Goal: Check status: Check status

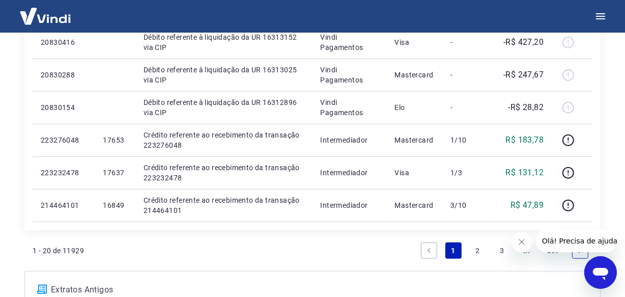
scroll to position [881, 0]
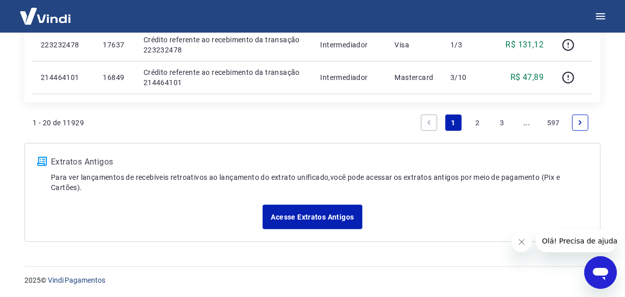
click at [529, 122] on link "..." at bounding box center [527, 123] width 16 height 16
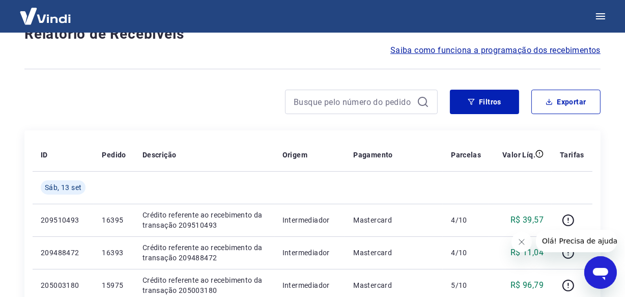
scroll to position [914, 0]
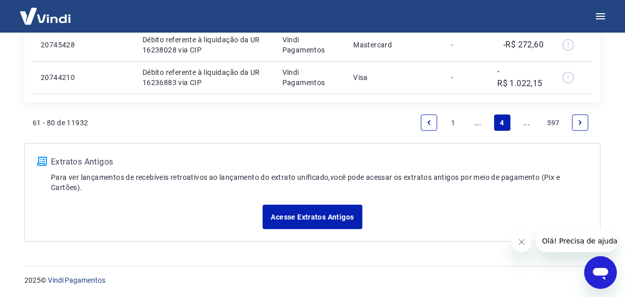
click at [532, 124] on link "..." at bounding box center [527, 123] width 16 height 16
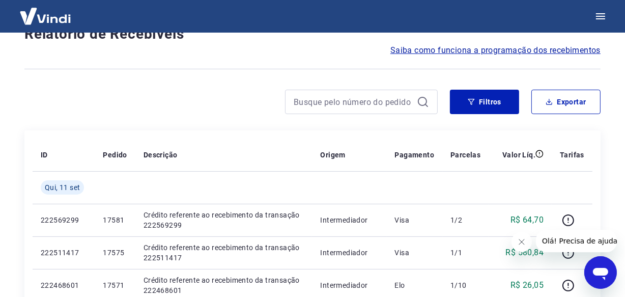
scroll to position [881, 0]
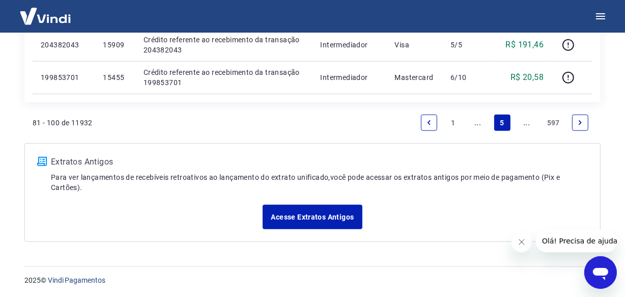
click at [527, 125] on link "..." at bounding box center [527, 123] width 16 height 16
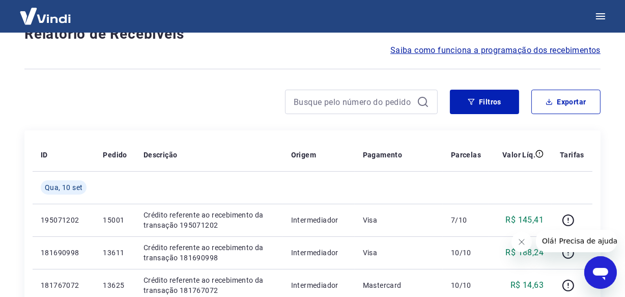
scroll to position [914, 0]
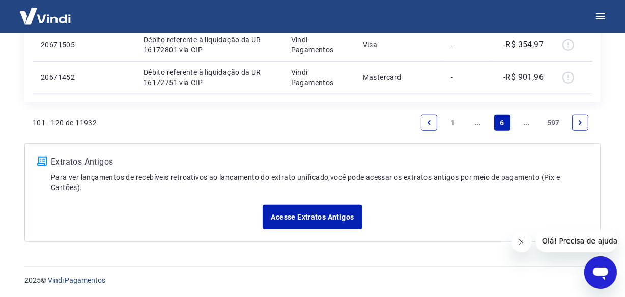
click at [527, 124] on link "..." at bounding box center [527, 123] width 16 height 16
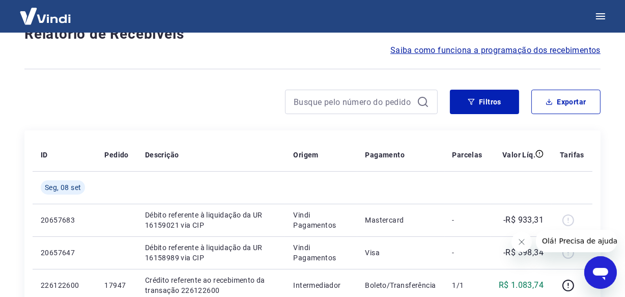
scroll to position [881, 0]
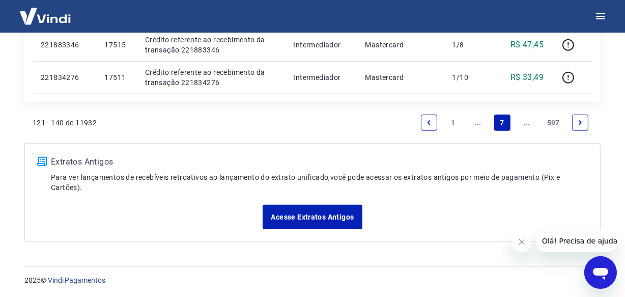
click at [528, 124] on link "..." at bounding box center [527, 123] width 16 height 16
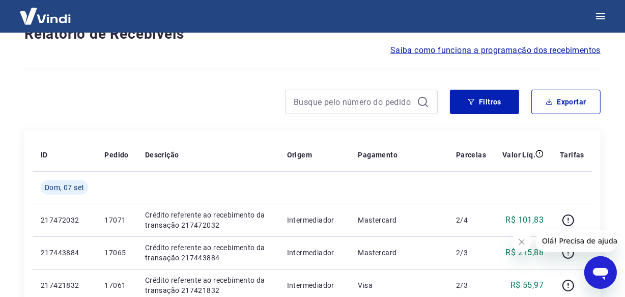
scroll to position [914, 0]
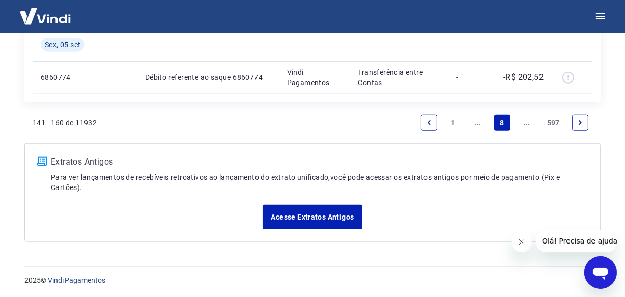
click at [528, 124] on link "..." at bounding box center [527, 123] width 16 height 16
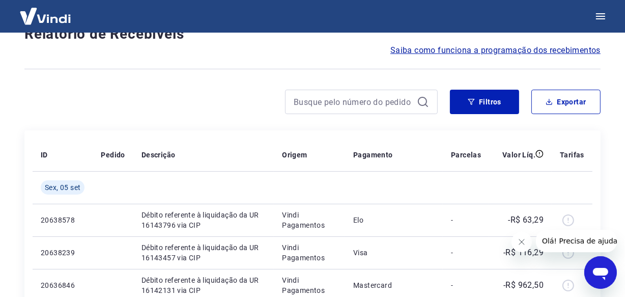
scroll to position [881, 0]
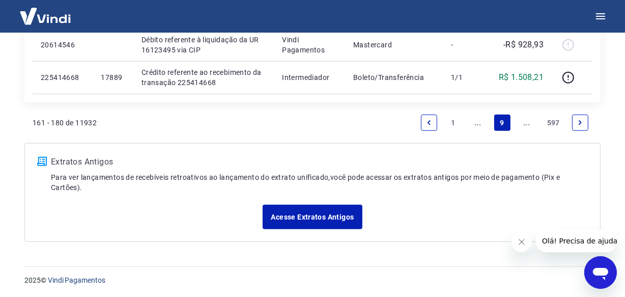
click at [528, 124] on link "..." at bounding box center [527, 123] width 16 height 16
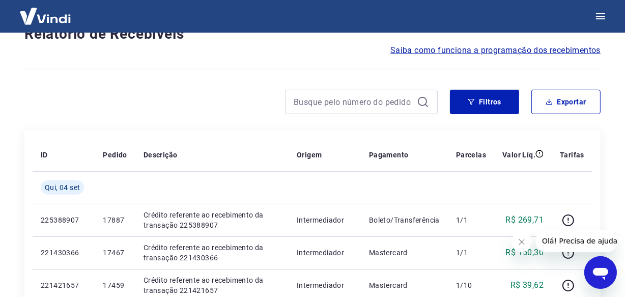
scroll to position [881, 0]
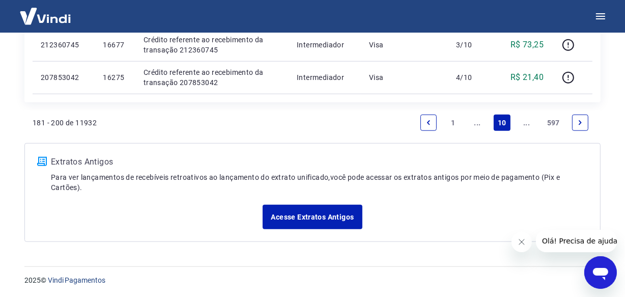
click at [528, 123] on link "..." at bounding box center [527, 123] width 16 height 16
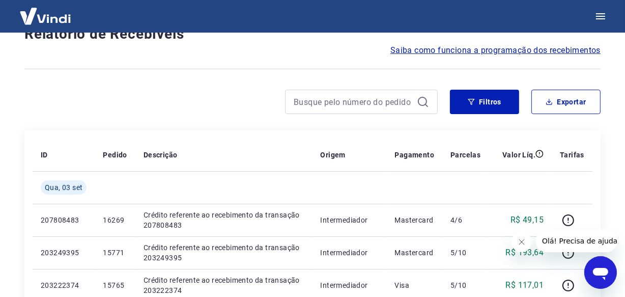
scroll to position [881, 0]
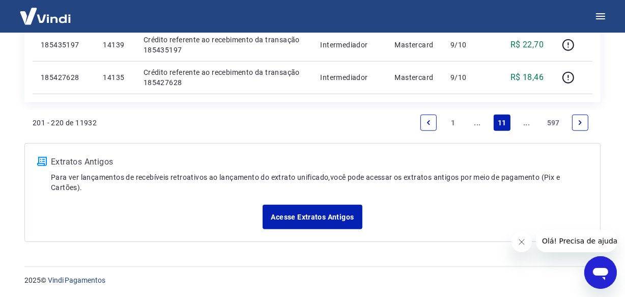
click at [525, 125] on link "..." at bounding box center [527, 123] width 16 height 16
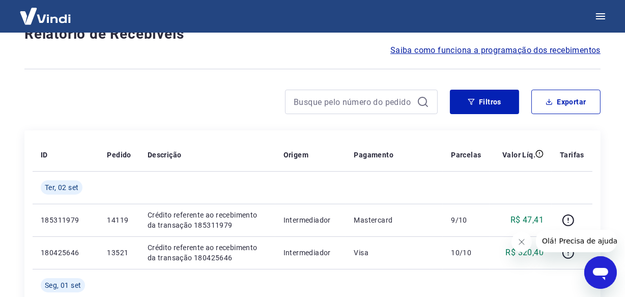
scroll to position [914, 0]
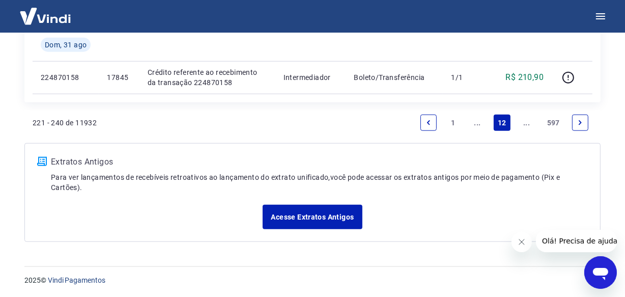
click at [525, 125] on link "..." at bounding box center [527, 123] width 16 height 16
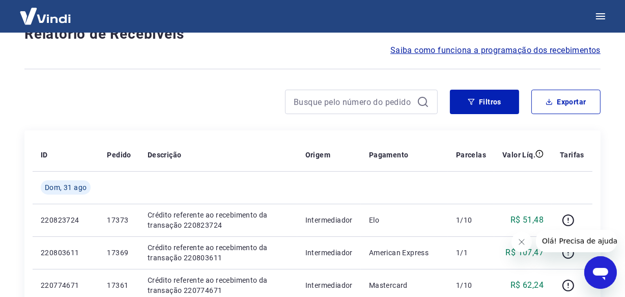
scroll to position [881, 0]
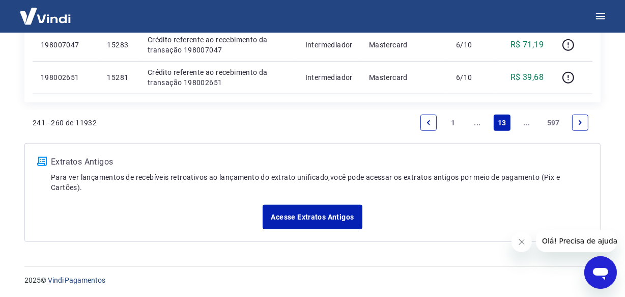
click at [525, 125] on link "..." at bounding box center [527, 123] width 16 height 16
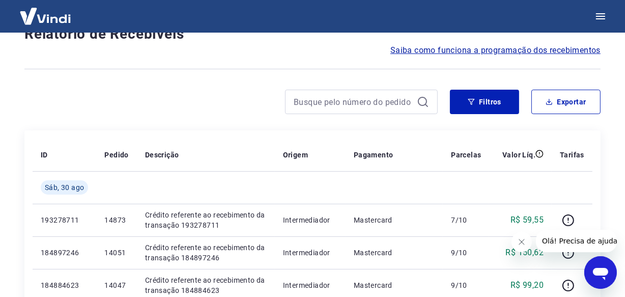
scroll to position [881, 0]
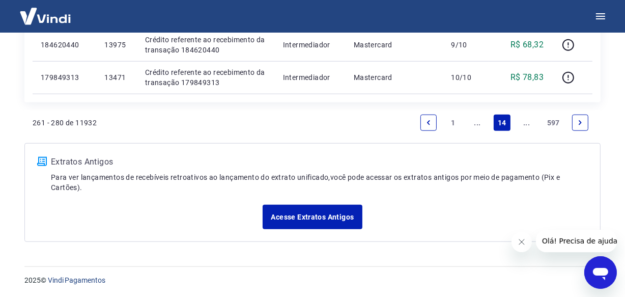
click at [526, 125] on link "..." at bounding box center [527, 123] width 16 height 16
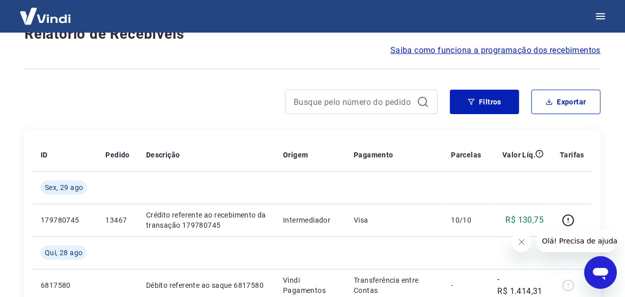
scroll to position [914, 0]
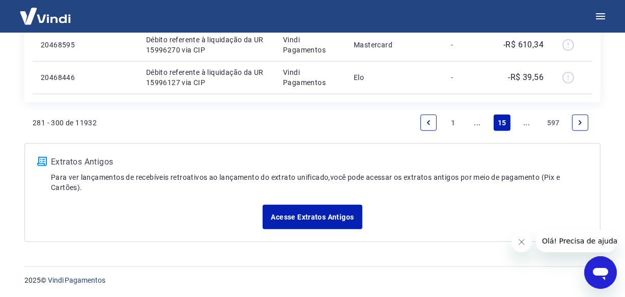
click at [530, 121] on link "..." at bounding box center [527, 123] width 16 height 16
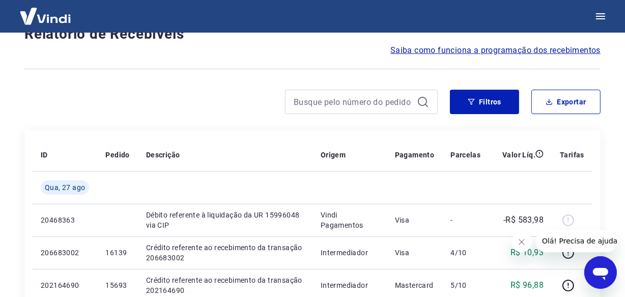
scroll to position [881, 0]
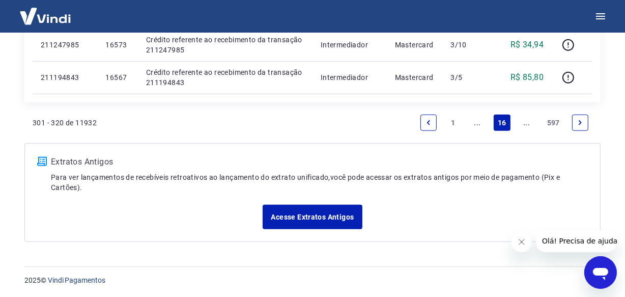
click at [526, 125] on link "..." at bounding box center [527, 123] width 16 height 16
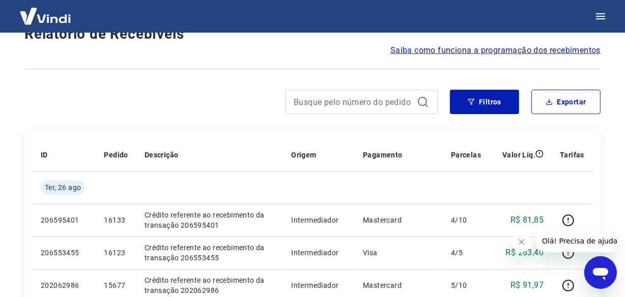
scroll to position [881, 0]
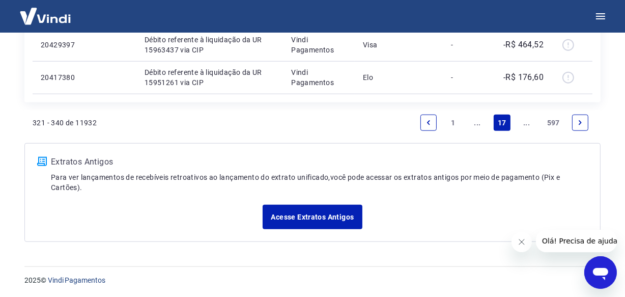
click at [526, 122] on link "..." at bounding box center [527, 123] width 16 height 16
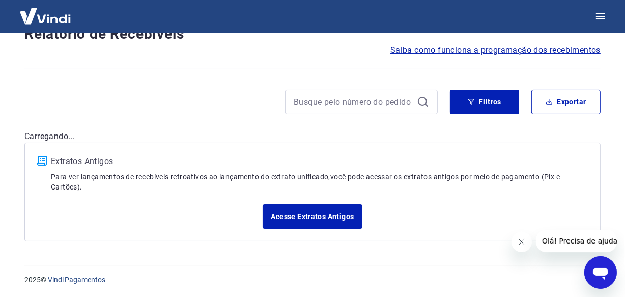
scroll to position [881, 0]
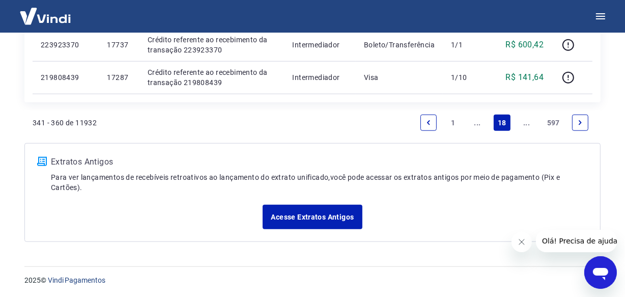
click at [526, 122] on link "..." at bounding box center [527, 123] width 16 height 16
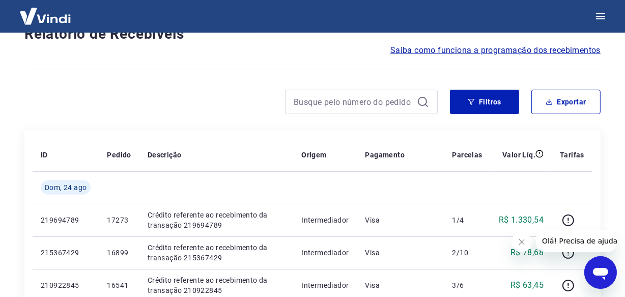
scroll to position [881, 0]
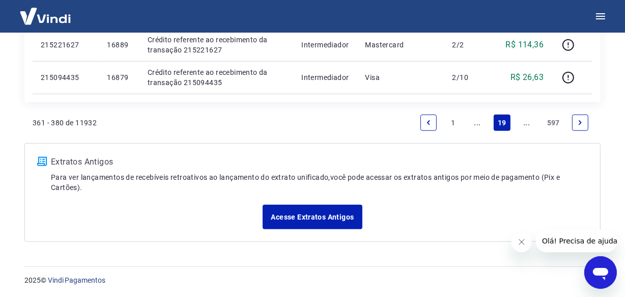
click at [525, 120] on link "..." at bounding box center [527, 123] width 16 height 16
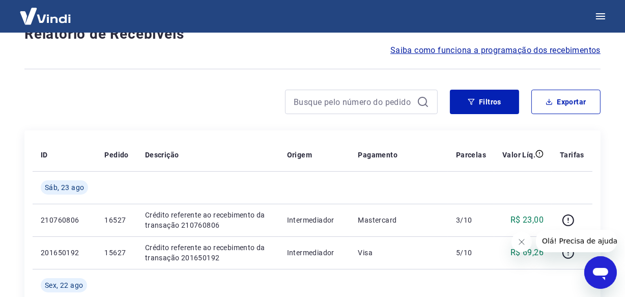
scroll to position [914, 0]
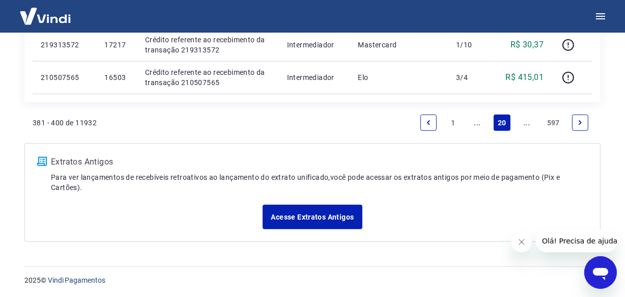
click at [525, 125] on link "..." at bounding box center [527, 123] width 16 height 16
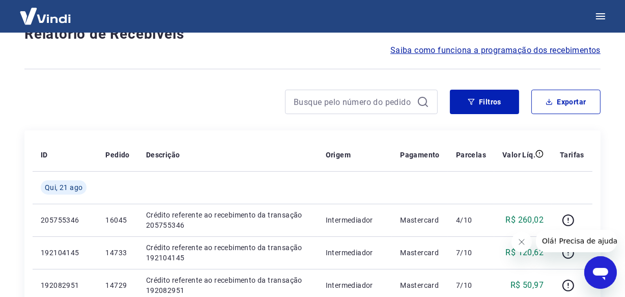
scroll to position [914, 0]
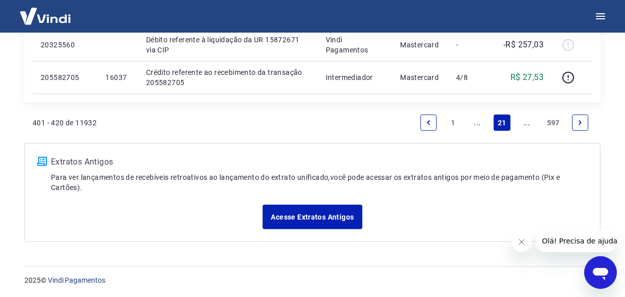
click at [525, 125] on link "..." at bounding box center [527, 123] width 16 height 16
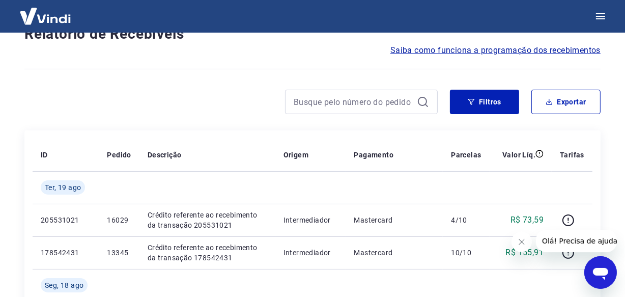
scroll to position [914, 0]
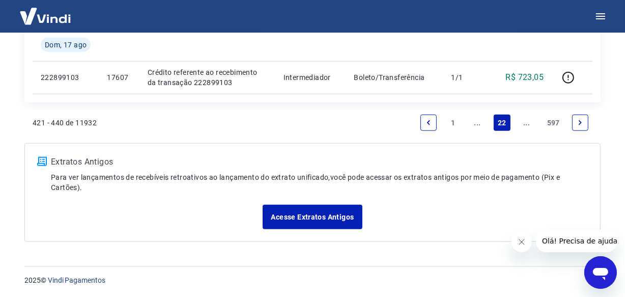
click at [525, 125] on link "..." at bounding box center [527, 123] width 16 height 16
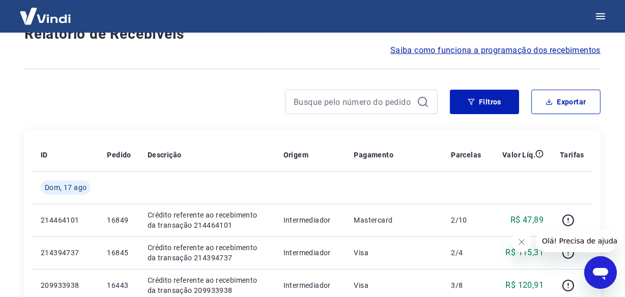
scroll to position [914, 0]
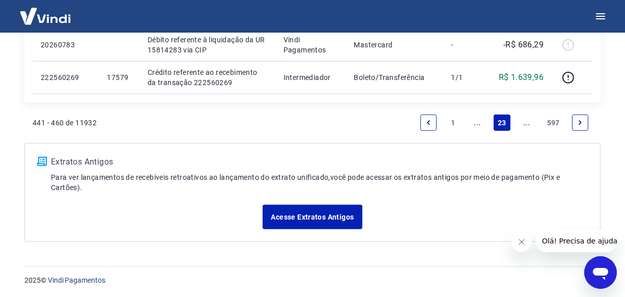
click at [525, 125] on link "..." at bounding box center [527, 123] width 16 height 16
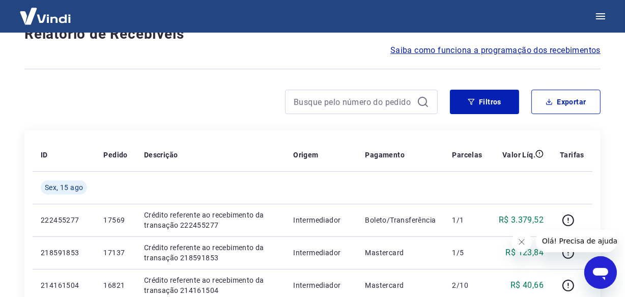
scroll to position [881, 0]
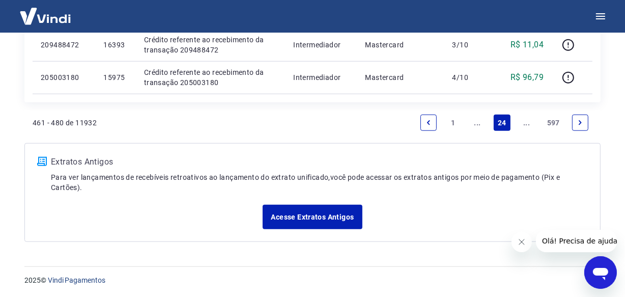
click at [526, 126] on link "..." at bounding box center [527, 123] width 16 height 16
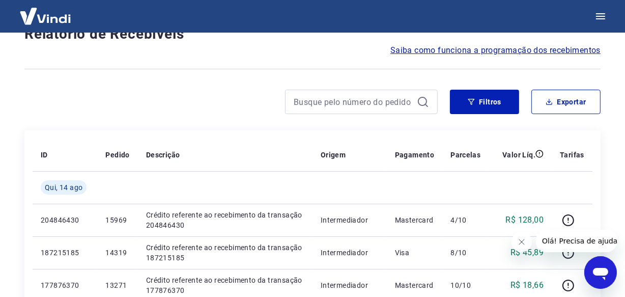
scroll to position [914, 0]
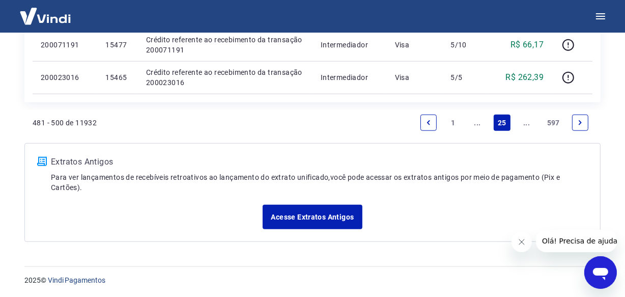
click at [526, 123] on link "..." at bounding box center [527, 123] width 16 height 16
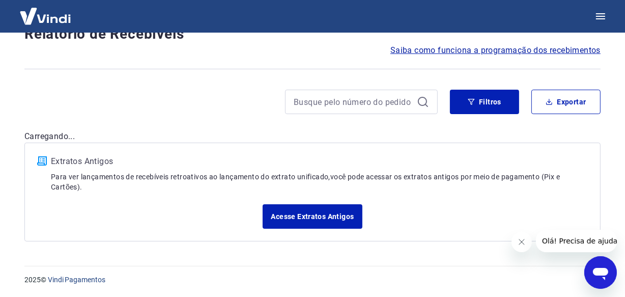
scroll to position [881, 0]
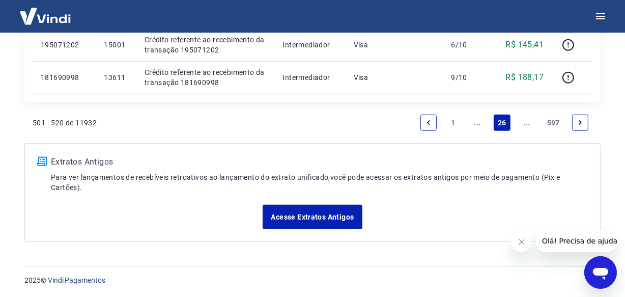
click at [526, 123] on link "..." at bounding box center [527, 123] width 16 height 16
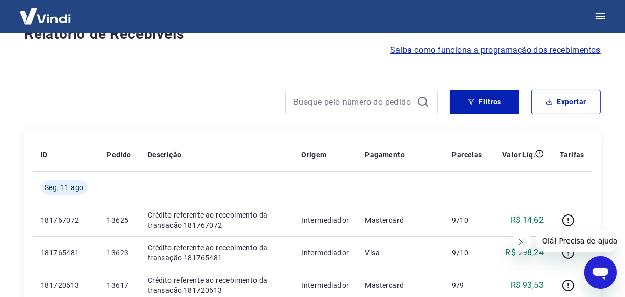
scroll to position [914, 0]
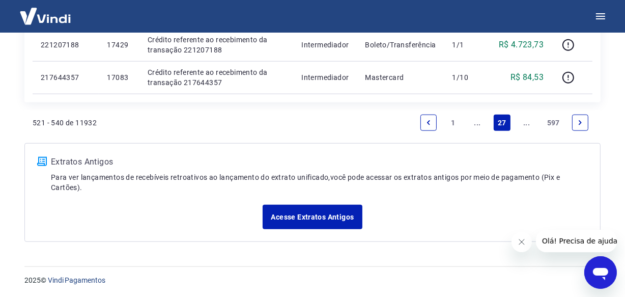
click at [526, 123] on link "..." at bounding box center [527, 123] width 16 height 16
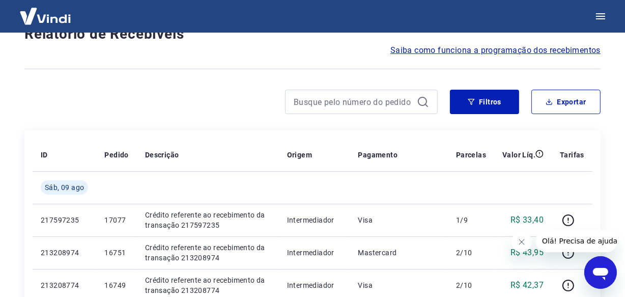
scroll to position [881, 0]
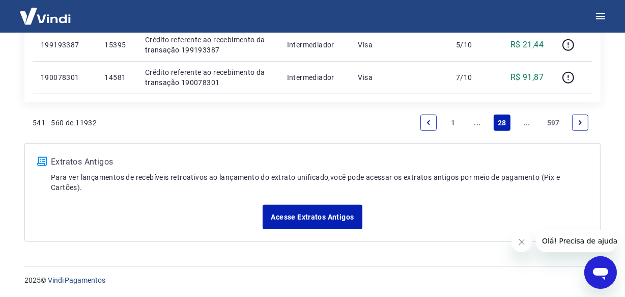
click at [526, 123] on link "..." at bounding box center [527, 123] width 16 height 16
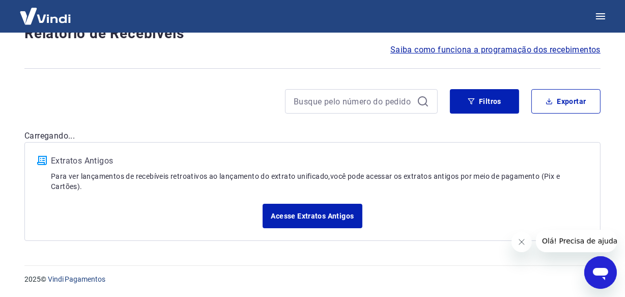
scroll to position [87, 0]
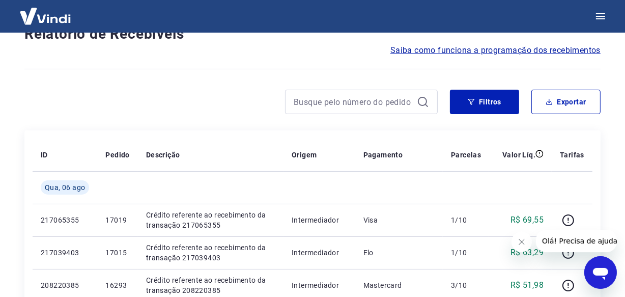
scroll to position [914, 0]
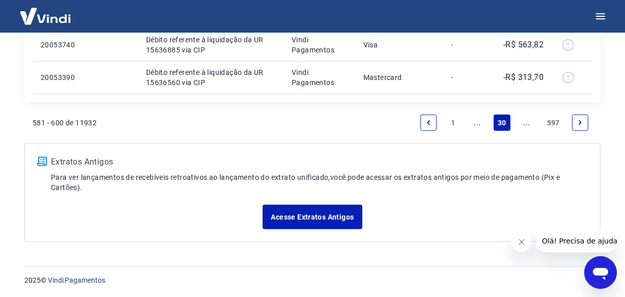
click at [525, 119] on link "..." at bounding box center [527, 123] width 16 height 16
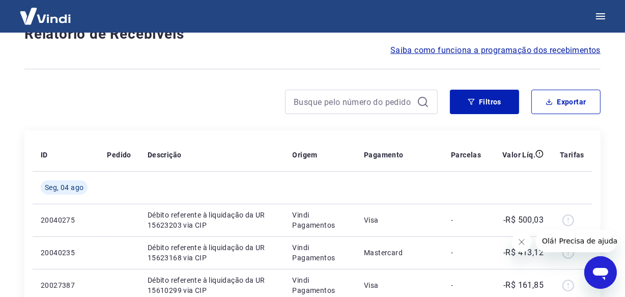
scroll to position [881, 0]
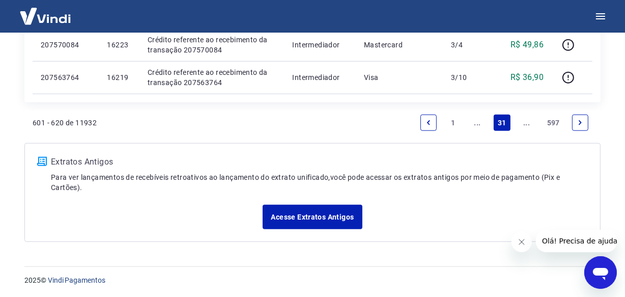
click at [523, 118] on link "..." at bounding box center [527, 123] width 16 height 16
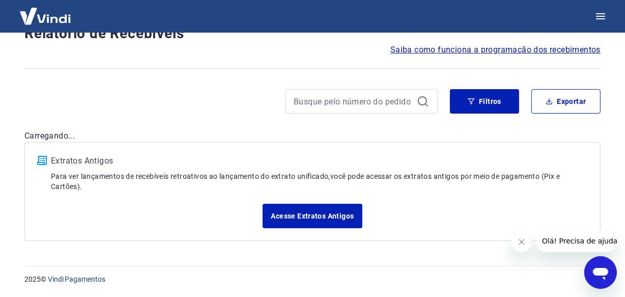
scroll to position [87, 0]
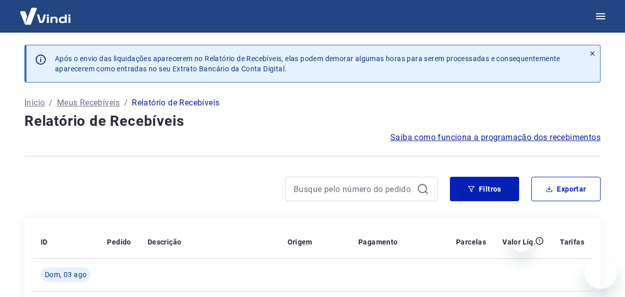
scroll to position [914, 0]
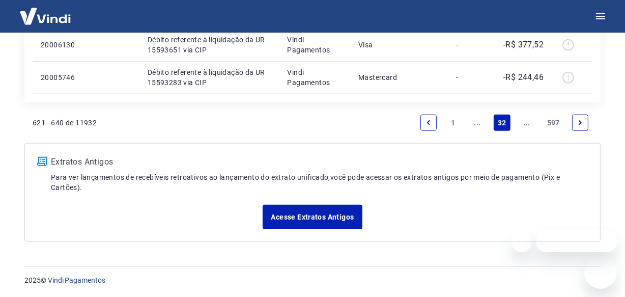
click at [525, 125] on link "..." at bounding box center [527, 123] width 16 height 16
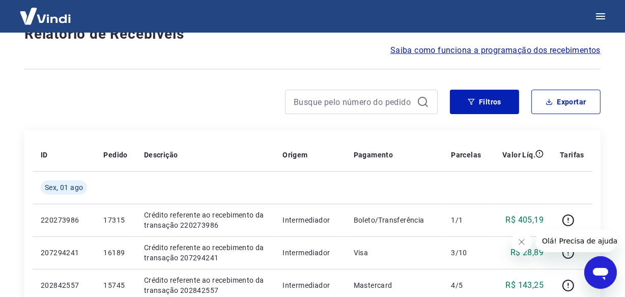
scroll to position [881, 0]
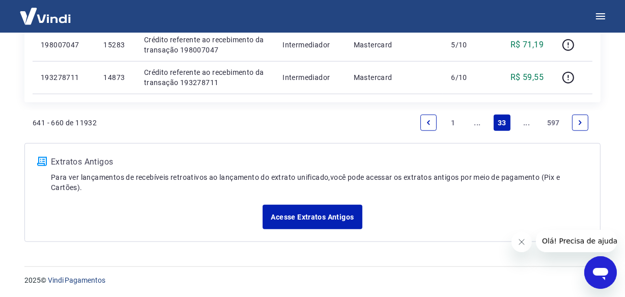
click at [526, 122] on link "..." at bounding box center [527, 123] width 16 height 16
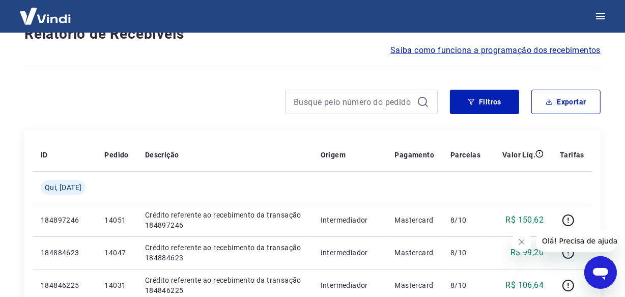
scroll to position [881, 0]
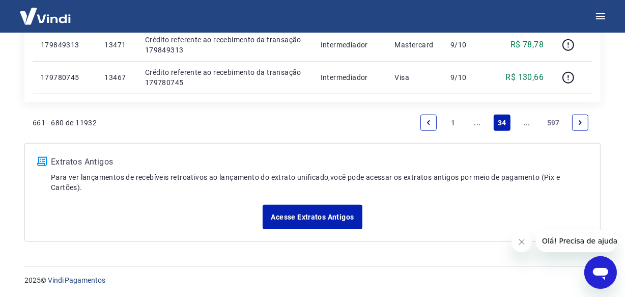
click at [526, 122] on link "..." at bounding box center [527, 123] width 16 height 16
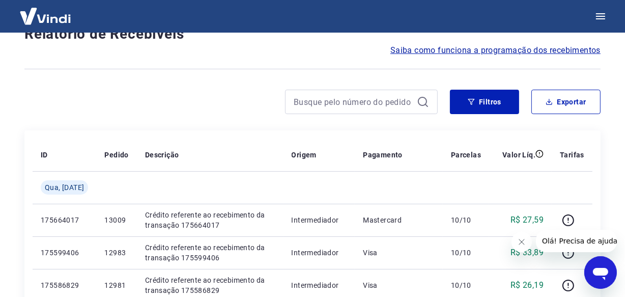
scroll to position [914, 0]
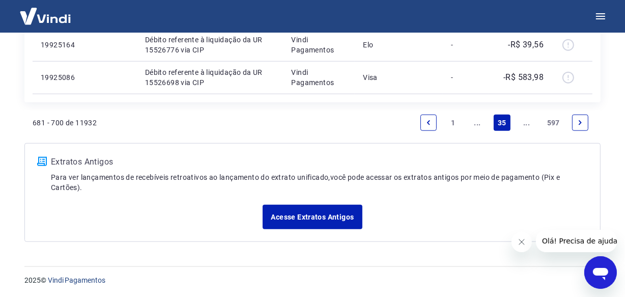
click at [526, 122] on link "..." at bounding box center [527, 123] width 16 height 16
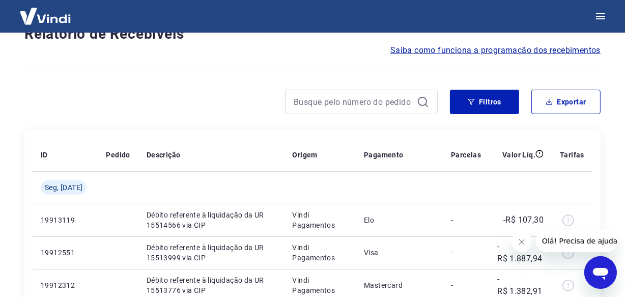
scroll to position [881, 0]
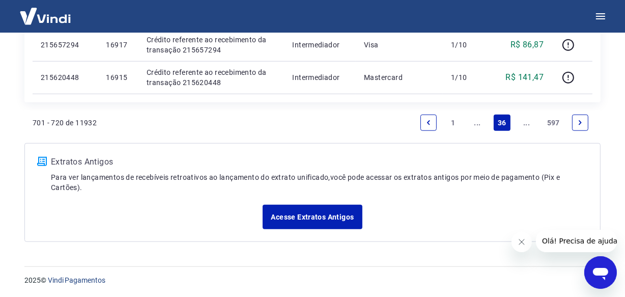
click at [523, 118] on link "..." at bounding box center [527, 123] width 16 height 16
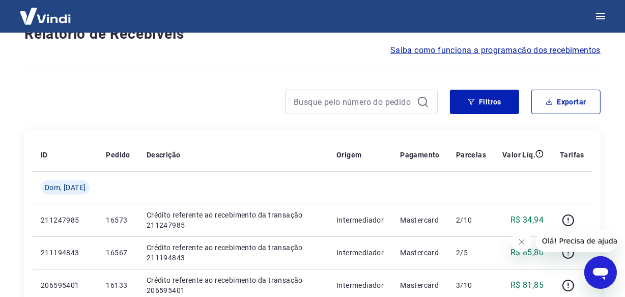
scroll to position [849, 0]
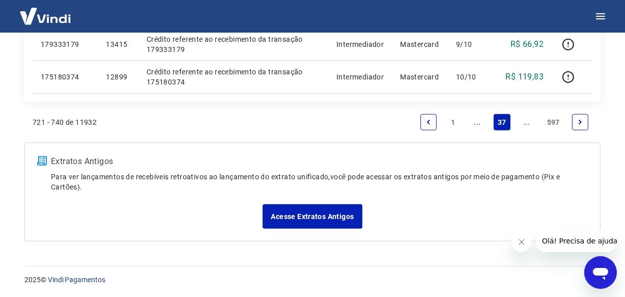
click at [526, 121] on link "..." at bounding box center [527, 122] width 16 height 16
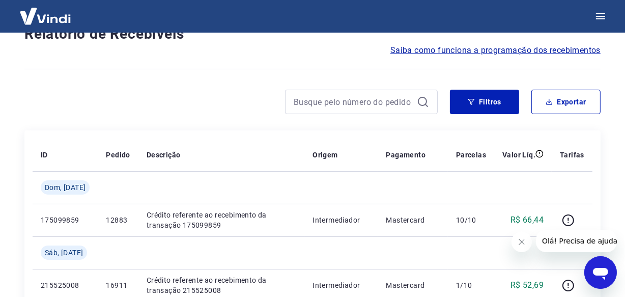
scroll to position [914, 0]
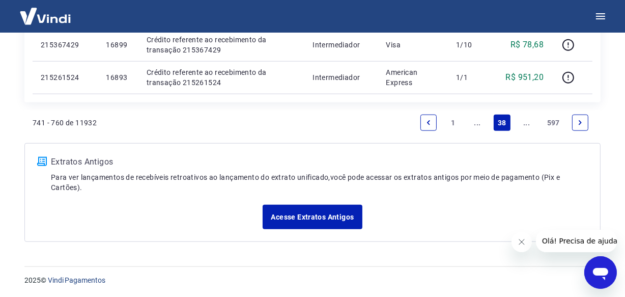
click at [526, 121] on link "..." at bounding box center [527, 123] width 16 height 16
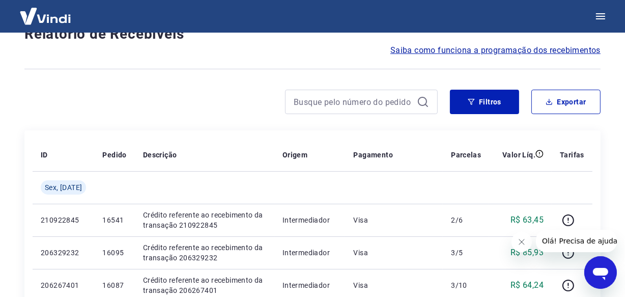
scroll to position [881, 0]
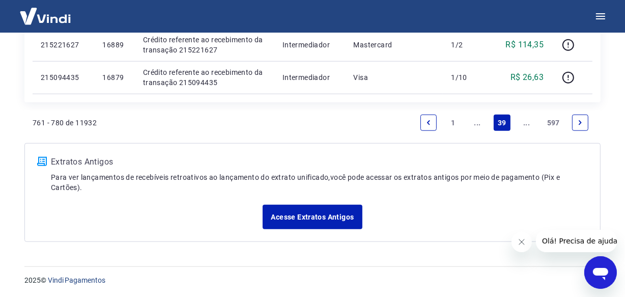
click at [526, 121] on link "..." at bounding box center [527, 123] width 16 height 16
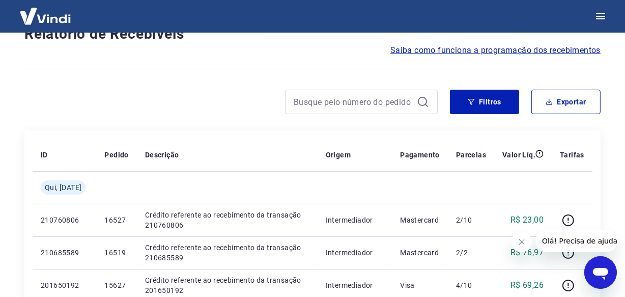
scroll to position [914, 0]
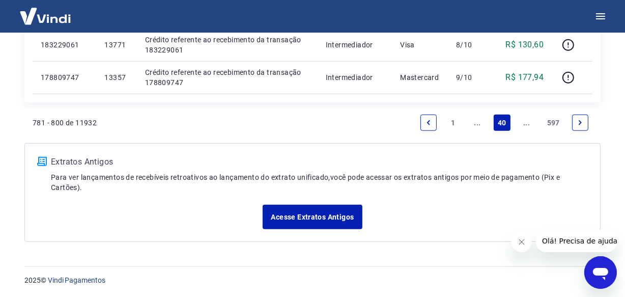
click at [526, 121] on link "..." at bounding box center [527, 123] width 16 height 16
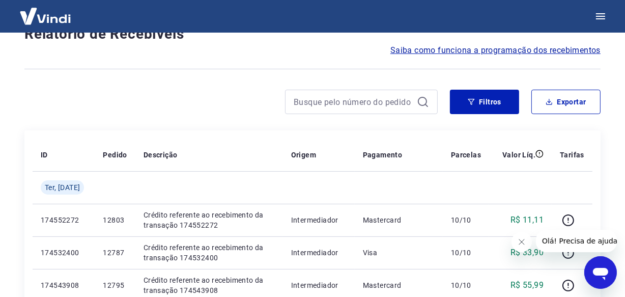
scroll to position [881, 0]
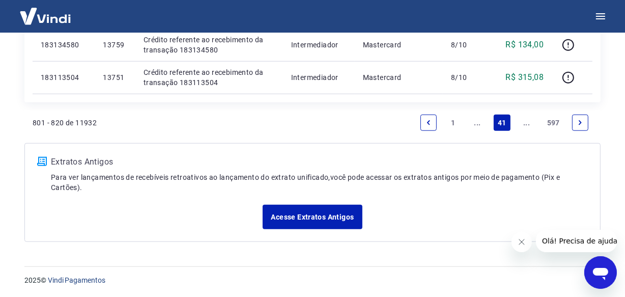
click at [526, 120] on link "..." at bounding box center [527, 123] width 16 height 16
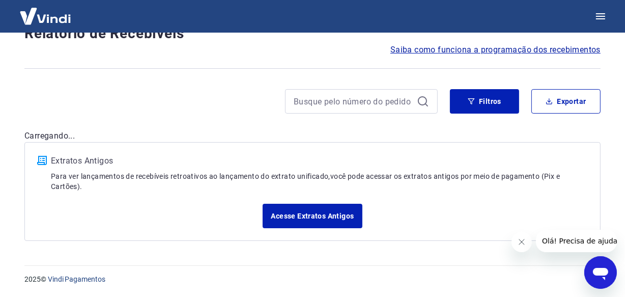
scroll to position [87, 0]
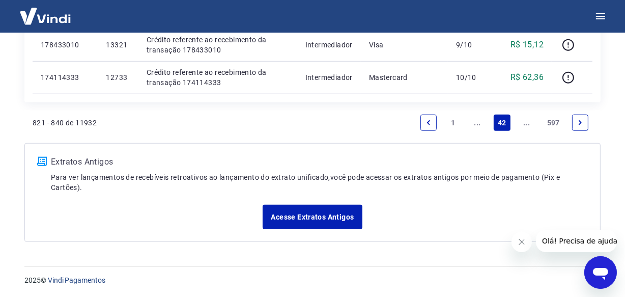
click at [526, 123] on link "..." at bounding box center [527, 123] width 16 height 16
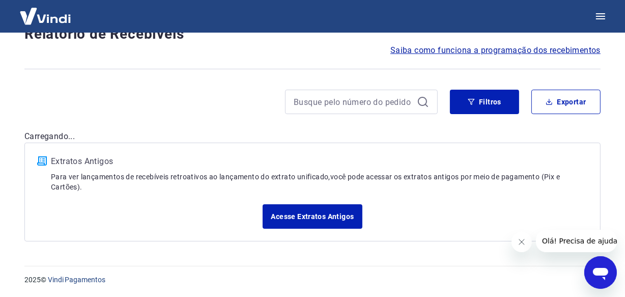
scroll to position [881, 0]
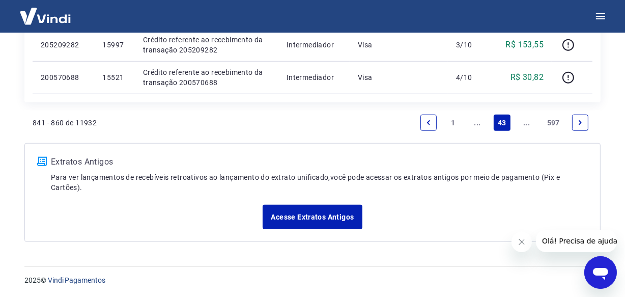
click at [526, 122] on link "..." at bounding box center [527, 123] width 16 height 16
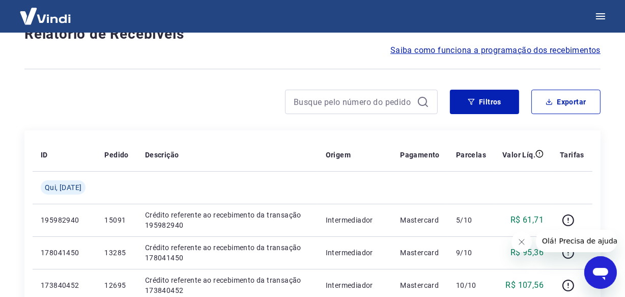
scroll to position [914, 0]
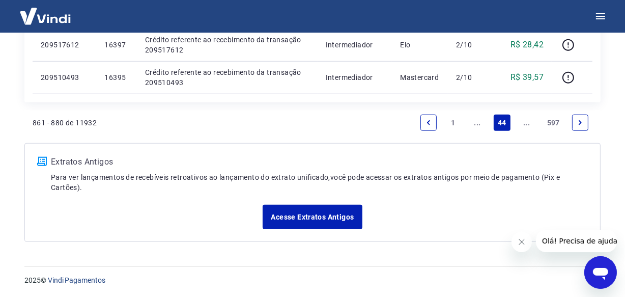
click at [525, 121] on link "..." at bounding box center [527, 123] width 16 height 16
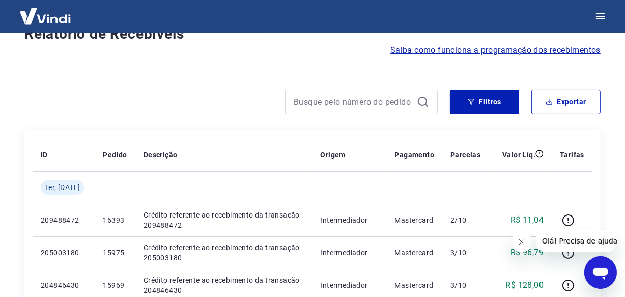
scroll to position [881, 0]
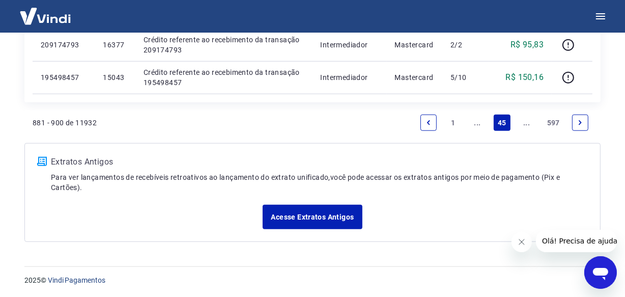
click at [525, 121] on link "..." at bounding box center [527, 123] width 16 height 16
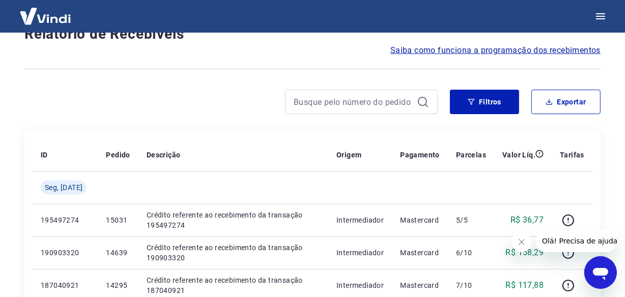
scroll to position [914, 0]
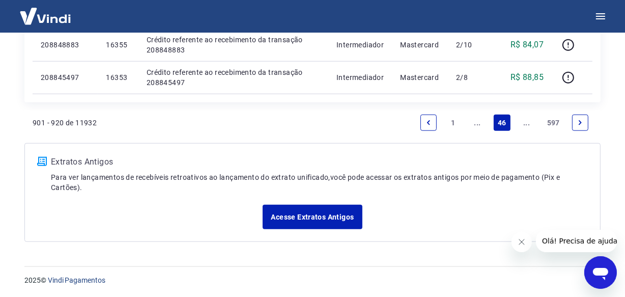
click at [525, 121] on link "..." at bounding box center [527, 123] width 16 height 16
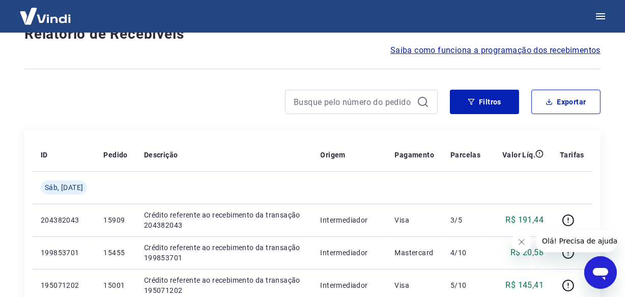
scroll to position [881, 0]
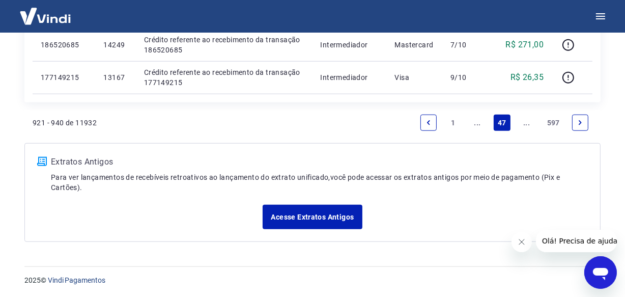
click at [525, 121] on link "..." at bounding box center [527, 123] width 16 height 16
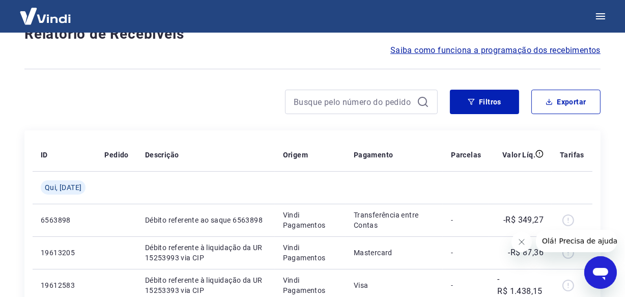
scroll to position [881, 0]
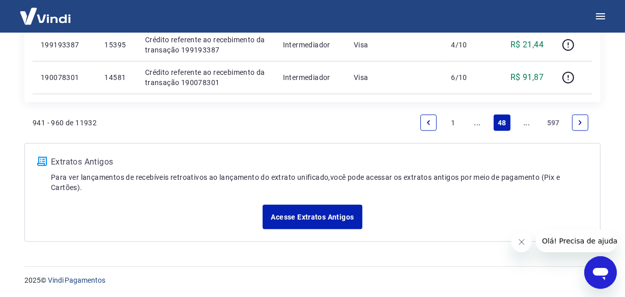
click at [525, 120] on link "..." at bounding box center [527, 123] width 16 height 16
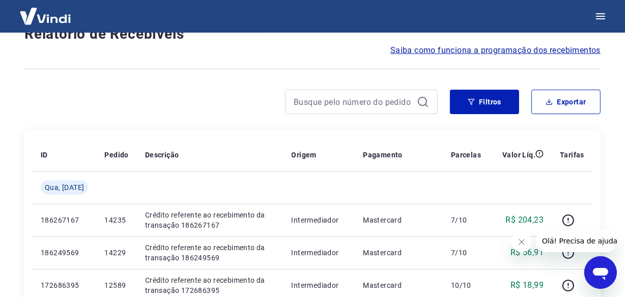
scroll to position [914, 0]
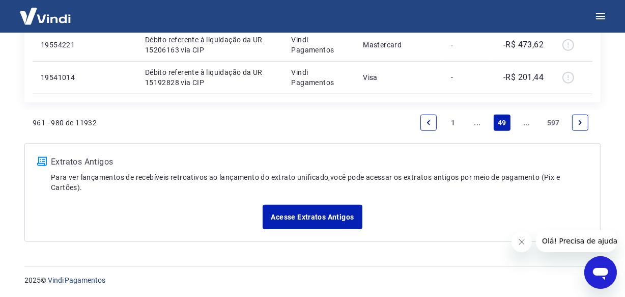
click at [527, 124] on link "..." at bounding box center [527, 123] width 16 height 16
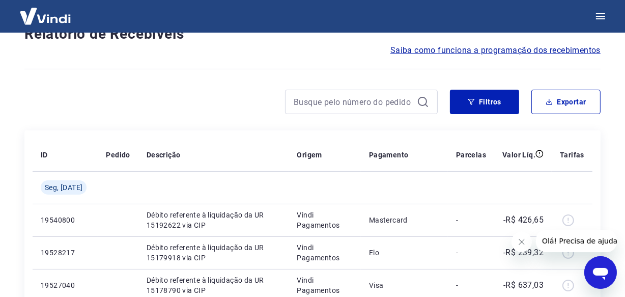
scroll to position [881, 0]
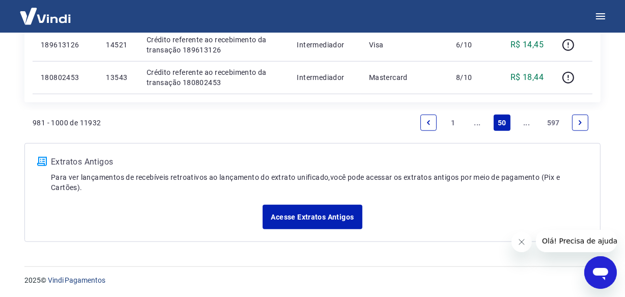
click at [527, 124] on link "..." at bounding box center [527, 123] width 16 height 16
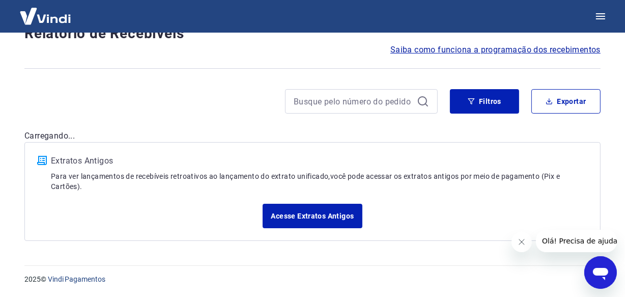
scroll to position [87, 0]
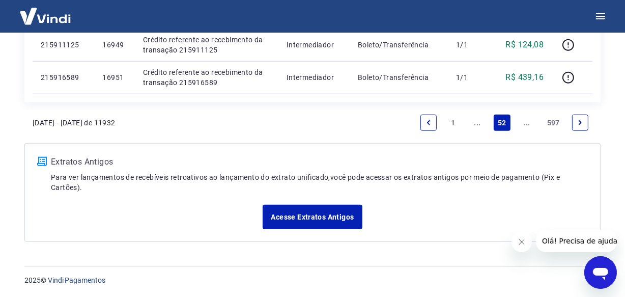
click at [522, 122] on link "..." at bounding box center [527, 123] width 16 height 16
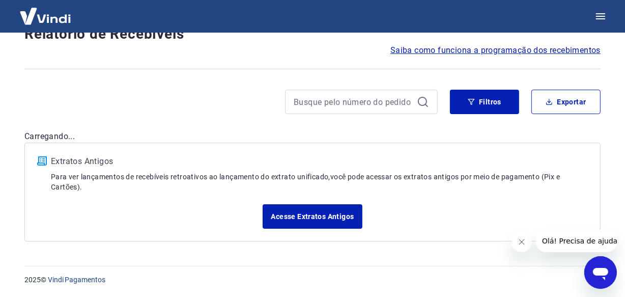
scroll to position [914, 0]
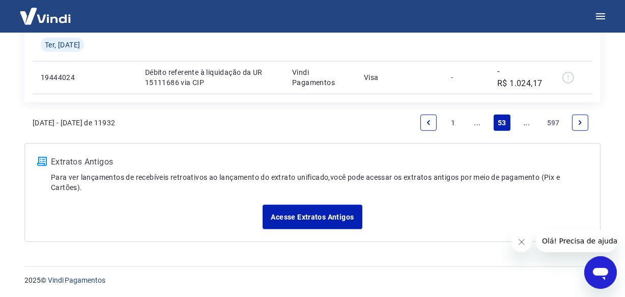
click at [522, 122] on link "..." at bounding box center [527, 123] width 16 height 16
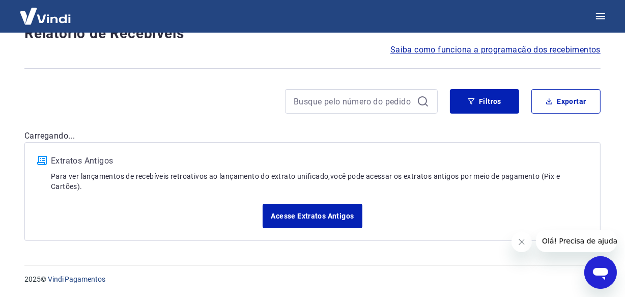
scroll to position [87, 0]
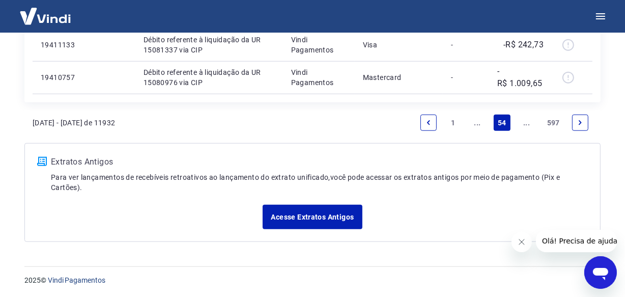
click at [529, 124] on link "..." at bounding box center [527, 123] width 16 height 16
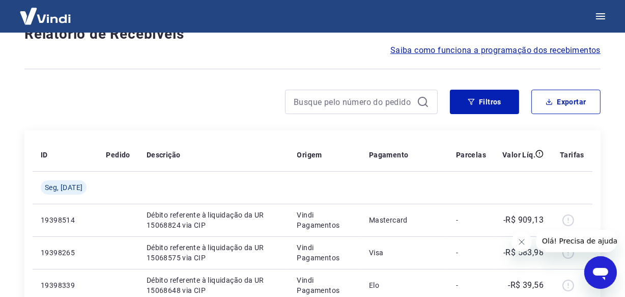
scroll to position [881, 0]
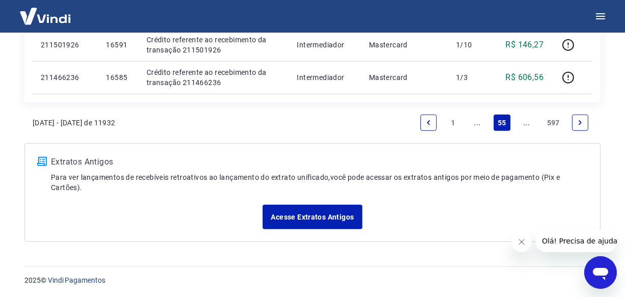
click at [528, 124] on link "..." at bounding box center [527, 123] width 16 height 16
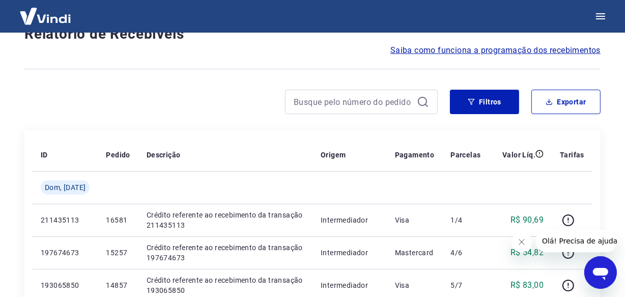
scroll to position [914, 0]
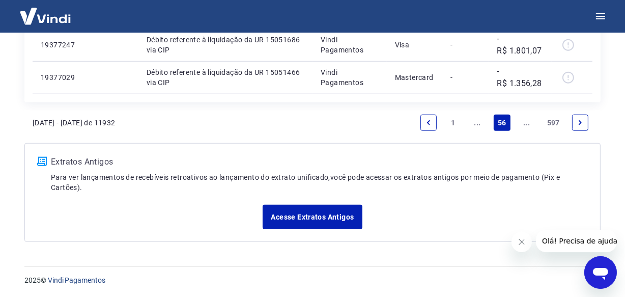
click at [528, 124] on link "..." at bounding box center [527, 123] width 16 height 16
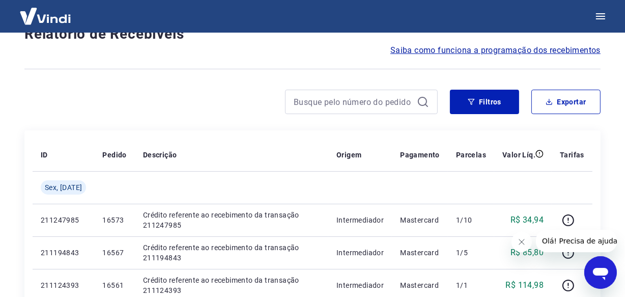
scroll to position [849, 0]
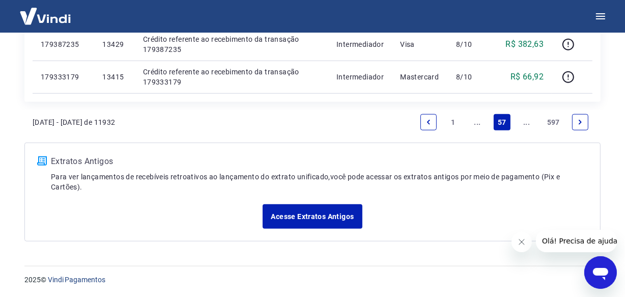
click at [528, 124] on link "..." at bounding box center [527, 122] width 16 height 16
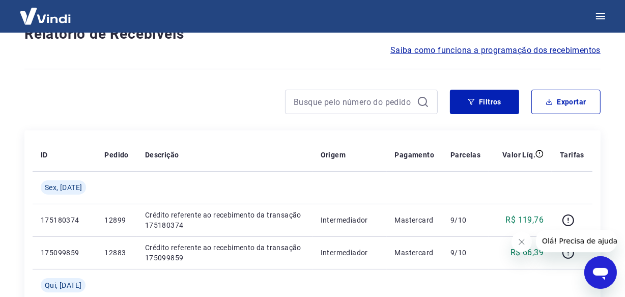
scroll to position [914, 0]
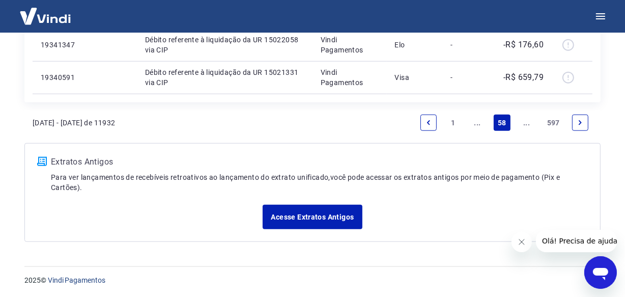
click at [528, 124] on link "..." at bounding box center [527, 123] width 16 height 16
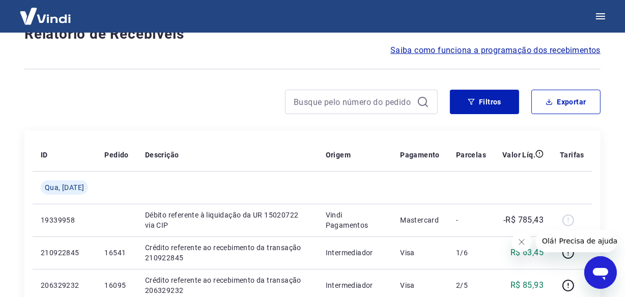
scroll to position [881, 0]
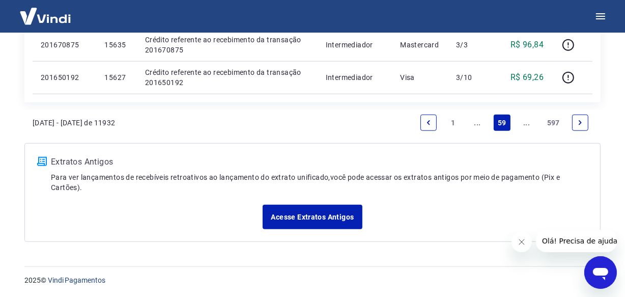
click at [528, 124] on link "..." at bounding box center [527, 123] width 16 height 16
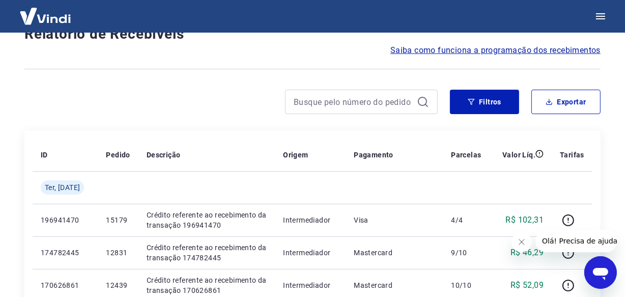
scroll to position [914, 0]
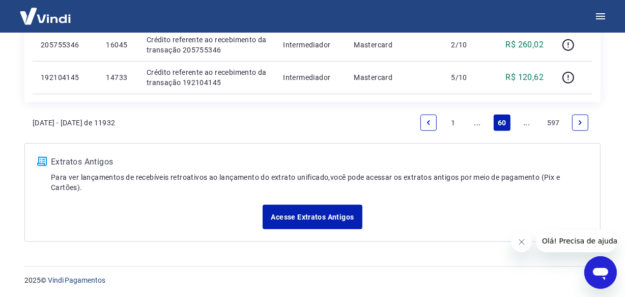
click at [528, 124] on link "..." at bounding box center [527, 123] width 16 height 16
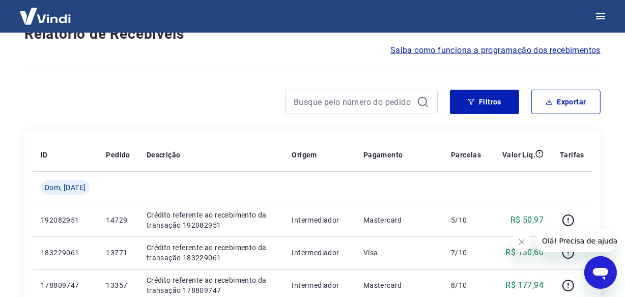
scroll to position [914, 0]
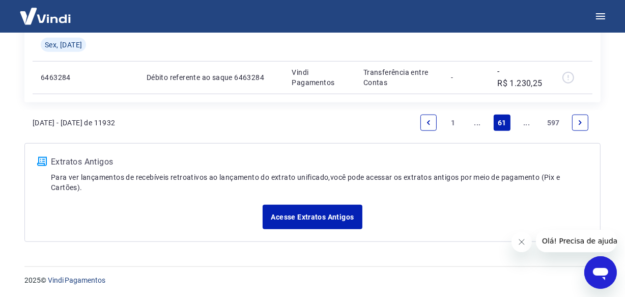
click at [531, 126] on link "..." at bounding box center [527, 123] width 16 height 16
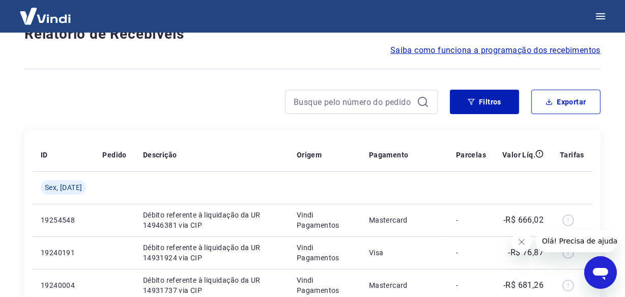
scroll to position [881, 0]
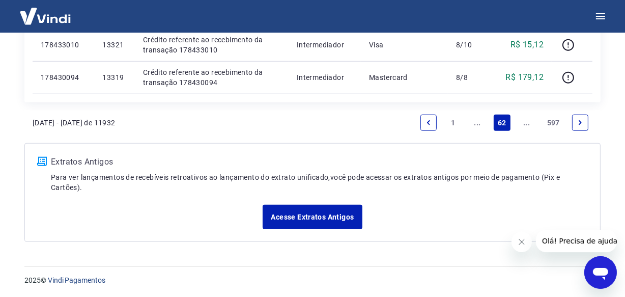
click at [529, 123] on link "..." at bounding box center [527, 123] width 16 height 16
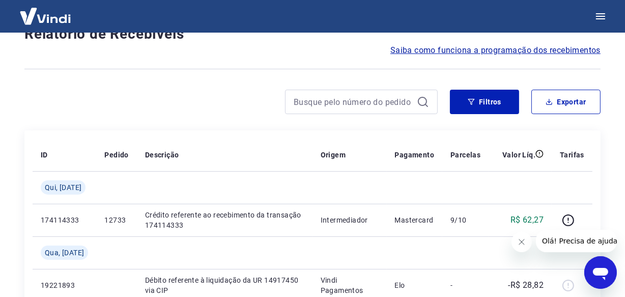
scroll to position [914, 0]
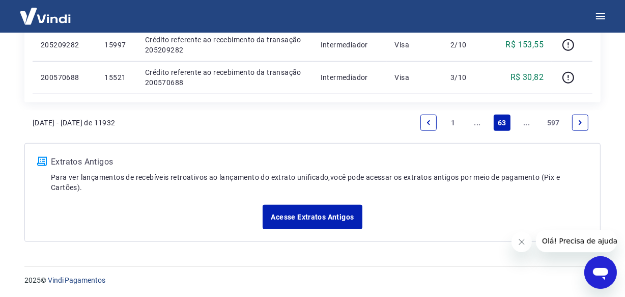
click at [529, 123] on link "..." at bounding box center [527, 123] width 16 height 16
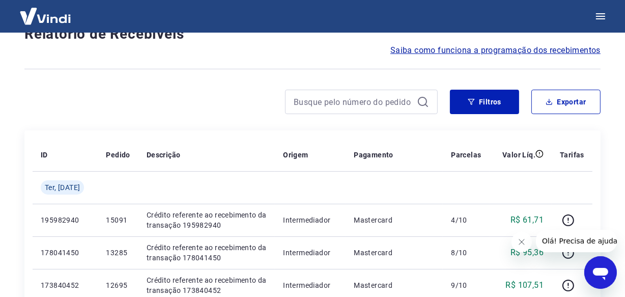
scroll to position [914, 0]
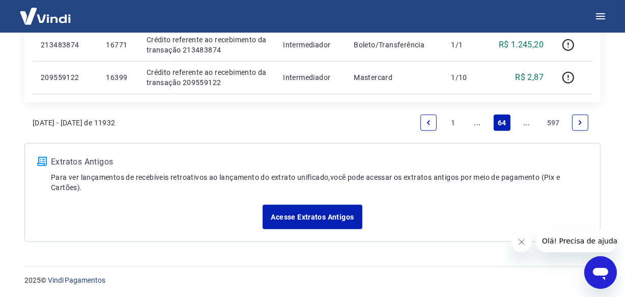
click at [529, 123] on link "..." at bounding box center [527, 123] width 16 height 16
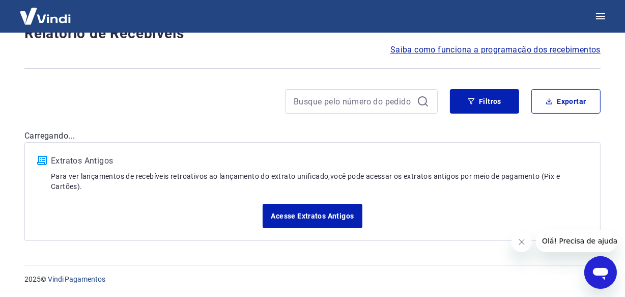
scroll to position [87, 0]
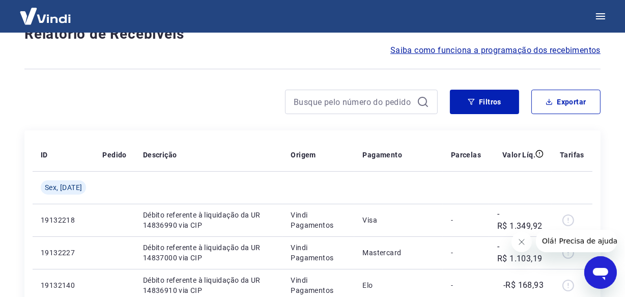
scroll to position [881, 0]
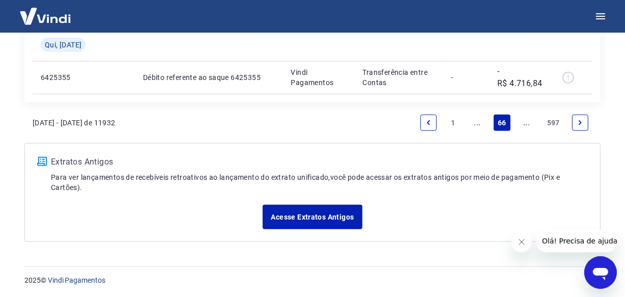
click at [529, 123] on link "..." at bounding box center [527, 123] width 16 height 16
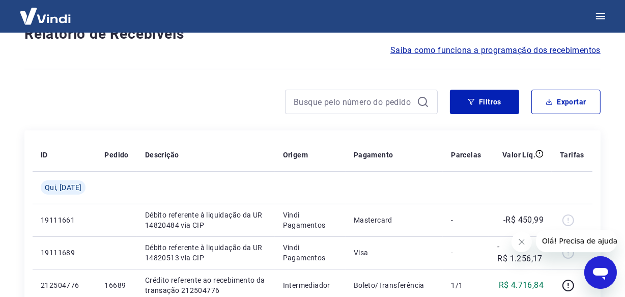
scroll to position [881, 0]
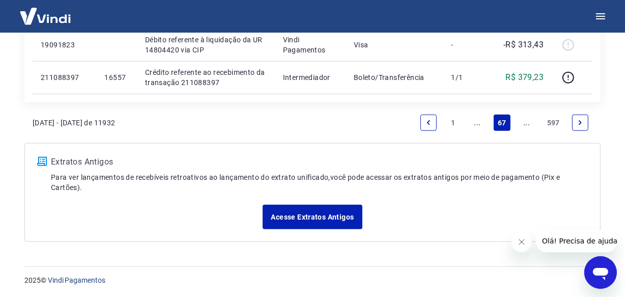
click at [529, 123] on link "..." at bounding box center [527, 123] width 16 height 16
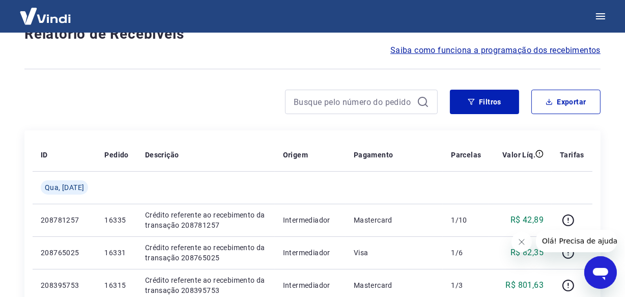
scroll to position [881, 0]
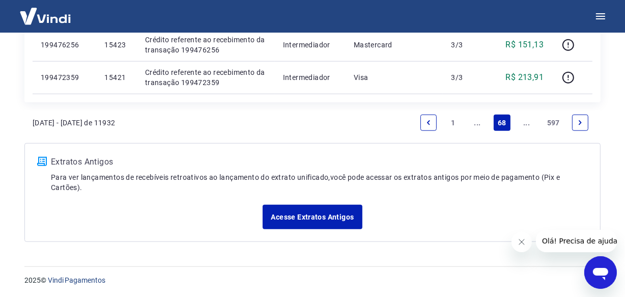
click at [529, 123] on link "..." at bounding box center [527, 123] width 16 height 16
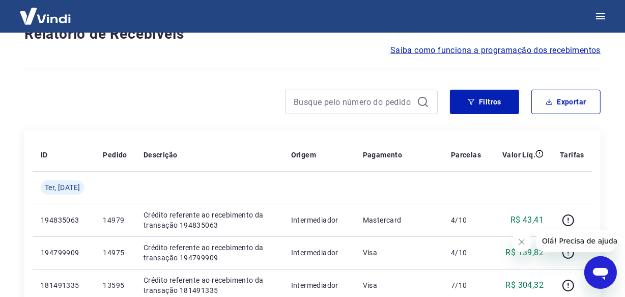
scroll to position [881, 0]
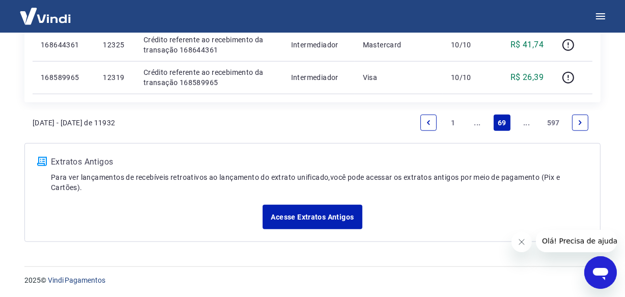
click at [529, 123] on link "..." at bounding box center [527, 123] width 16 height 16
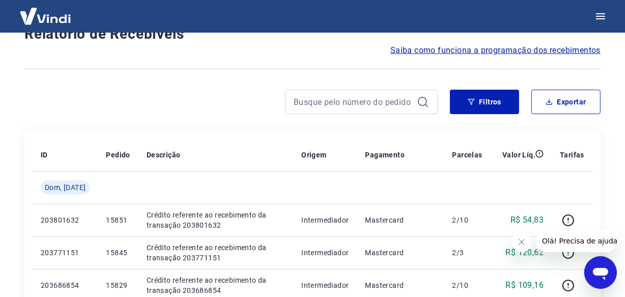
scroll to position [881, 0]
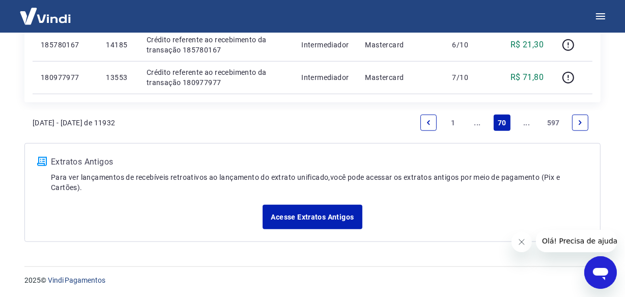
click at [529, 123] on link "..." at bounding box center [527, 123] width 16 height 16
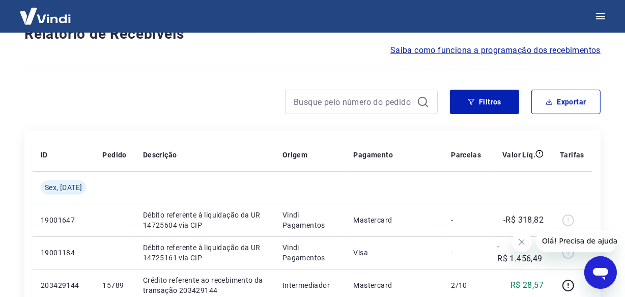
scroll to position [881, 0]
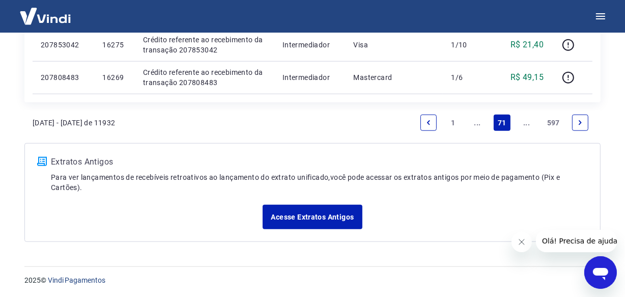
click at [529, 123] on link "..." at bounding box center [527, 123] width 16 height 16
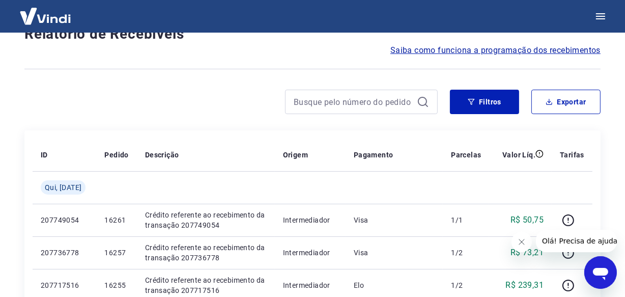
scroll to position [881, 0]
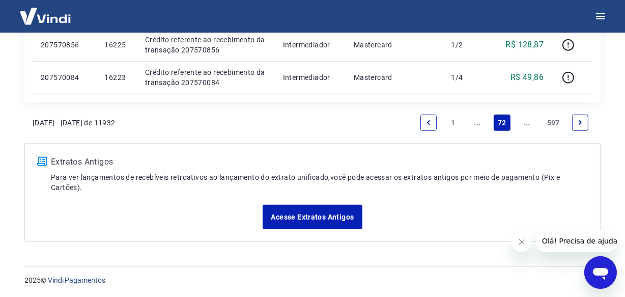
click at [529, 123] on link "..." at bounding box center [527, 123] width 16 height 16
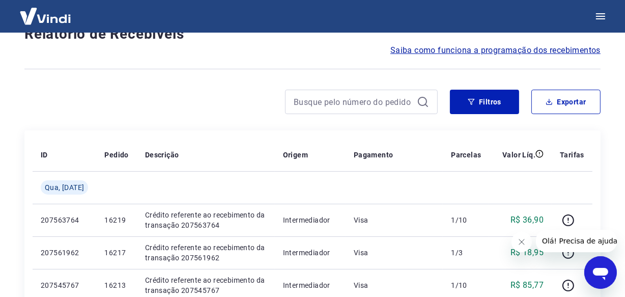
scroll to position [881, 0]
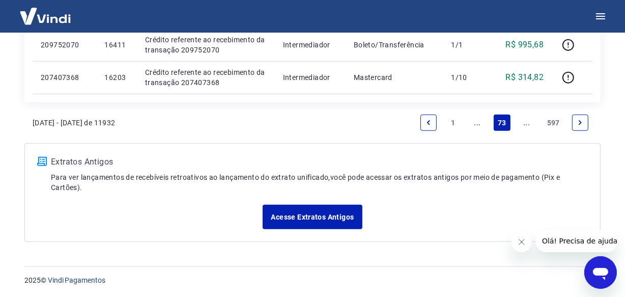
click at [529, 123] on link "..." at bounding box center [527, 123] width 16 height 16
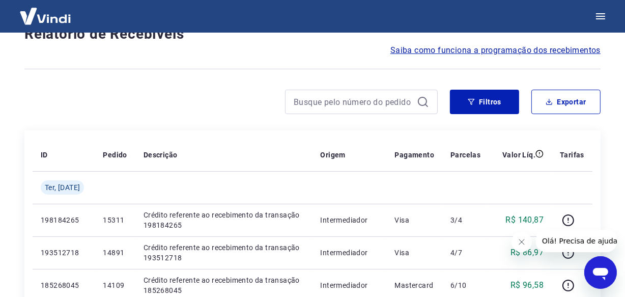
scroll to position [881, 0]
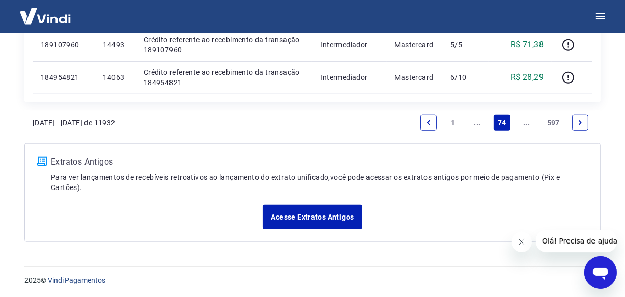
click at [529, 123] on link "..." at bounding box center [527, 123] width 16 height 16
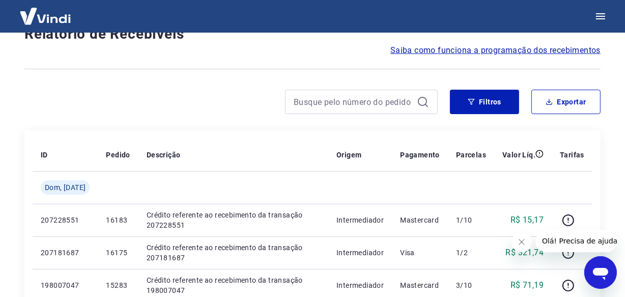
scroll to position [881, 0]
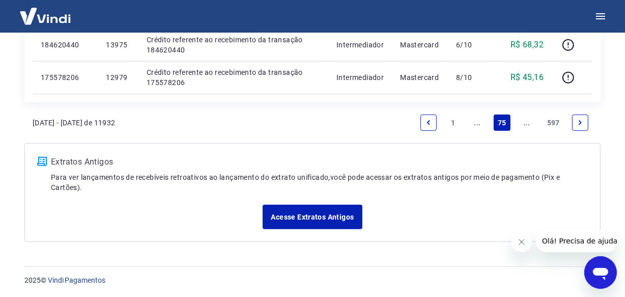
click at [529, 123] on link "..." at bounding box center [527, 123] width 16 height 16
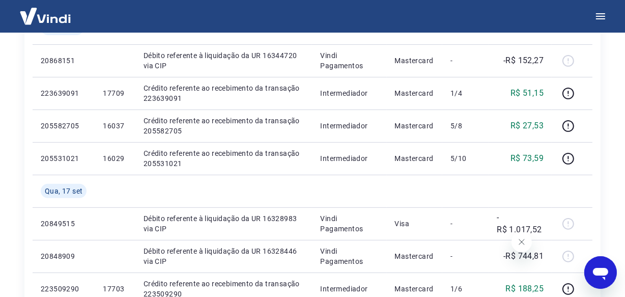
scroll to position [914, 0]
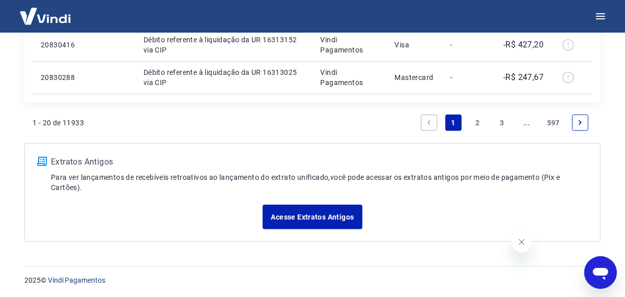
click at [529, 122] on link "..." at bounding box center [527, 123] width 16 height 16
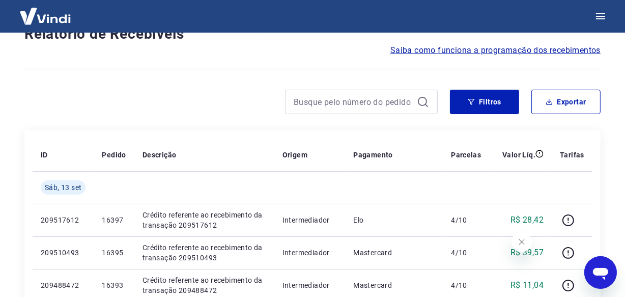
scroll to position [914, 0]
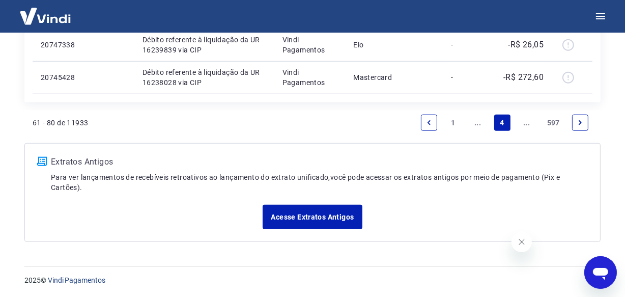
click at [526, 124] on link "..." at bounding box center [527, 123] width 16 height 16
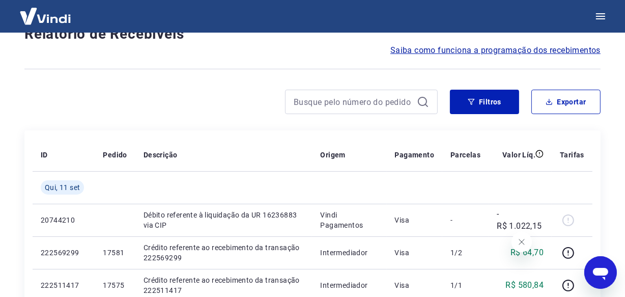
scroll to position [881, 0]
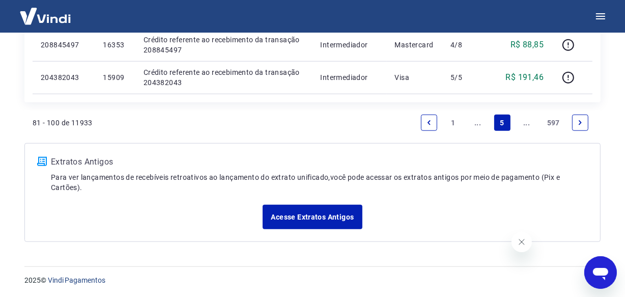
click at [521, 121] on link "..." at bounding box center [527, 123] width 16 height 16
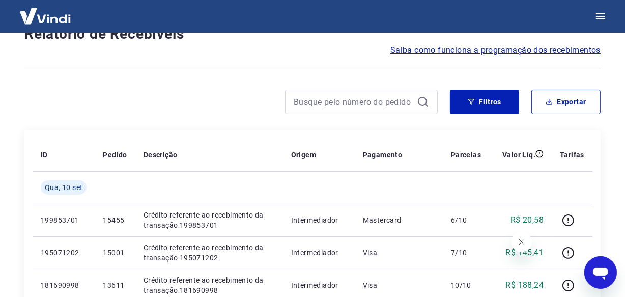
scroll to position [914, 0]
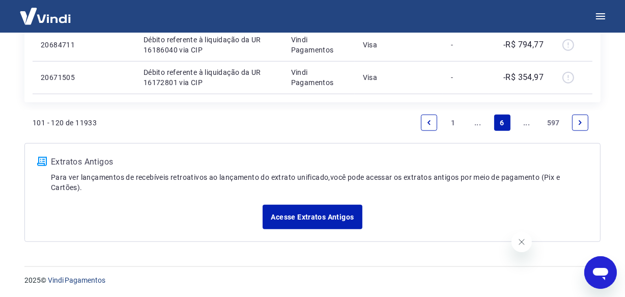
click at [525, 125] on link "..." at bounding box center [527, 123] width 16 height 16
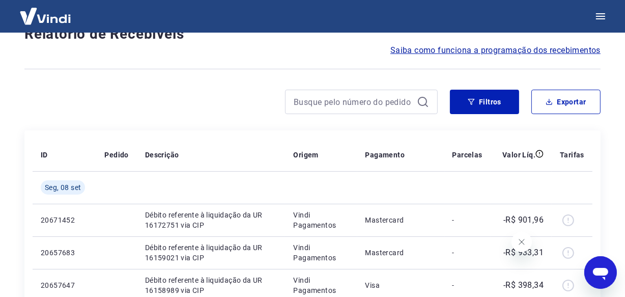
scroll to position [881, 0]
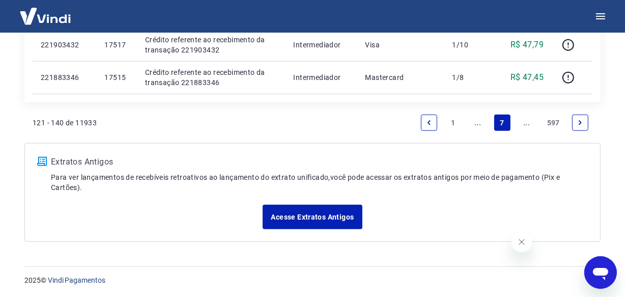
click at [525, 125] on link "..." at bounding box center [527, 123] width 16 height 16
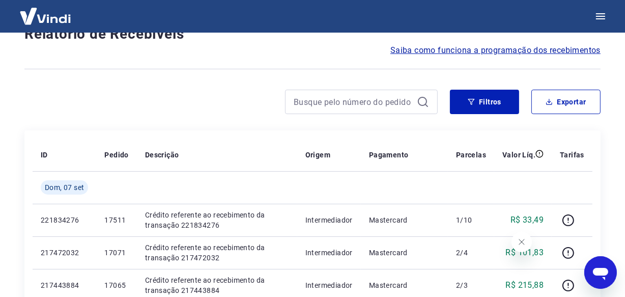
scroll to position [881, 0]
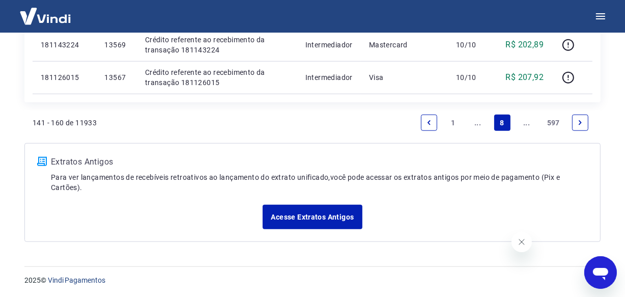
click at [525, 125] on link "..." at bounding box center [527, 123] width 16 height 16
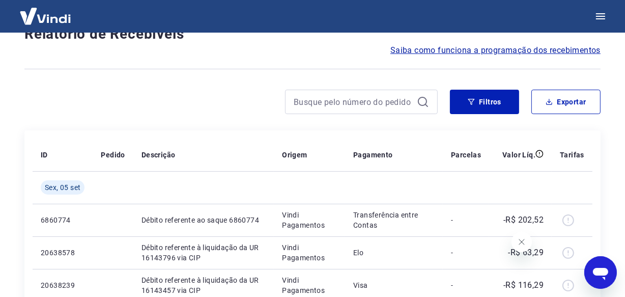
scroll to position [881, 0]
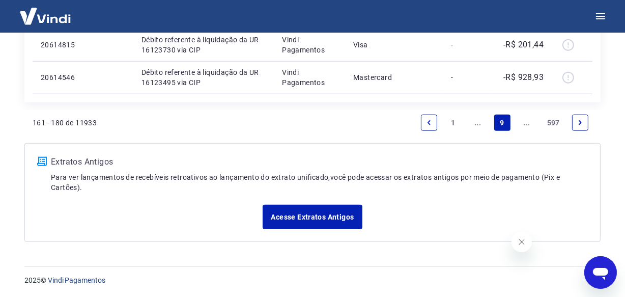
click at [525, 125] on link "..." at bounding box center [527, 123] width 16 height 16
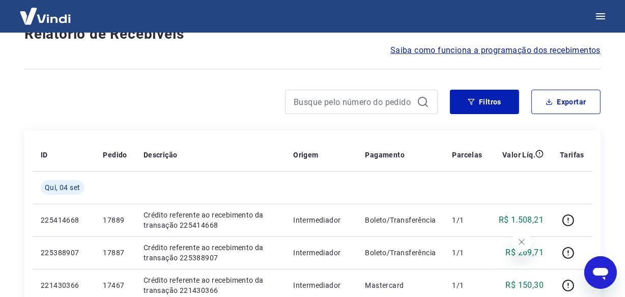
scroll to position [881, 0]
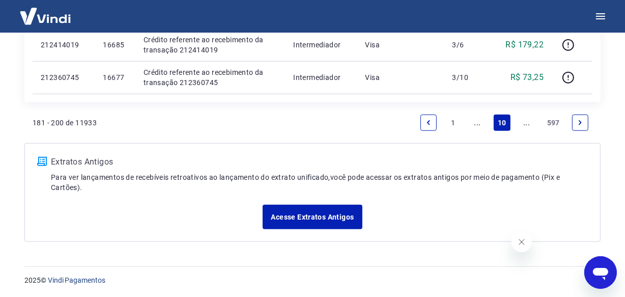
click at [525, 125] on link "..." at bounding box center [527, 123] width 16 height 16
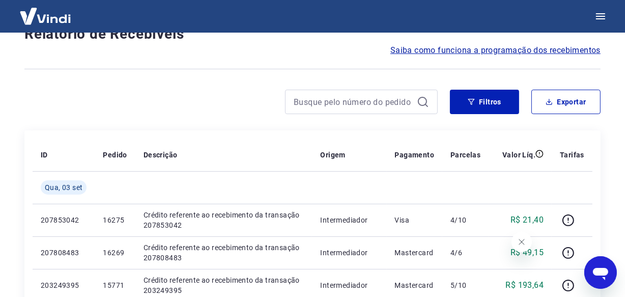
scroll to position [881, 0]
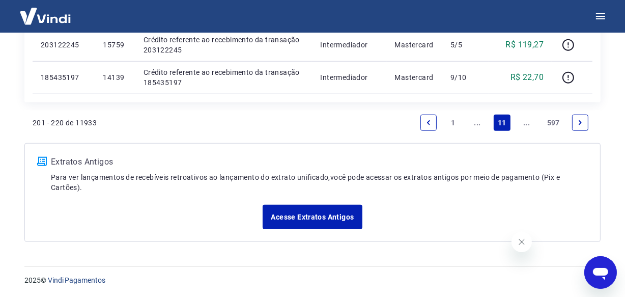
click at [525, 125] on link "..." at bounding box center [527, 123] width 16 height 16
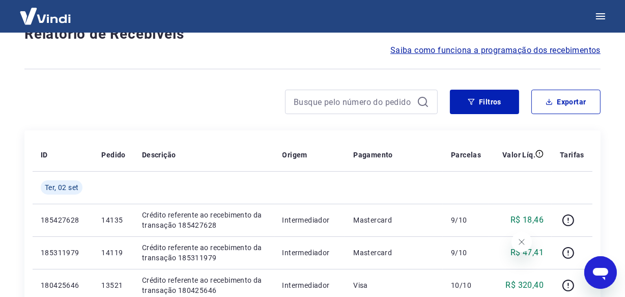
scroll to position [881, 0]
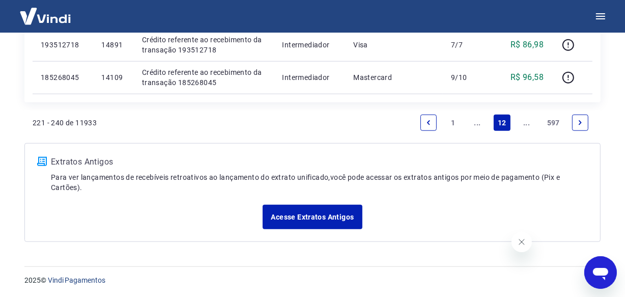
click at [525, 125] on link "..." at bounding box center [527, 123] width 16 height 16
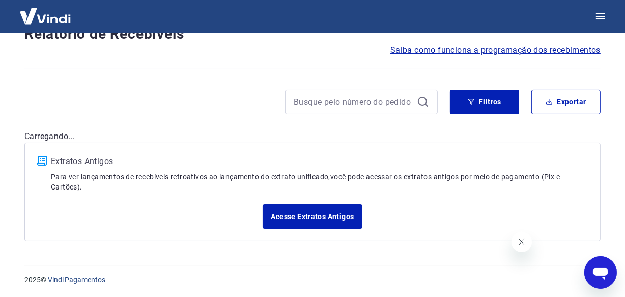
scroll to position [881, 0]
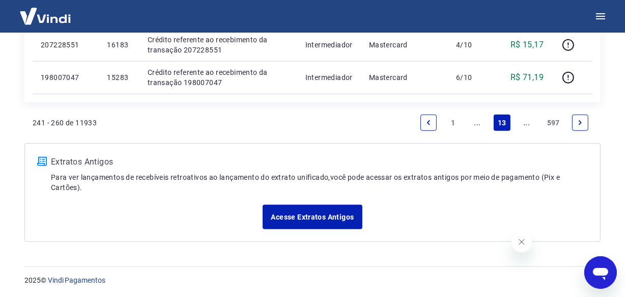
click at [525, 125] on link "..." at bounding box center [527, 123] width 16 height 16
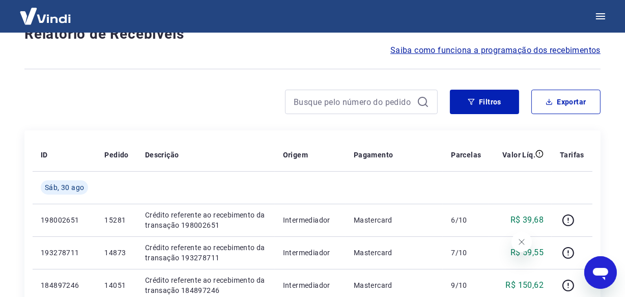
scroll to position [881, 0]
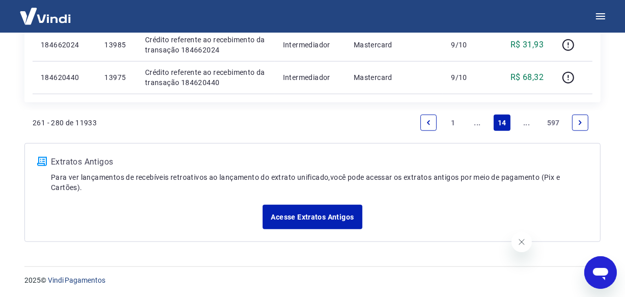
click at [525, 125] on link "..." at bounding box center [527, 123] width 16 height 16
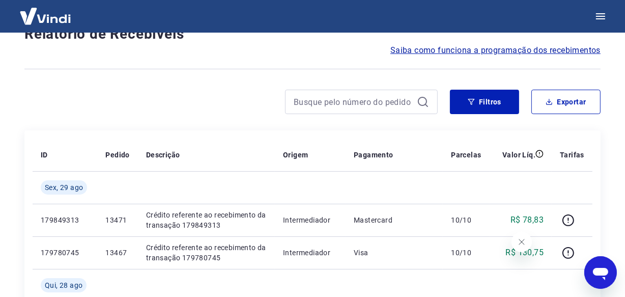
scroll to position [914, 0]
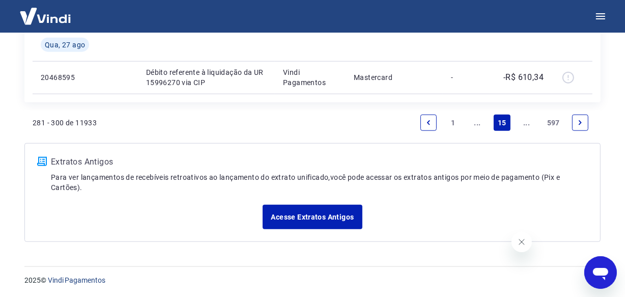
click at [525, 125] on link "..." at bounding box center [527, 123] width 16 height 16
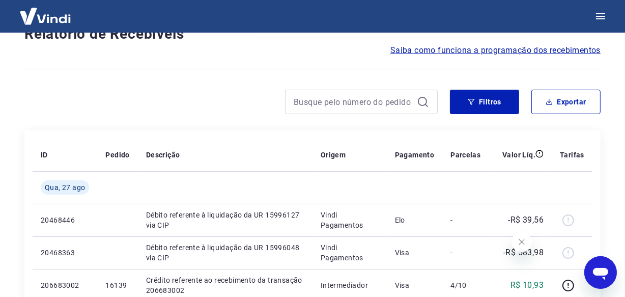
scroll to position [881, 0]
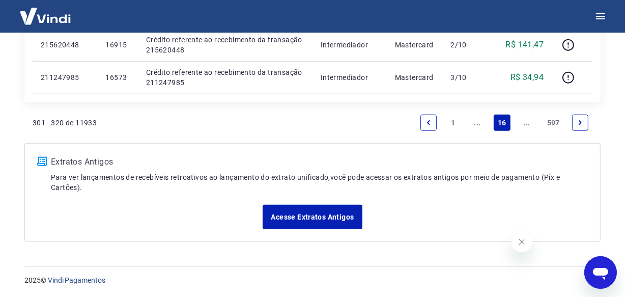
click at [524, 125] on link "..." at bounding box center [527, 123] width 16 height 16
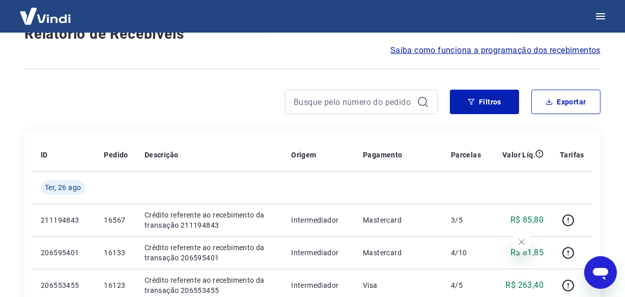
scroll to position [881, 0]
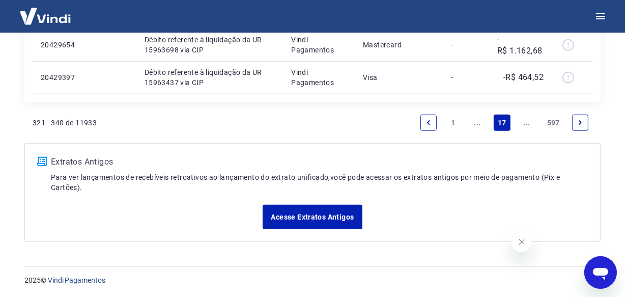
click at [528, 125] on link "..." at bounding box center [527, 123] width 16 height 16
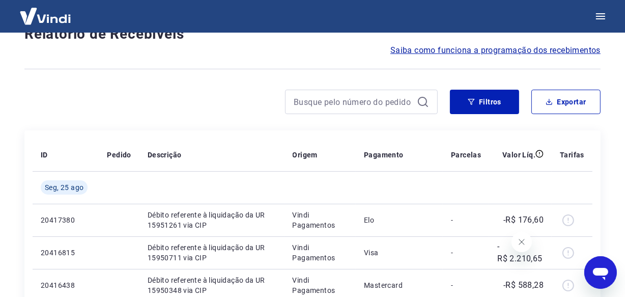
scroll to position [881, 0]
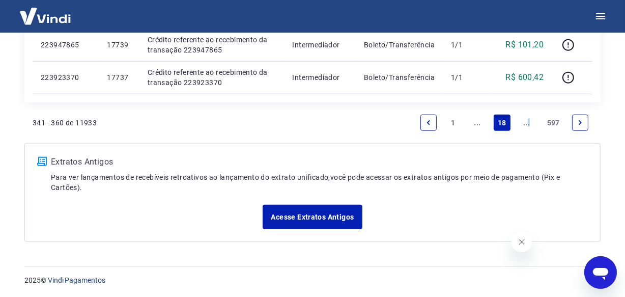
click at [529, 123] on link "..." at bounding box center [527, 123] width 16 height 16
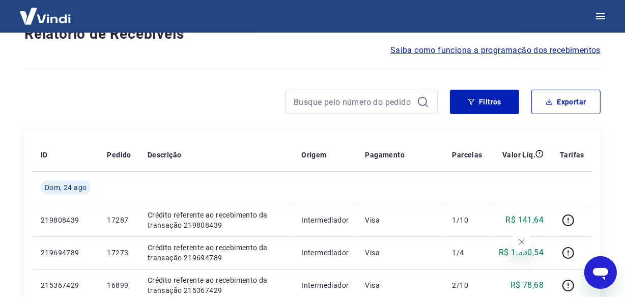
scroll to position [881, 0]
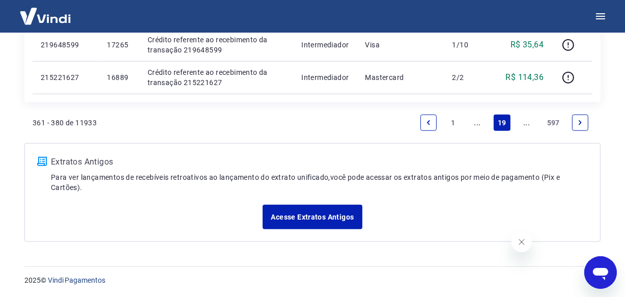
click at [529, 124] on link "..." at bounding box center [527, 123] width 16 height 16
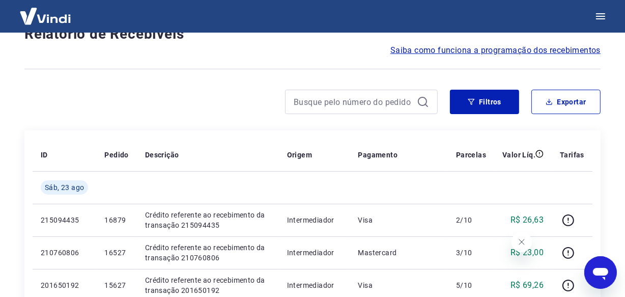
scroll to position [914, 0]
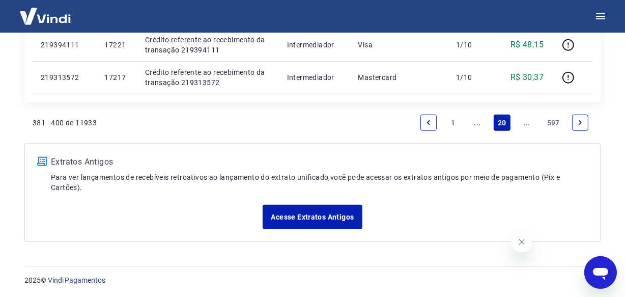
click at [524, 123] on link "..." at bounding box center [527, 123] width 16 height 16
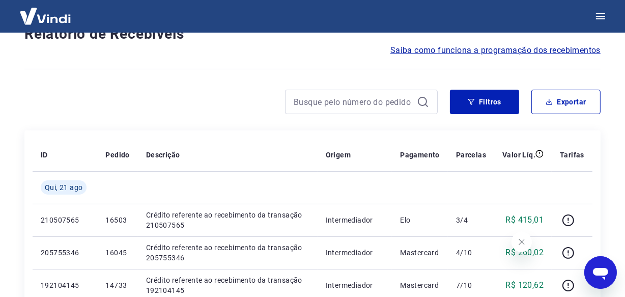
scroll to position [914, 0]
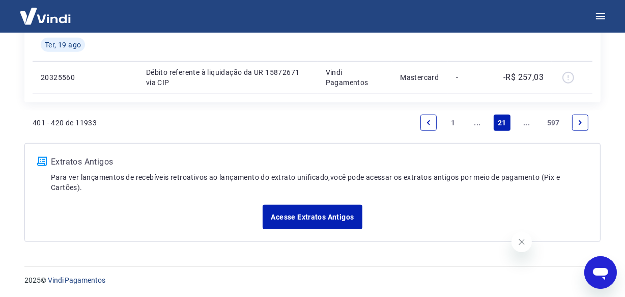
click at [524, 123] on link "..." at bounding box center [527, 123] width 16 height 16
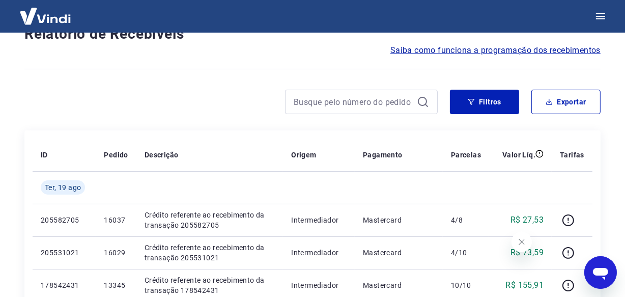
scroll to position [881, 0]
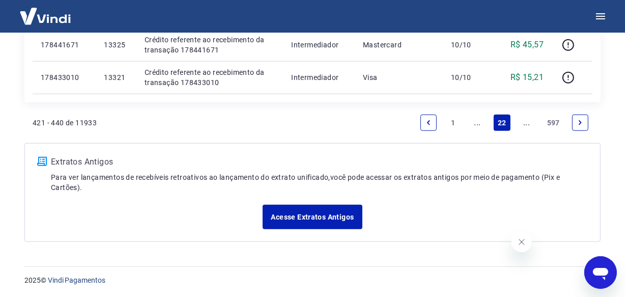
scroll to position [881, 0]
click at [521, 122] on link "..." at bounding box center [527, 123] width 16 height 16
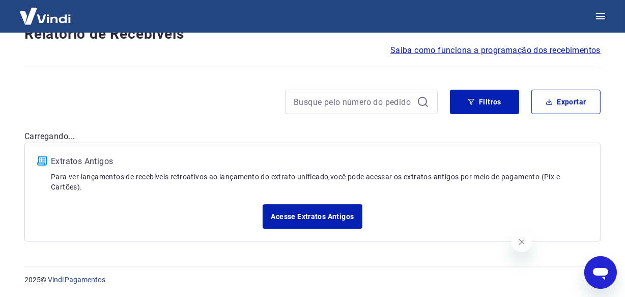
scroll to position [914, 0]
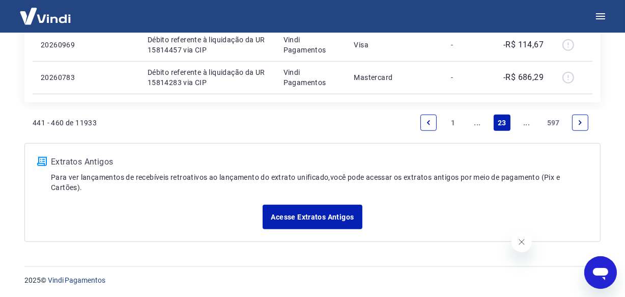
click at [522, 126] on link "..." at bounding box center [527, 123] width 16 height 16
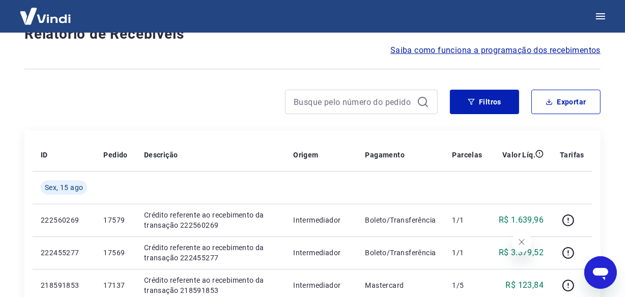
scroll to position [881, 0]
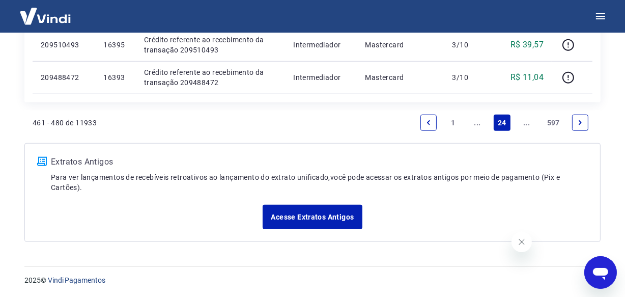
click at [522, 126] on link "..." at bounding box center [527, 123] width 16 height 16
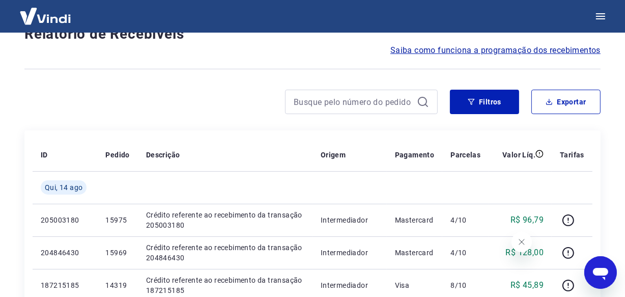
scroll to position [914, 0]
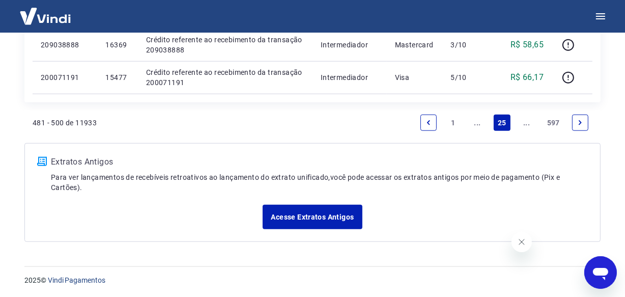
click at [525, 125] on link "..." at bounding box center [527, 123] width 16 height 16
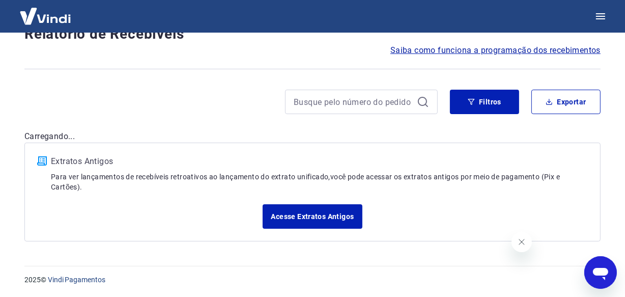
scroll to position [881, 0]
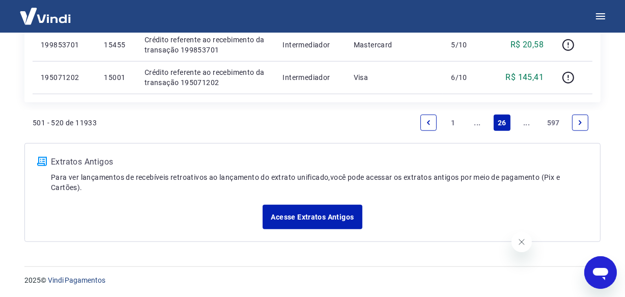
click at [525, 125] on link "..." at bounding box center [527, 123] width 16 height 16
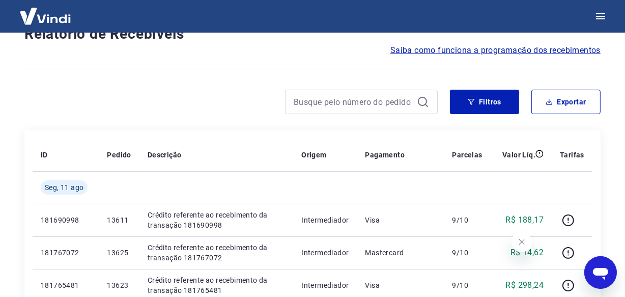
scroll to position [914, 0]
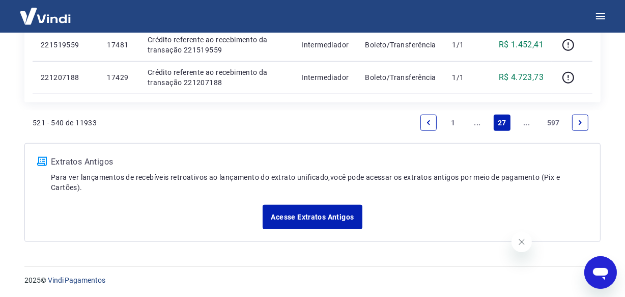
click at [525, 125] on link "..." at bounding box center [527, 123] width 16 height 16
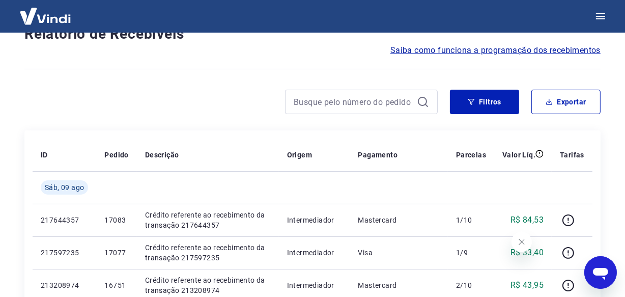
scroll to position [881, 0]
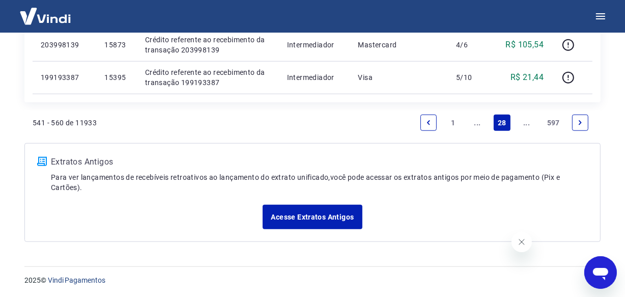
click at [528, 122] on link "..." at bounding box center [527, 123] width 16 height 16
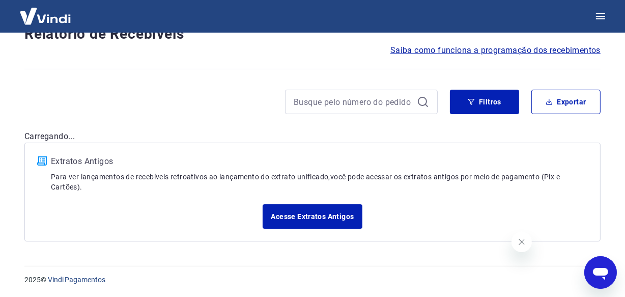
scroll to position [914, 0]
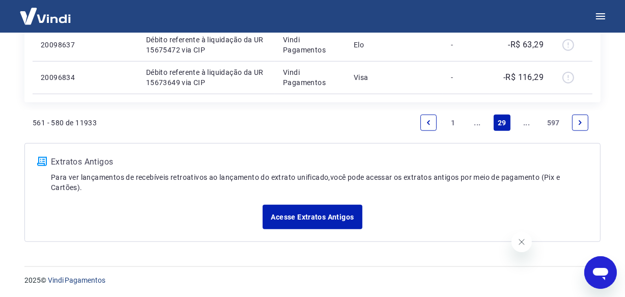
click at [529, 122] on link "..." at bounding box center [527, 123] width 16 height 16
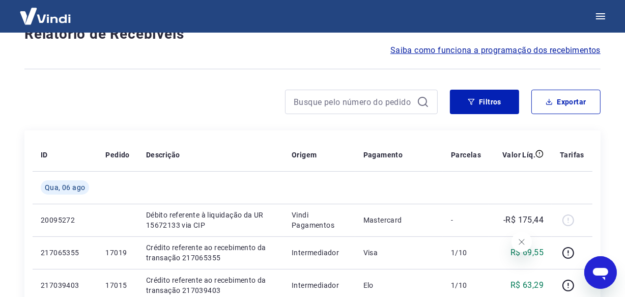
scroll to position [914, 0]
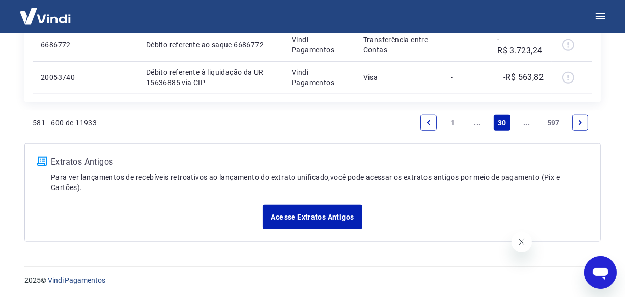
click at [529, 122] on link "..." at bounding box center [527, 123] width 16 height 16
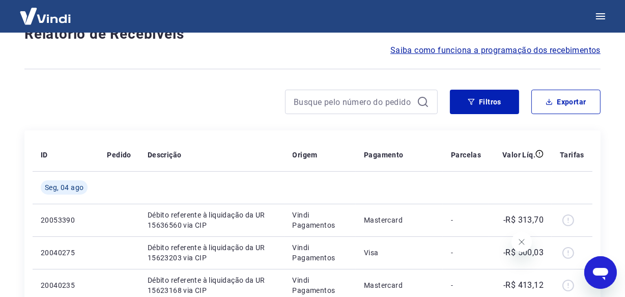
scroll to position [881, 0]
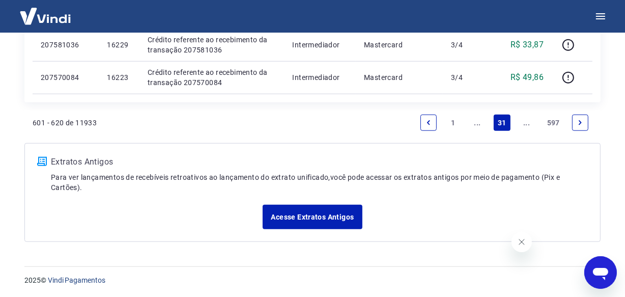
click at [526, 126] on link "..." at bounding box center [527, 123] width 16 height 16
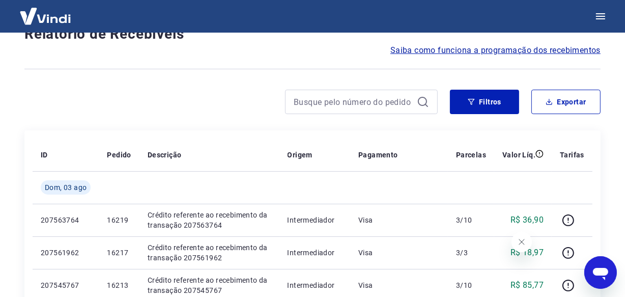
scroll to position [914, 0]
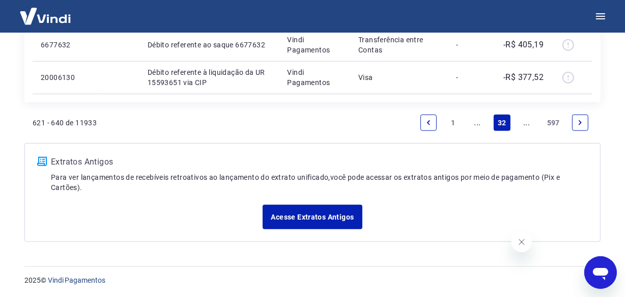
click at [526, 126] on link "..." at bounding box center [527, 123] width 16 height 16
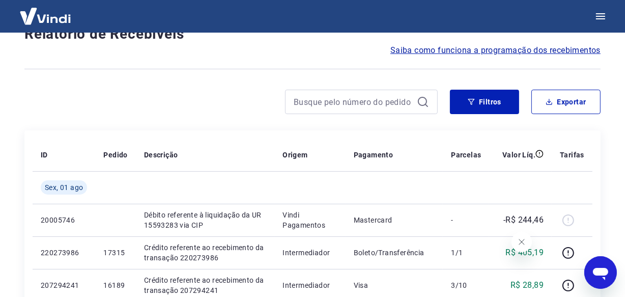
scroll to position [881, 0]
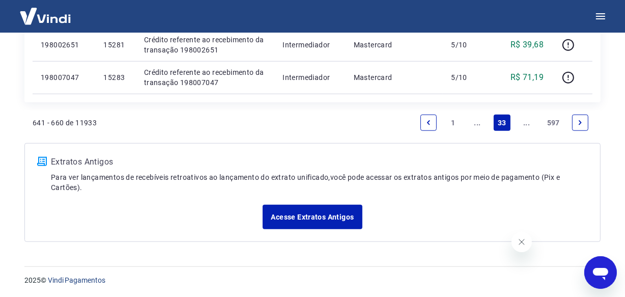
click at [525, 122] on link "..." at bounding box center [527, 123] width 16 height 16
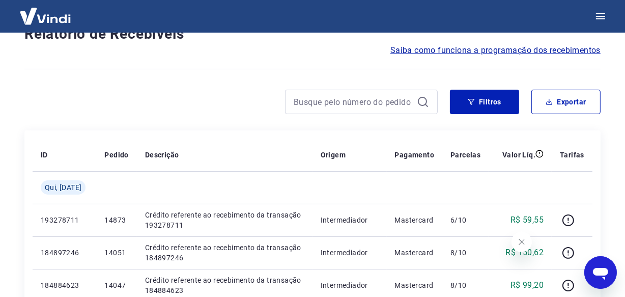
scroll to position [881, 0]
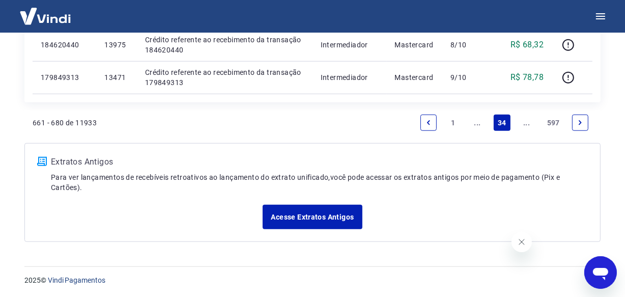
click at [526, 122] on link "..." at bounding box center [527, 123] width 16 height 16
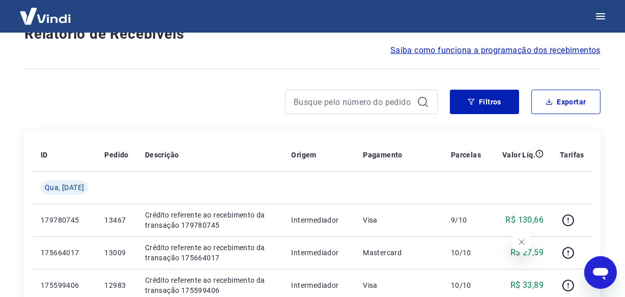
scroll to position [914, 0]
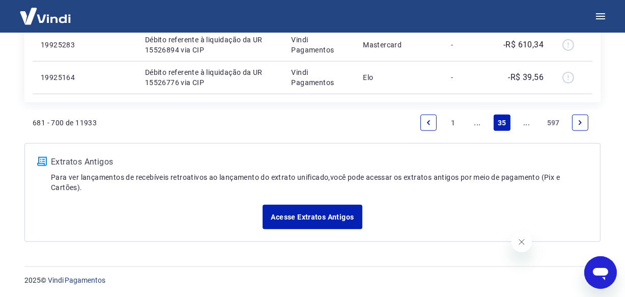
click at [526, 122] on link "..." at bounding box center [527, 123] width 16 height 16
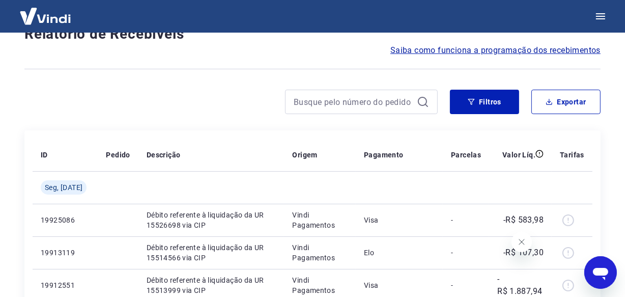
scroll to position [881, 0]
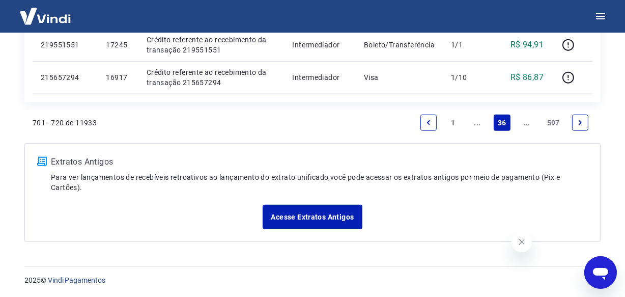
click at [528, 122] on link "..." at bounding box center [527, 123] width 16 height 16
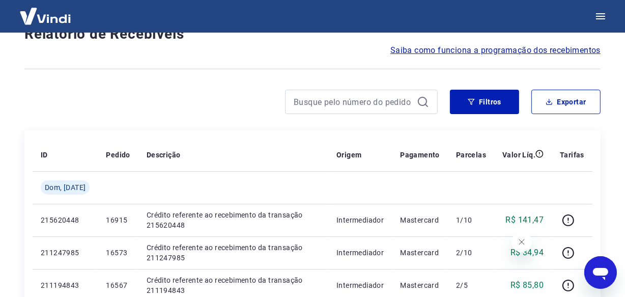
scroll to position [849, 0]
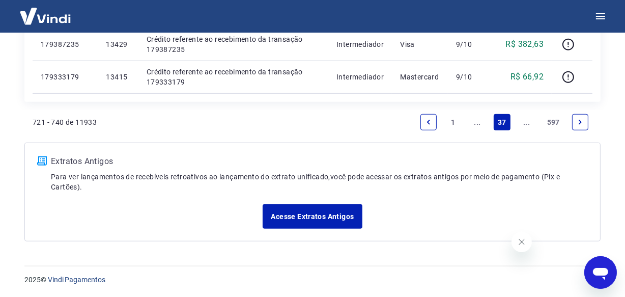
click at [526, 120] on link "..." at bounding box center [527, 122] width 16 height 16
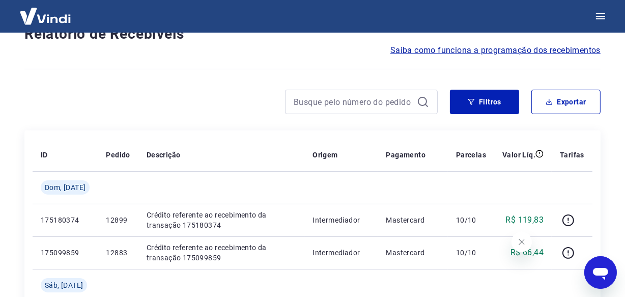
scroll to position [914, 0]
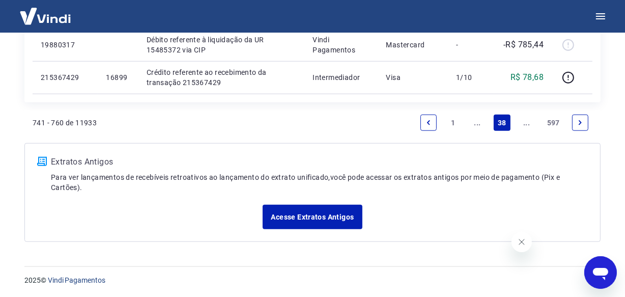
click at [526, 121] on link "..." at bounding box center [527, 123] width 16 height 16
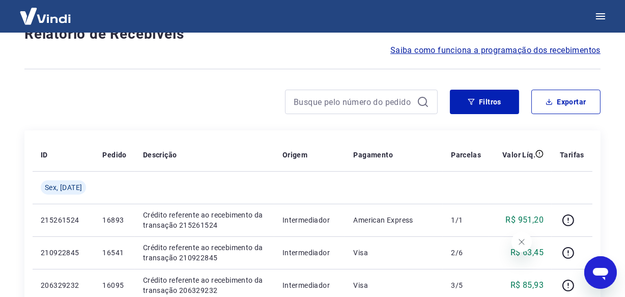
scroll to position [881, 0]
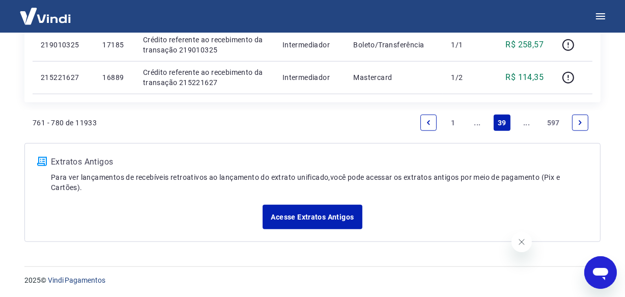
click at [530, 126] on link "..." at bounding box center [527, 123] width 16 height 16
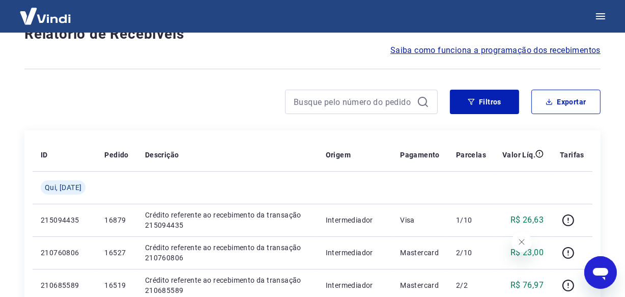
scroll to position [914, 0]
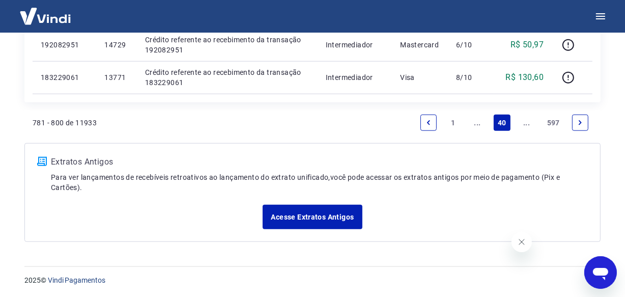
click at [529, 127] on link "..." at bounding box center [527, 123] width 16 height 16
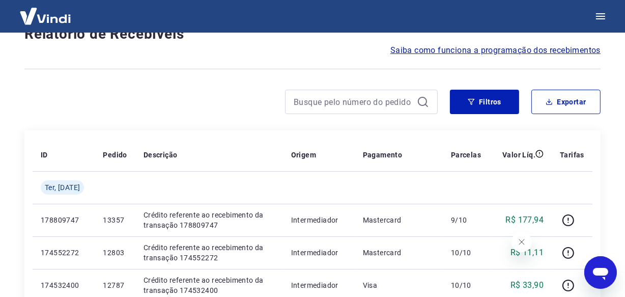
scroll to position [881, 0]
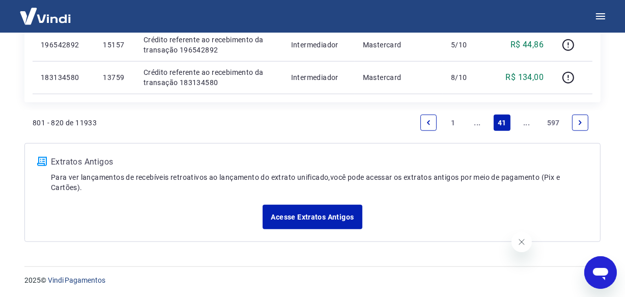
click at [529, 127] on link "..." at bounding box center [527, 123] width 16 height 16
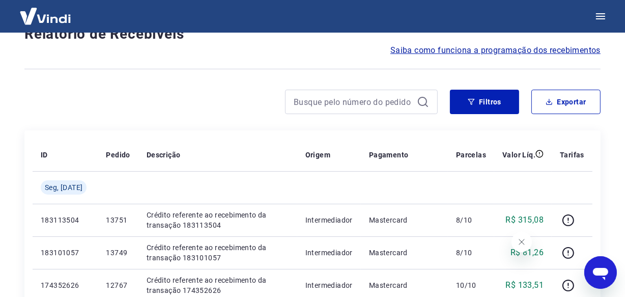
scroll to position [914, 0]
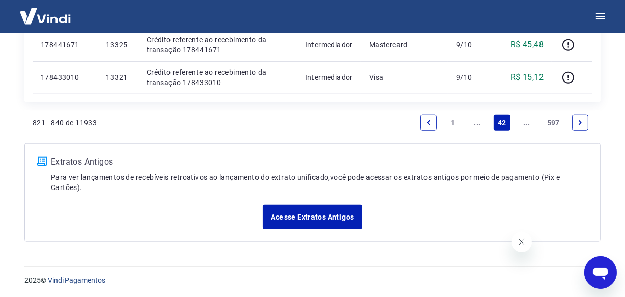
click at [529, 127] on link "..." at bounding box center [527, 123] width 16 height 16
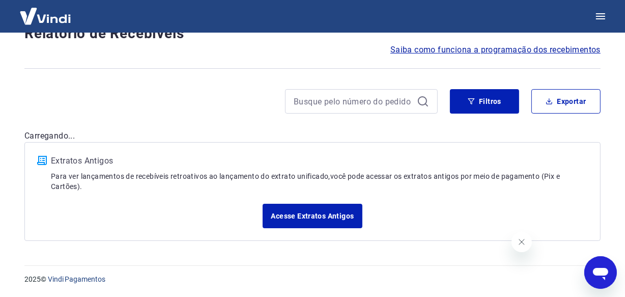
scroll to position [87, 0]
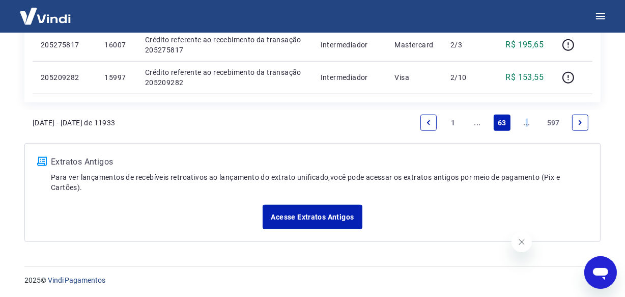
click at [526, 123] on link "..." at bounding box center [527, 123] width 16 height 16
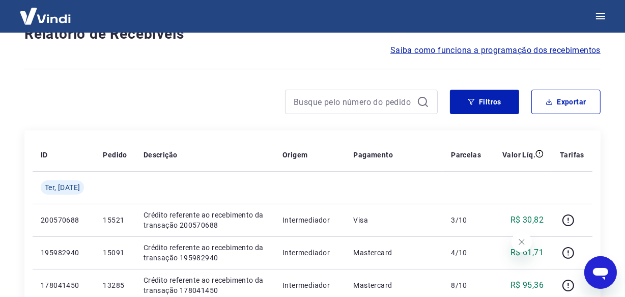
scroll to position [914, 0]
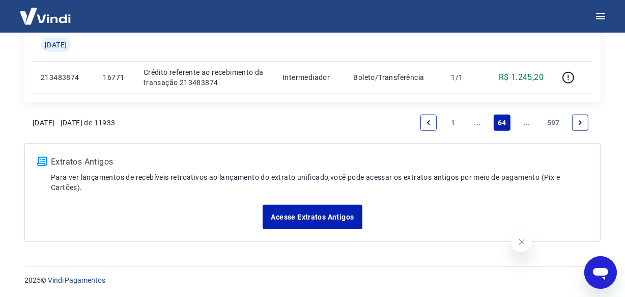
click at [526, 126] on link "..." at bounding box center [527, 123] width 16 height 16
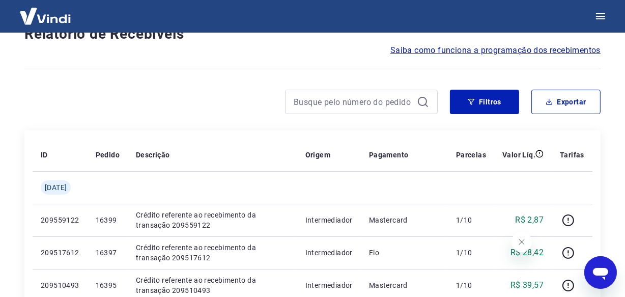
scroll to position [881, 0]
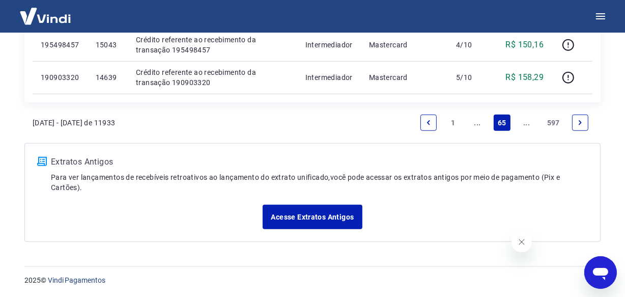
click at [527, 124] on link "..." at bounding box center [527, 123] width 16 height 16
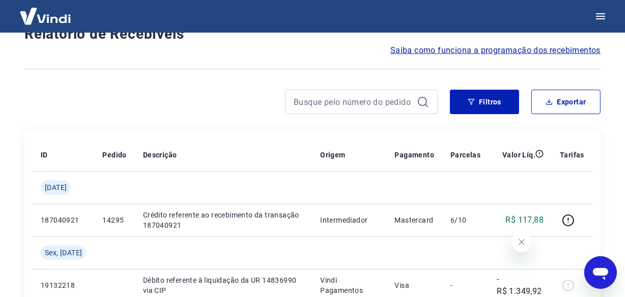
scroll to position [881, 0]
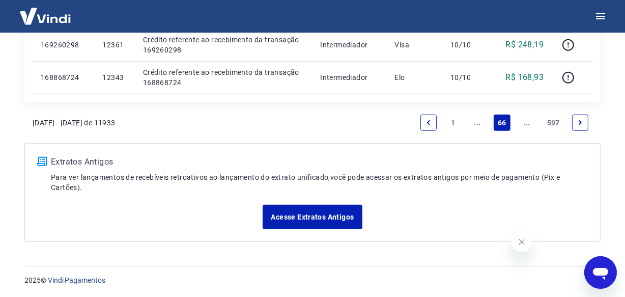
click at [530, 127] on link "..." at bounding box center [527, 123] width 16 height 16
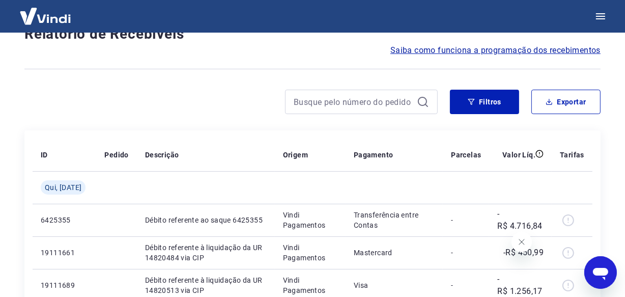
scroll to position [881, 0]
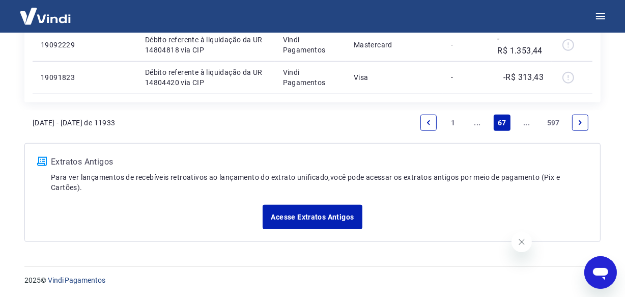
click at [529, 125] on link "..." at bounding box center [527, 123] width 16 height 16
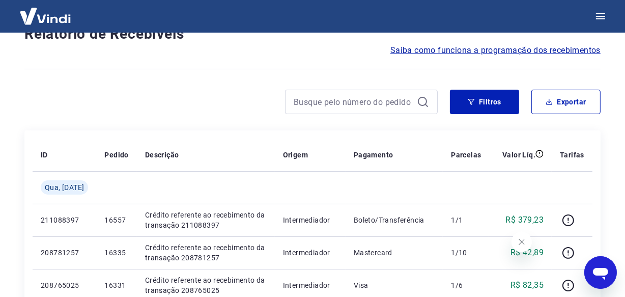
scroll to position [881, 0]
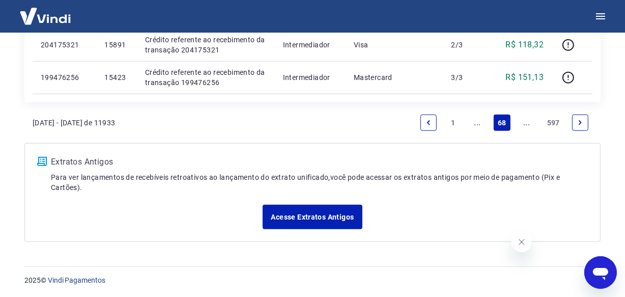
click at [529, 125] on link "..." at bounding box center [527, 123] width 16 height 16
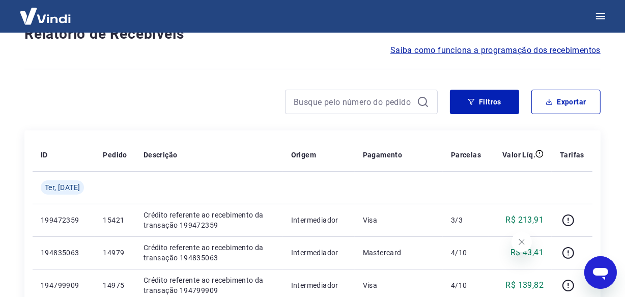
scroll to position [881, 0]
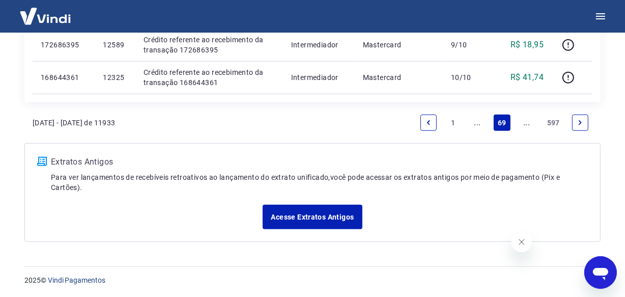
click at [529, 125] on link "..." at bounding box center [527, 123] width 16 height 16
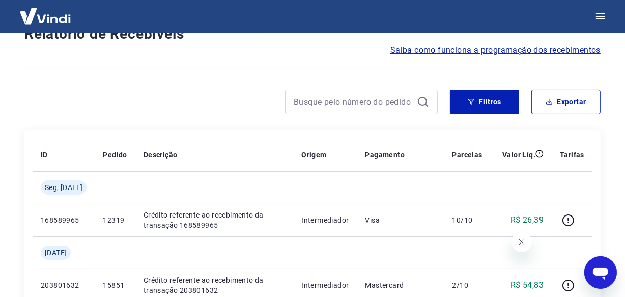
scroll to position [914, 0]
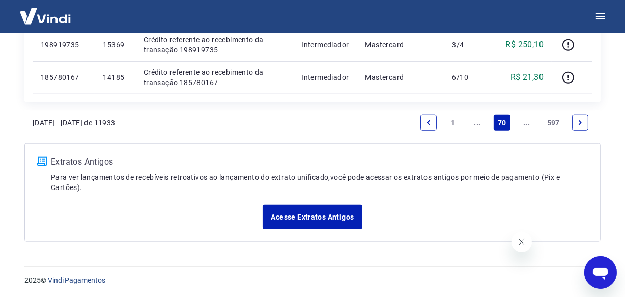
click at [529, 125] on link "..." at bounding box center [527, 123] width 16 height 16
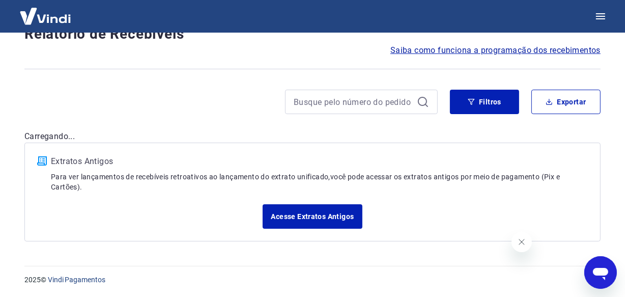
scroll to position [914, 0]
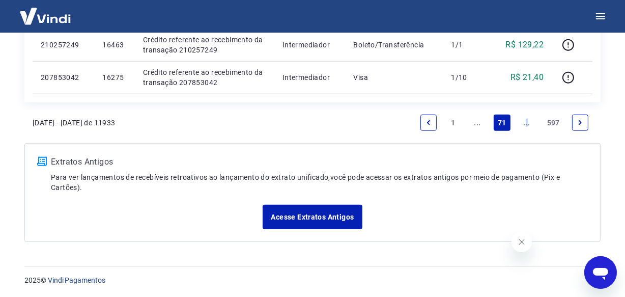
click at [526, 124] on link "..." at bounding box center [527, 123] width 16 height 16
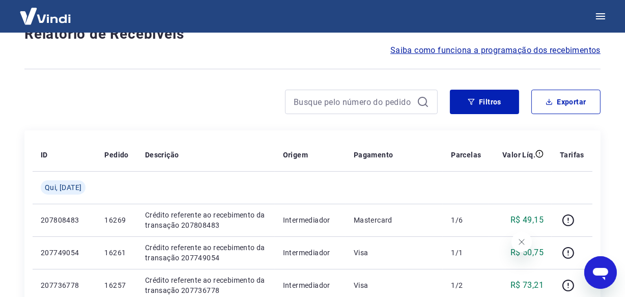
scroll to position [881, 0]
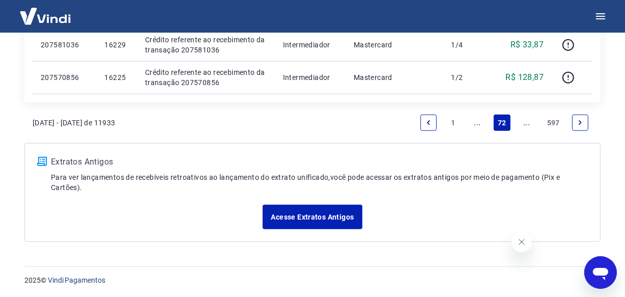
click at [526, 124] on link "..." at bounding box center [527, 123] width 16 height 16
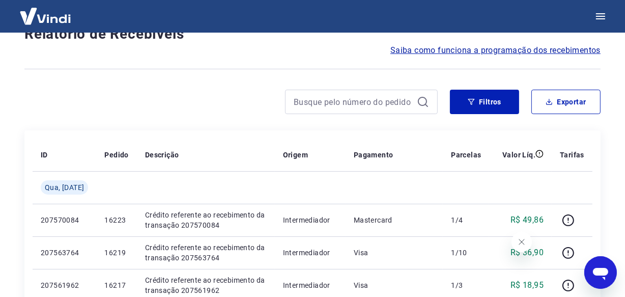
scroll to position [881, 0]
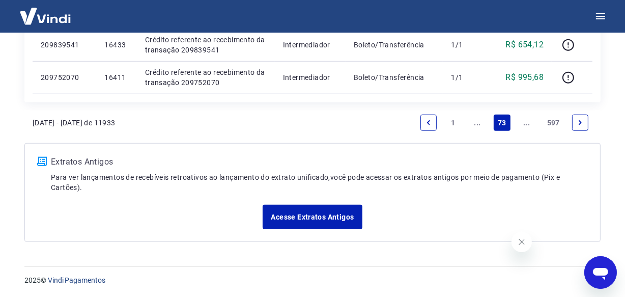
click at [526, 124] on link "..." at bounding box center [527, 123] width 16 height 16
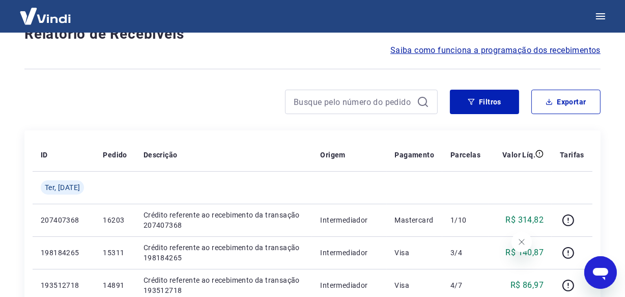
scroll to position [881, 0]
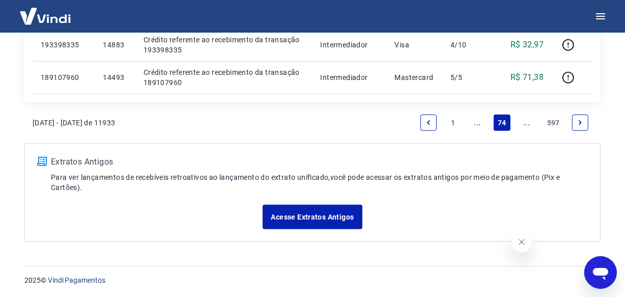
click at [530, 126] on link "..." at bounding box center [527, 123] width 16 height 16
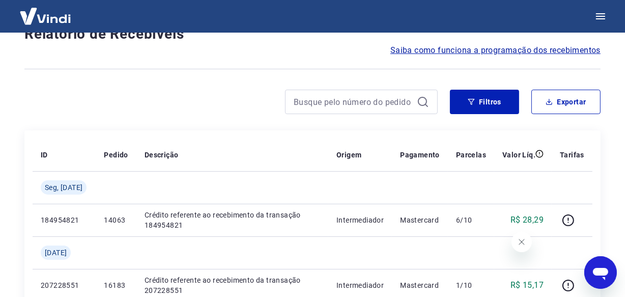
scroll to position [914, 0]
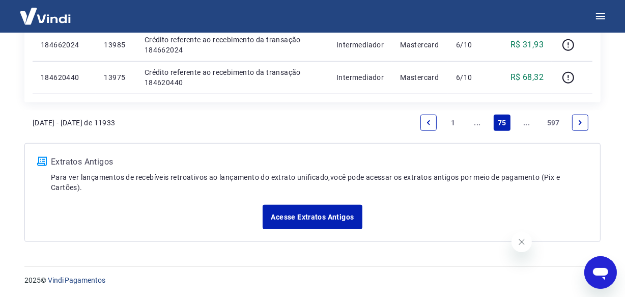
click at [530, 126] on link "..." at bounding box center [527, 123] width 16 height 16
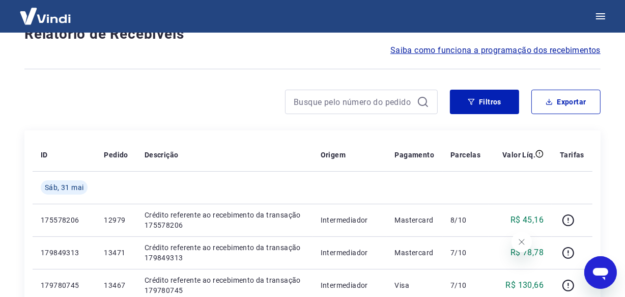
scroll to position [914, 0]
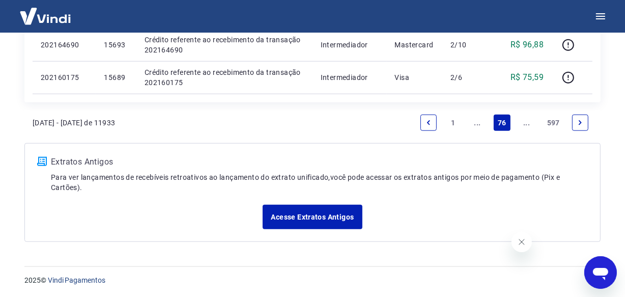
click at [530, 126] on link "..." at bounding box center [527, 123] width 16 height 16
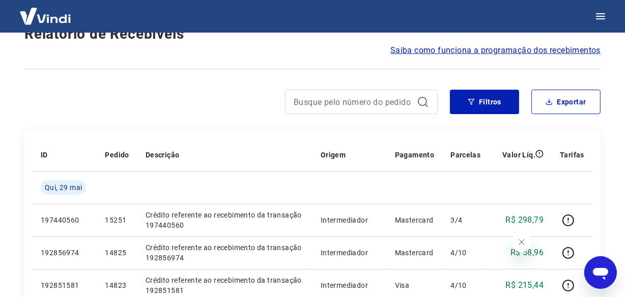
scroll to position [881, 0]
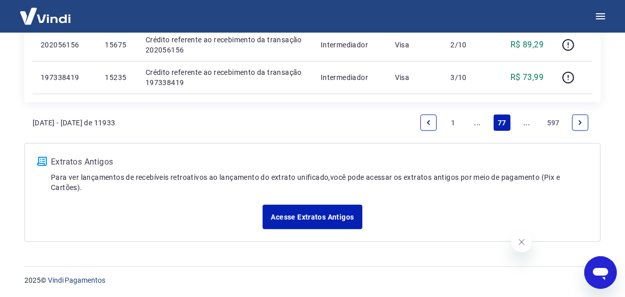
click at [530, 126] on link "..." at bounding box center [527, 123] width 16 height 16
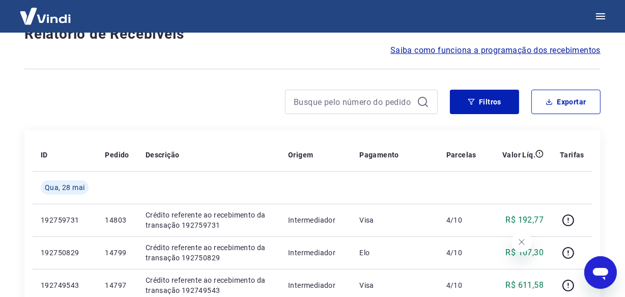
scroll to position [881, 0]
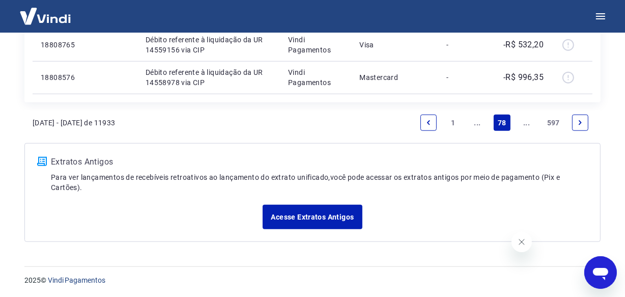
click at [530, 126] on link "..." at bounding box center [527, 123] width 16 height 16
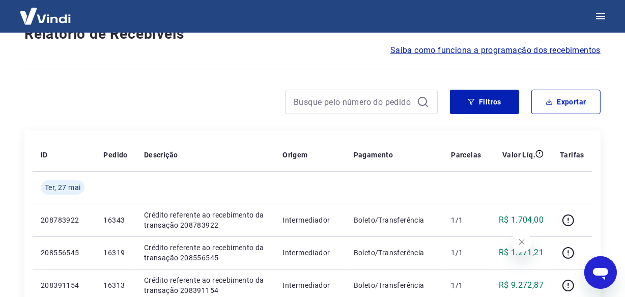
scroll to position [881, 0]
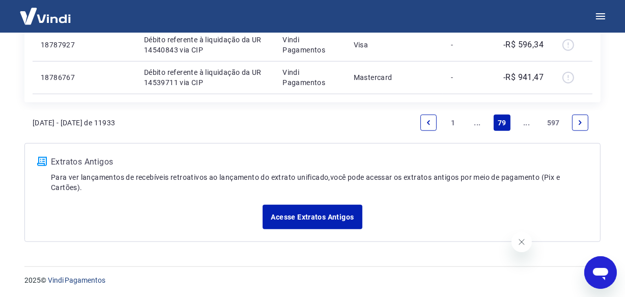
click at [530, 126] on link "..." at bounding box center [527, 123] width 16 height 16
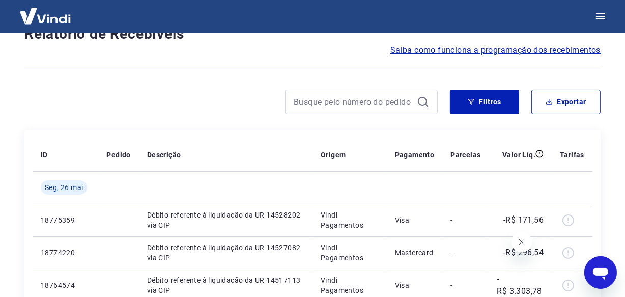
scroll to position [881, 0]
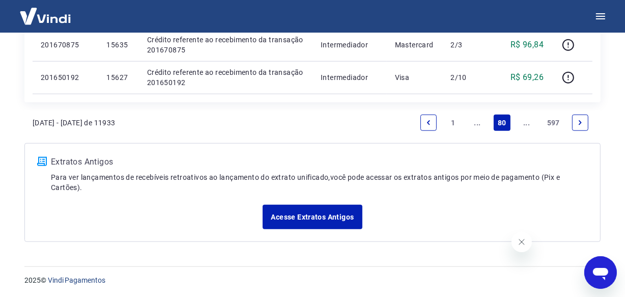
click at [530, 126] on link "..." at bounding box center [527, 123] width 16 height 16
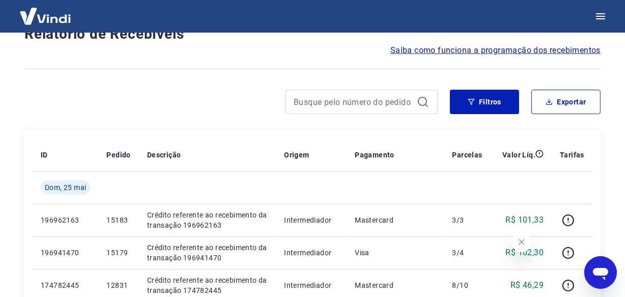
scroll to position [914, 0]
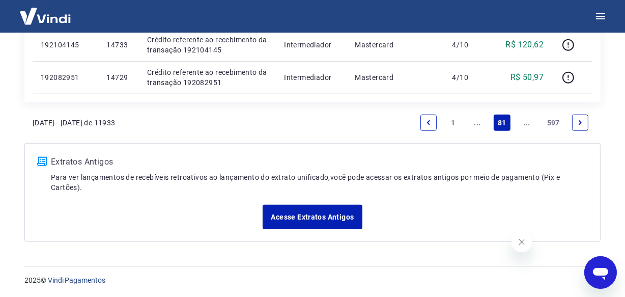
click at [530, 126] on link "..." at bounding box center [527, 123] width 16 height 16
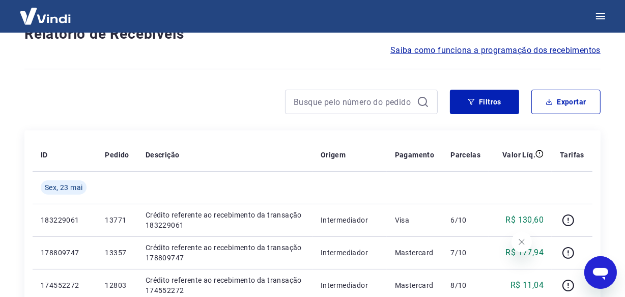
scroll to position [914, 0]
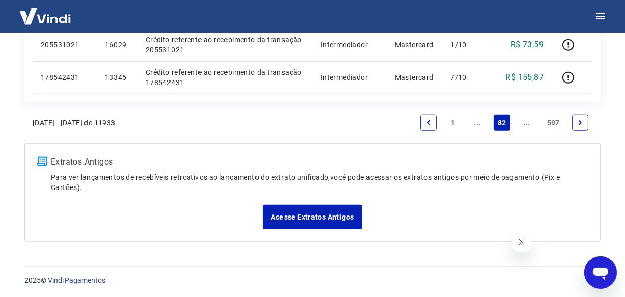
click at [530, 126] on link "..." at bounding box center [527, 123] width 16 height 16
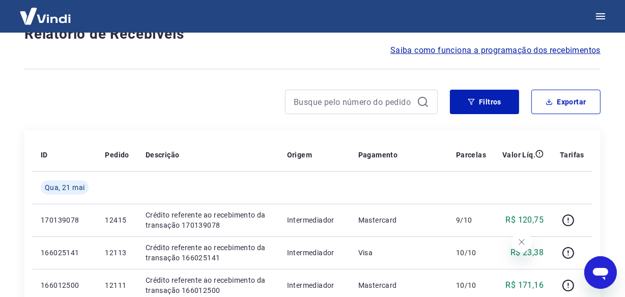
scroll to position [881, 0]
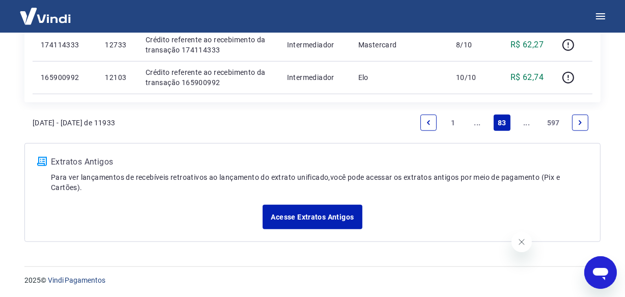
click at [525, 124] on link "..." at bounding box center [527, 123] width 16 height 16
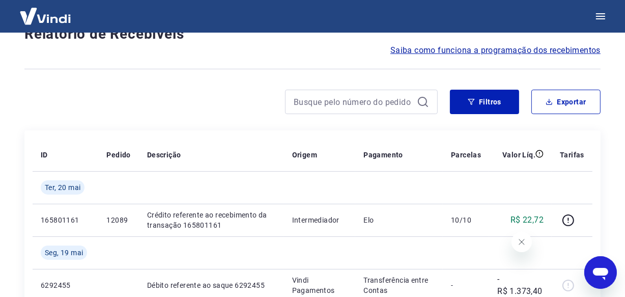
scroll to position [914, 0]
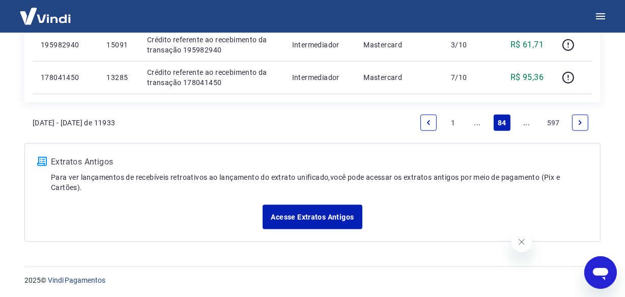
click at [525, 126] on link "..." at bounding box center [527, 123] width 16 height 16
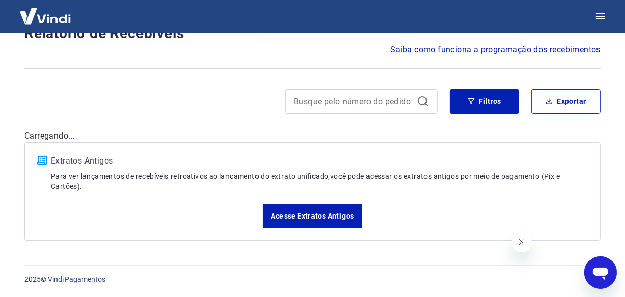
scroll to position [87, 0]
click at [525, 126] on div "Após o envio das liquidações aparecerem no Relatório de Recebíveis, elas podem …" at bounding box center [312, 100] width 601 height 308
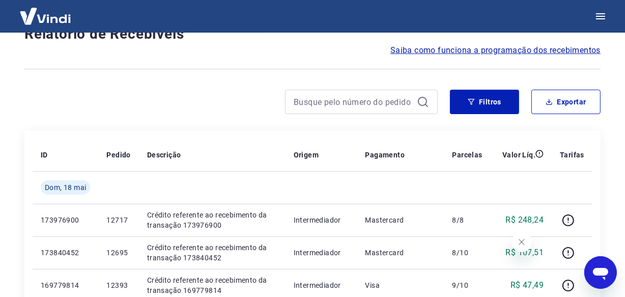
scroll to position [914, 0]
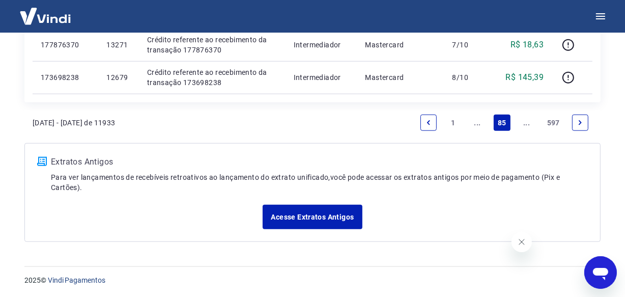
click at [525, 123] on link "..." at bounding box center [527, 123] width 16 height 16
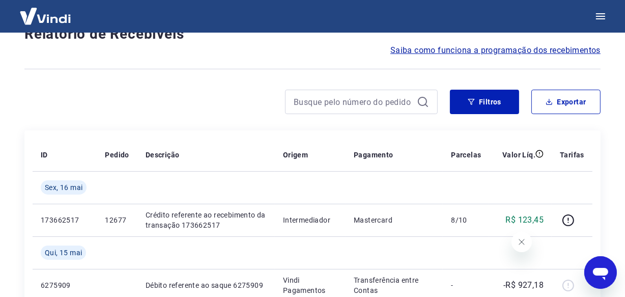
scroll to position [914, 0]
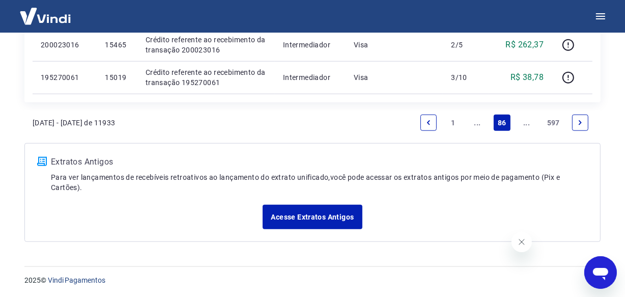
click at [524, 122] on link "..." at bounding box center [527, 123] width 16 height 16
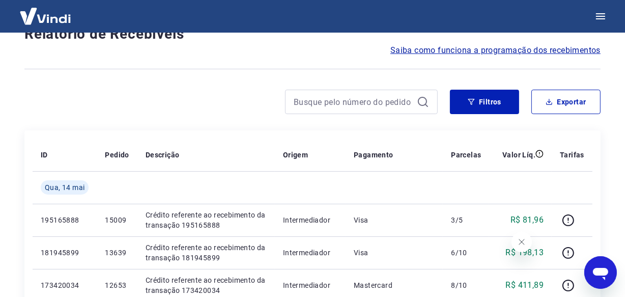
scroll to position [881, 0]
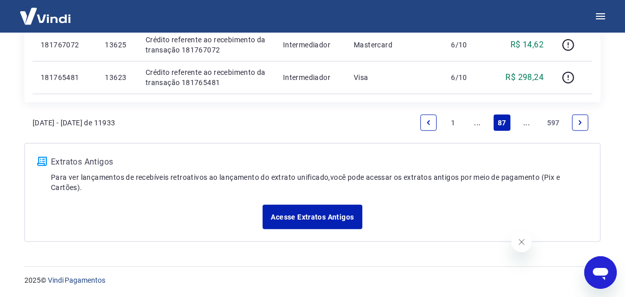
click at [526, 124] on link "..." at bounding box center [527, 123] width 16 height 16
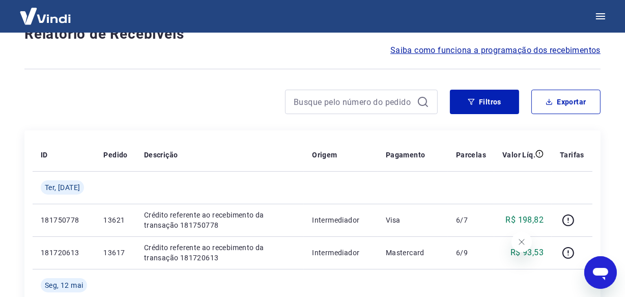
scroll to position [914, 0]
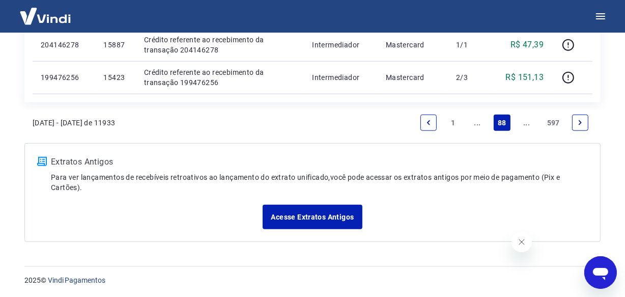
click at [523, 122] on link "..." at bounding box center [527, 123] width 16 height 16
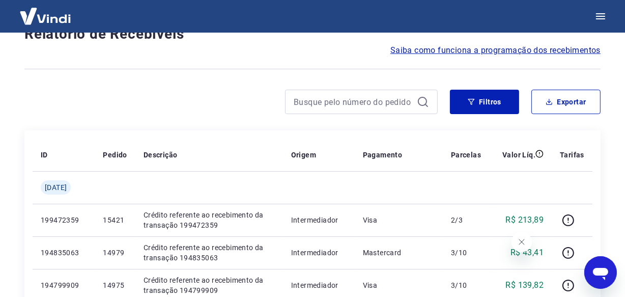
scroll to position [914, 0]
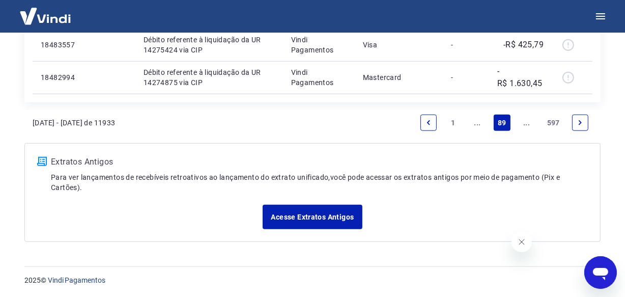
click at [525, 127] on link "..." at bounding box center [527, 123] width 16 height 16
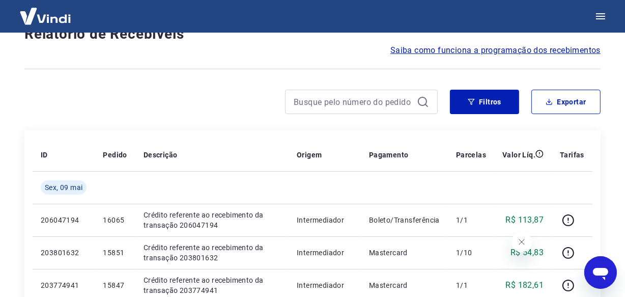
scroll to position [881, 0]
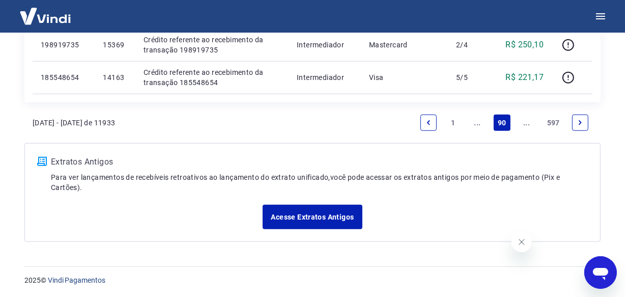
click at [528, 126] on link "..." at bounding box center [527, 123] width 16 height 16
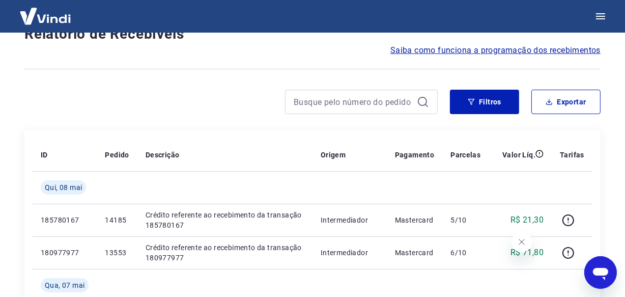
scroll to position [914, 0]
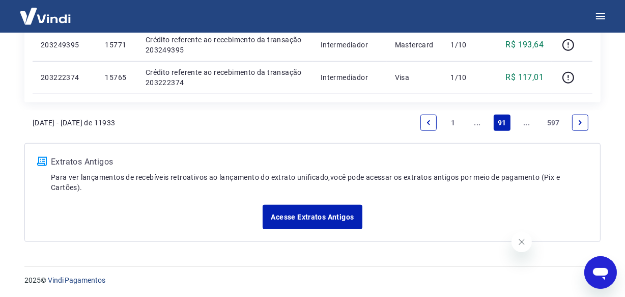
click at [528, 126] on link "..." at bounding box center [527, 123] width 16 height 16
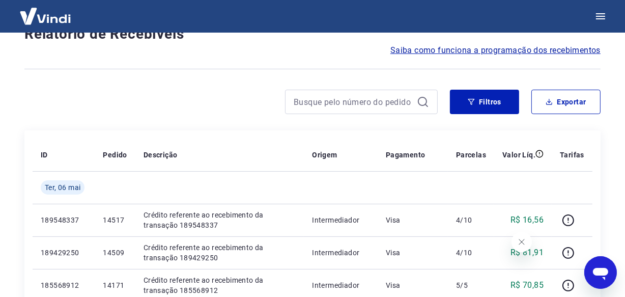
scroll to position [881, 0]
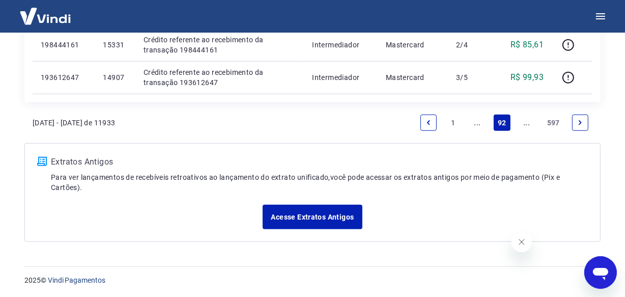
click at [528, 126] on link "..." at bounding box center [527, 123] width 16 height 16
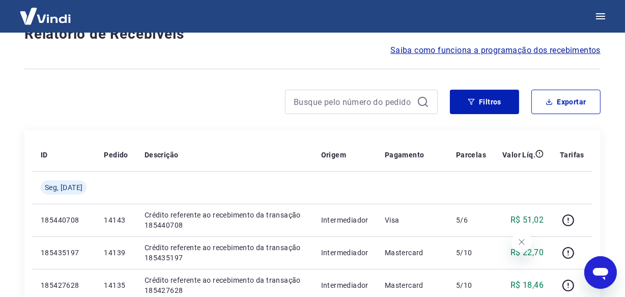
scroll to position [914, 0]
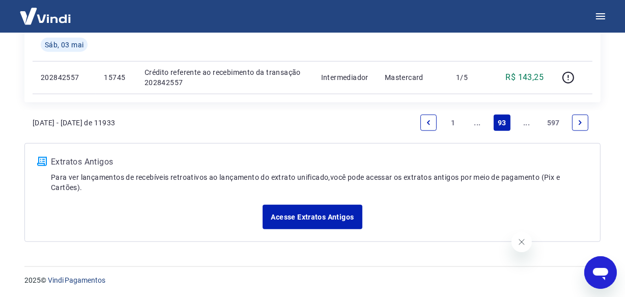
click at [528, 126] on link "..." at bounding box center [527, 123] width 16 height 16
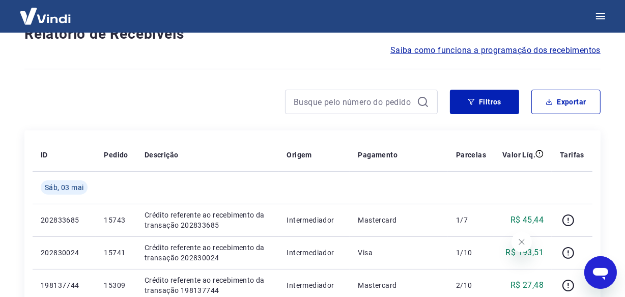
scroll to position [881, 0]
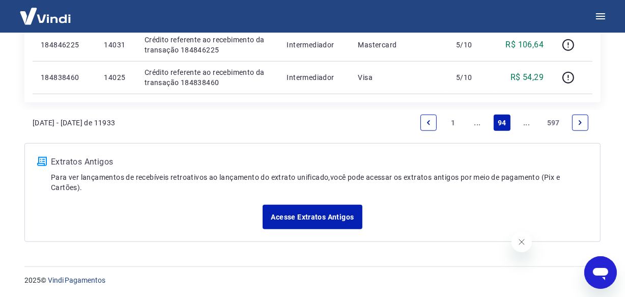
click at [528, 126] on link "..." at bounding box center [527, 123] width 16 height 16
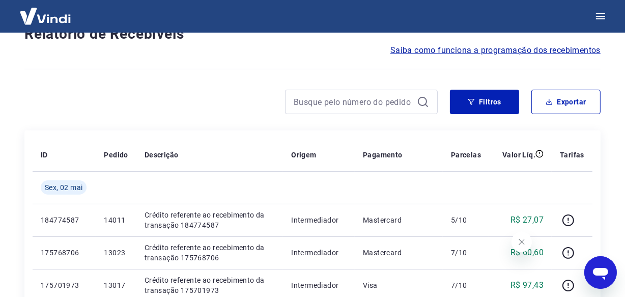
scroll to position [914, 0]
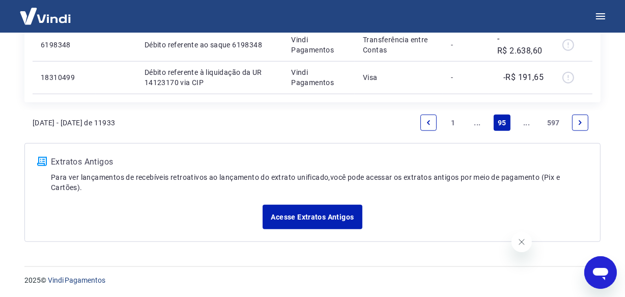
click at [528, 126] on link "..." at bounding box center [527, 123] width 16 height 16
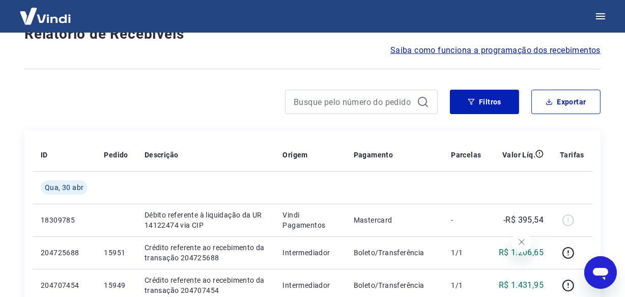
scroll to position [881, 0]
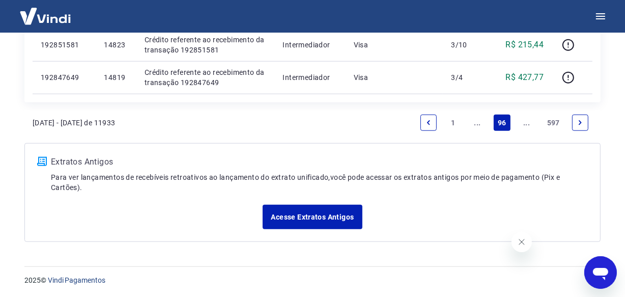
click at [528, 126] on link "..." at bounding box center [527, 123] width 16 height 16
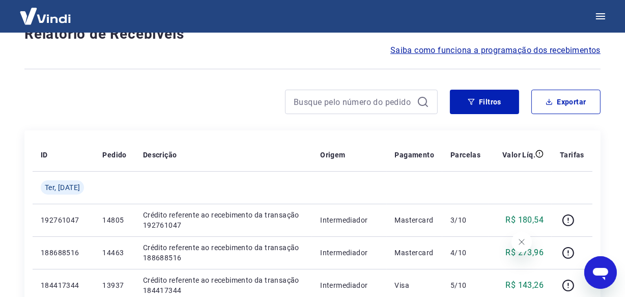
scroll to position [881, 0]
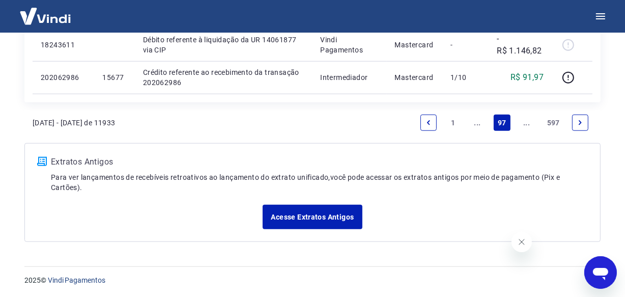
click at [528, 126] on link "..." at bounding box center [527, 123] width 16 height 16
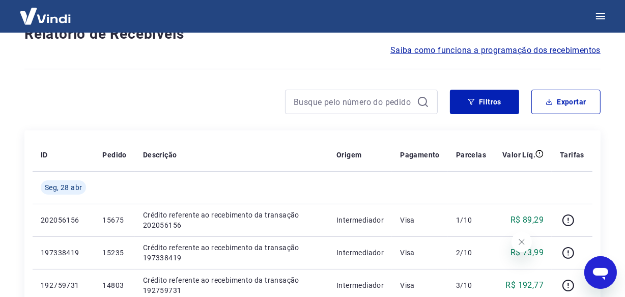
scroll to position [849, 0]
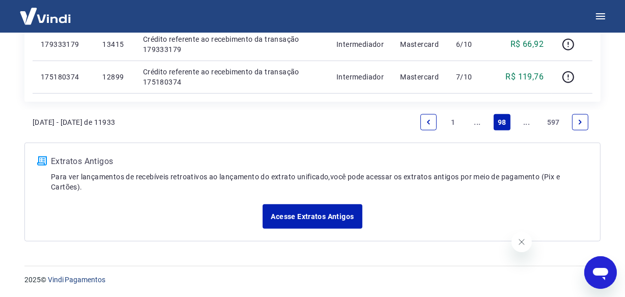
click at [528, 126] on link "..." at bounding box center [527, 122] width 16 height 16
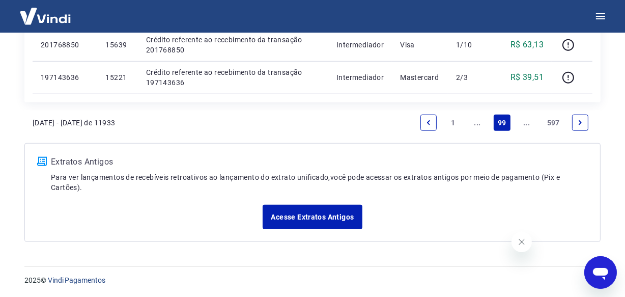
scroll to position [914, 0]
click at [529, 121] on link "..." at bounding box center [527, 123] width 16 height 16
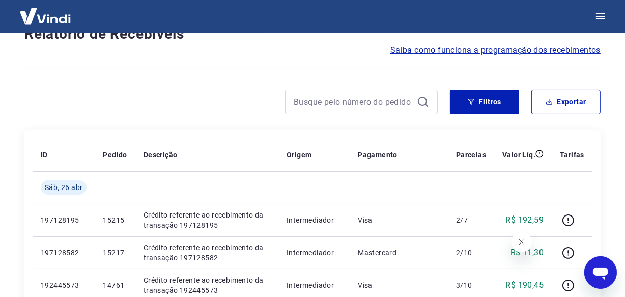
scroll to position [881, 0]
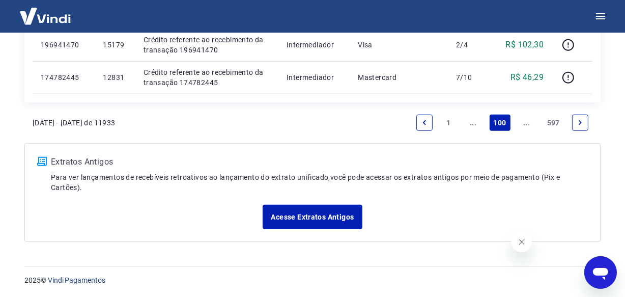
click at [525, 123] on link "..." at bounding box center [527, 123] width 16 height 16
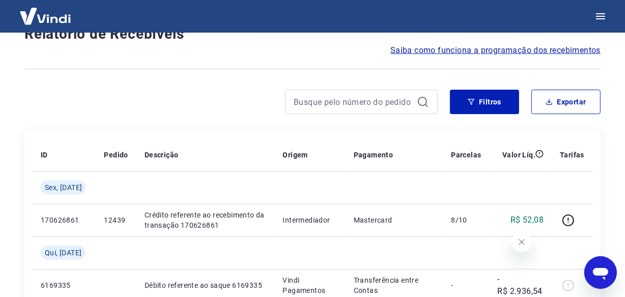
scroll to position [914, 0]
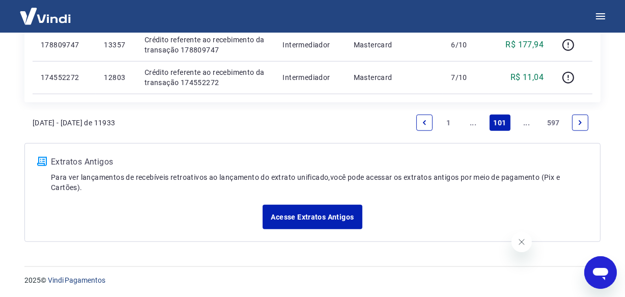
click at [525, 121] on link "..." at bounding box center [527, 123] width 16 height 16
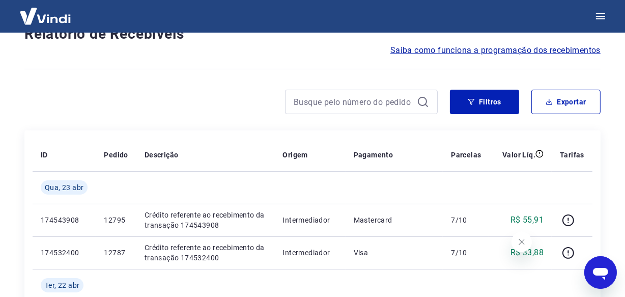
scroll to position [881, 0]
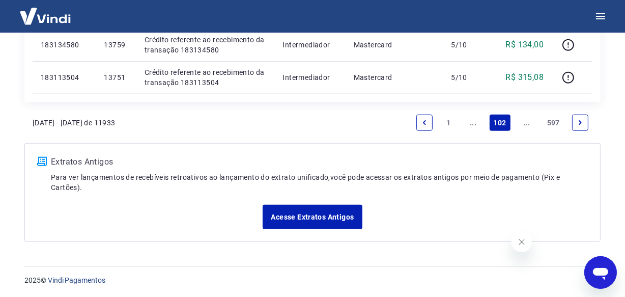
click at [525, 121] on link "..." at bounding box center [527, 123] width 16 height 16
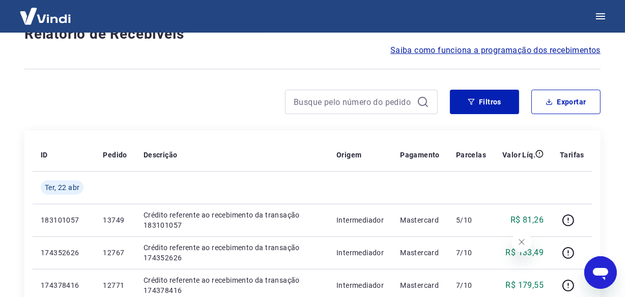
scroll to position [914, 0]
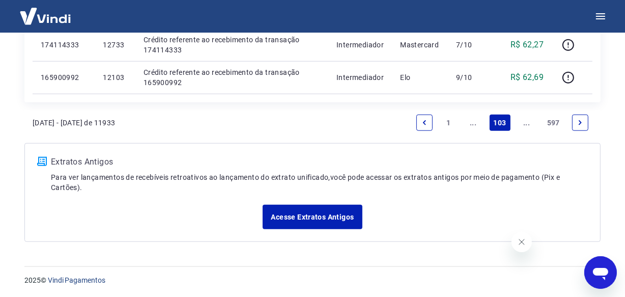
click at [525, 121] on link "..." at bounding box center [527, 123] width 16 height 16
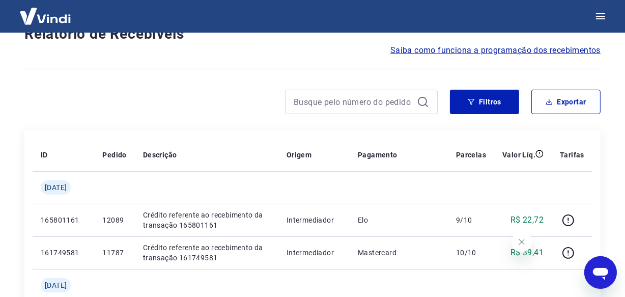
scroll to position [947, 0]
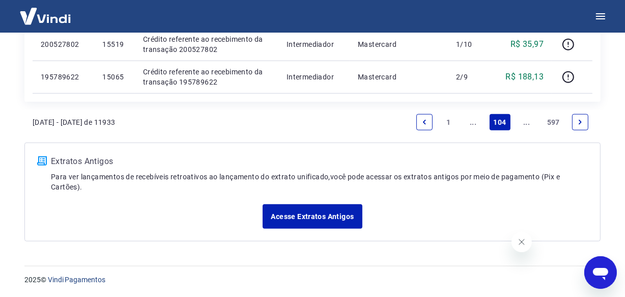
click at [525, 121] on link "..." at bounding box center [527, 122] width 16 height 16
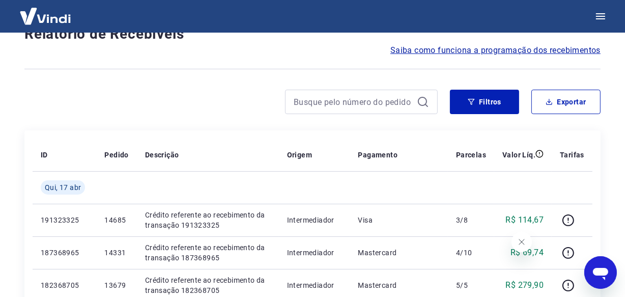
scroll to position [914, 0]
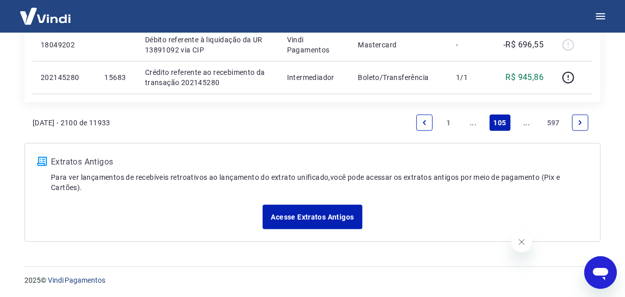
click at [525, 121] on link "..." at bounding box center [527, 123] width 16 height 16
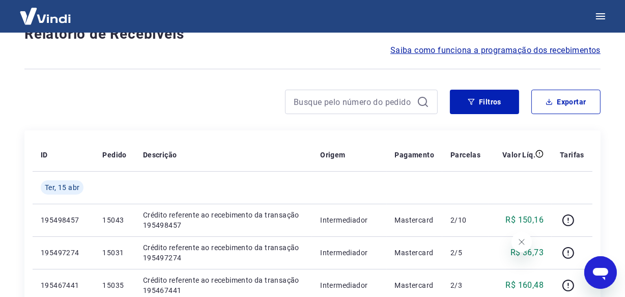
scroll to position [881, 0]
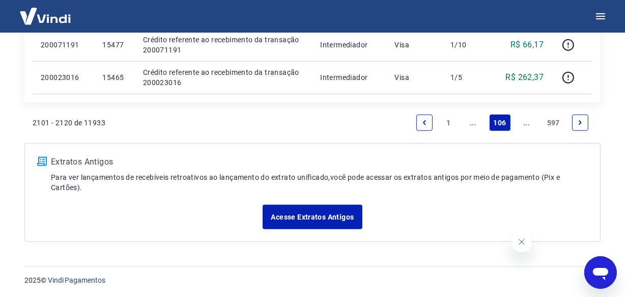
click at [525, 121] on link "..." at bounding box center [527, 123] width 16 height 16
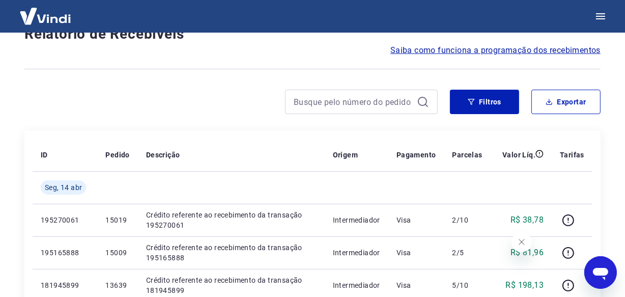
scroll to position [914, 0]
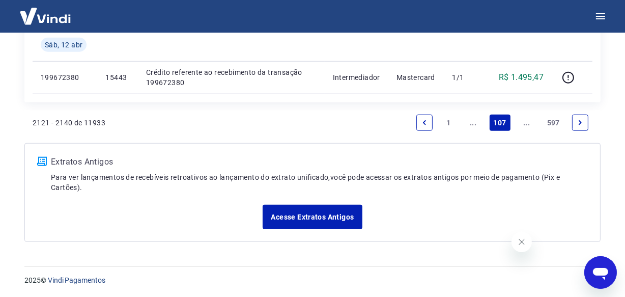
click at [526, 121] on link "..." at bounding box center [527, 123] width 16 height 16
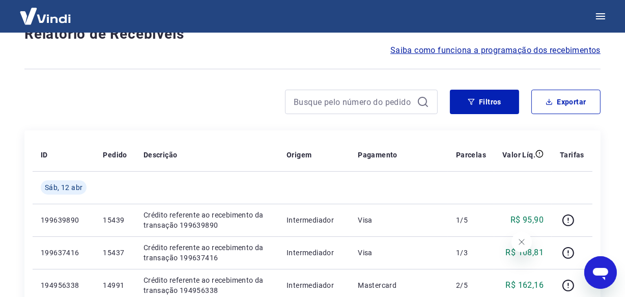
scroll to position [881, 0]
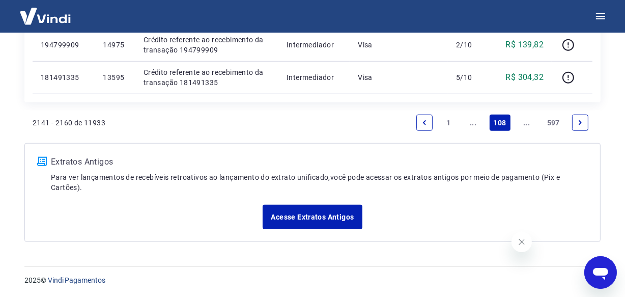
click at [526, 121] on link "..." at bounding box center [527, 123] width 16 height 16
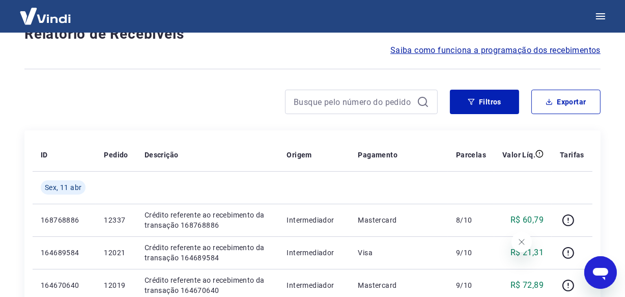
scroll to position [914, 0]
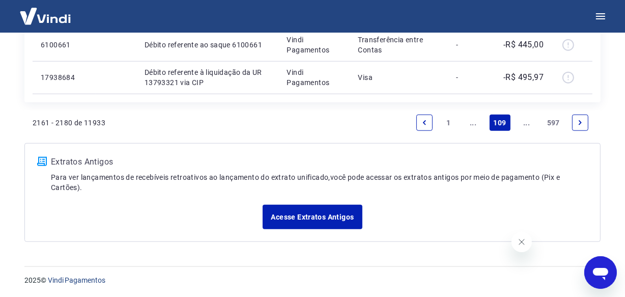
click at [527, 122] on link "..." at bounding box center [527, 123] width 16 height 16
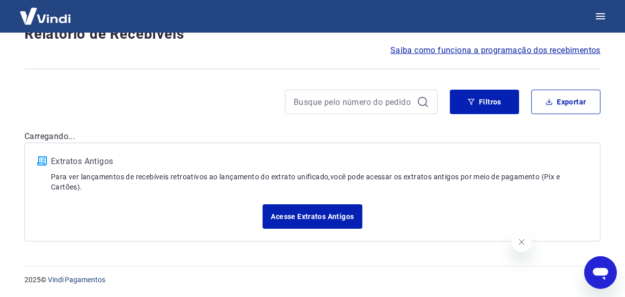
scroll to position [881, 0]
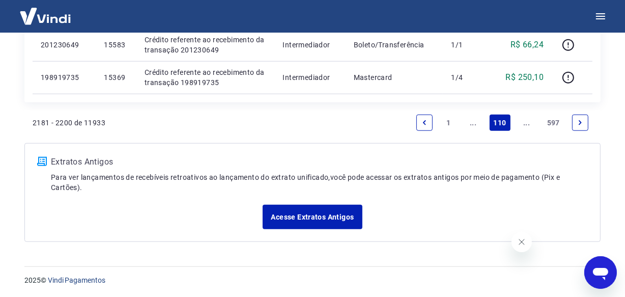
click at [527, 122] on link "..." at bounding box center [527, 123] width 16 height 16
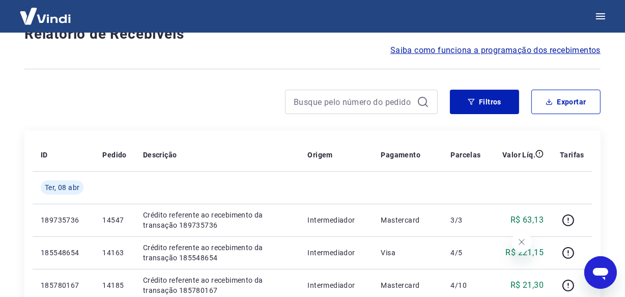
scroll to position [881, 0]
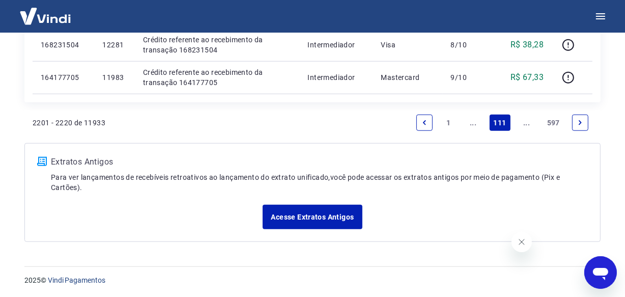
click at [527, 122] on link "..." at bounding box center [527, 123] width 16 height 16
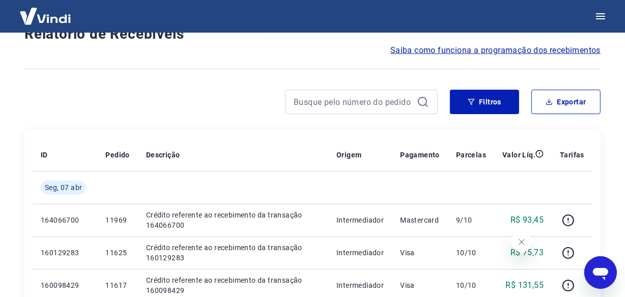
scroll to position [914, 0]
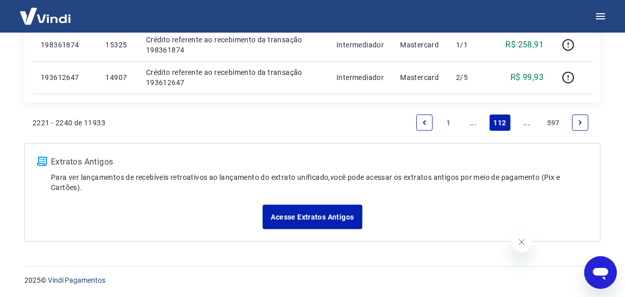
click at [527, 121] on link "..." at bounding box center [527, 123] width 16 height 16
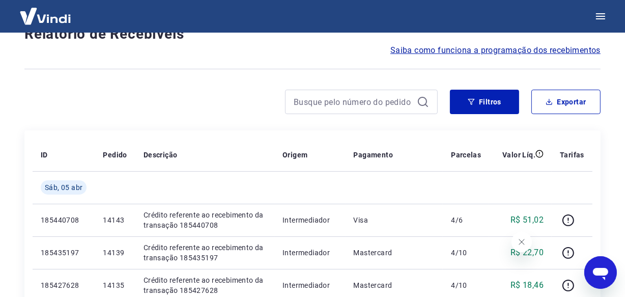
scroll to position [881, 0]
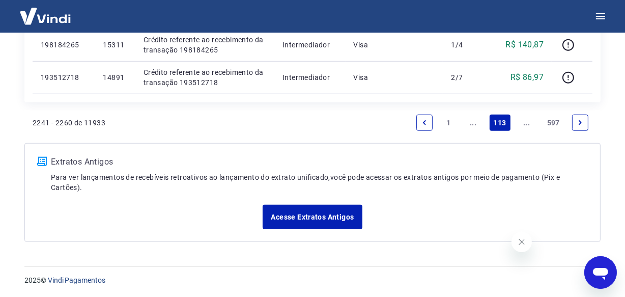
click at [527, 121] on link "..." at bounding box center [527, 123] width 16 height 16
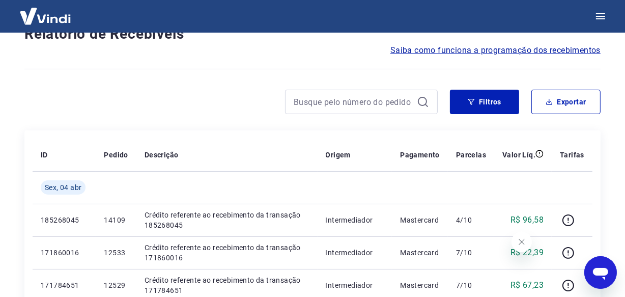
scroll to position [914, 0]
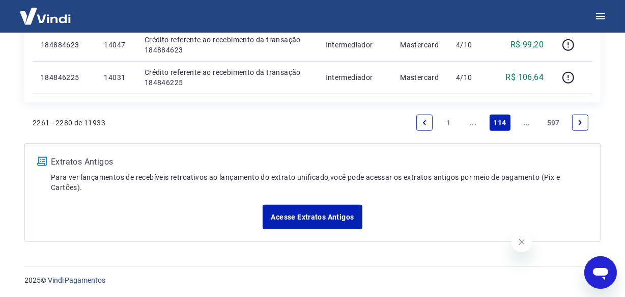
click at [529, 123] on link "..." at bounding box center [527, 123] width 16 height 16
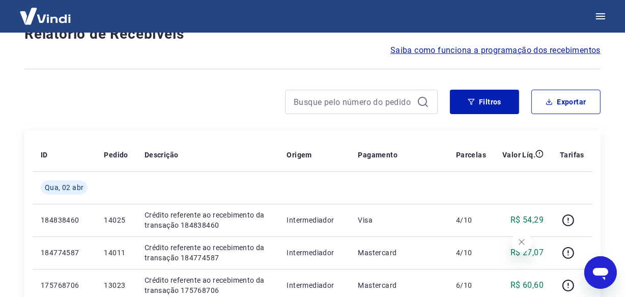
scroll to position [881, 0]
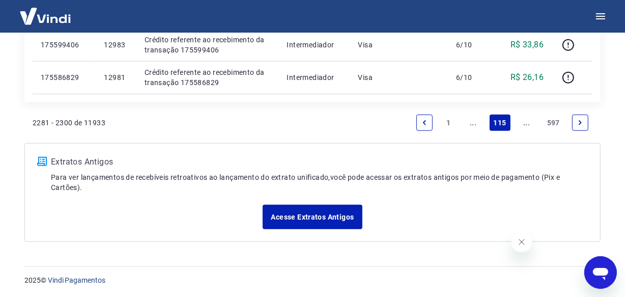
click at [530, 123] on link "..." at bounding box center [527, 123] width 16 height 16
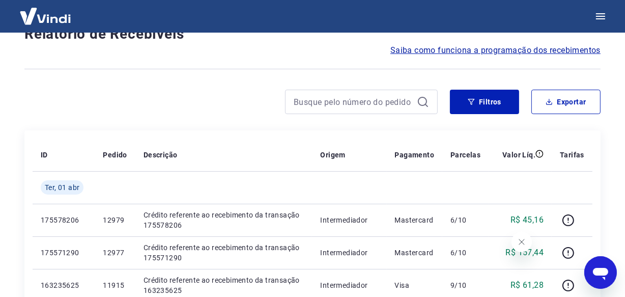
scroll to position [881, 0]
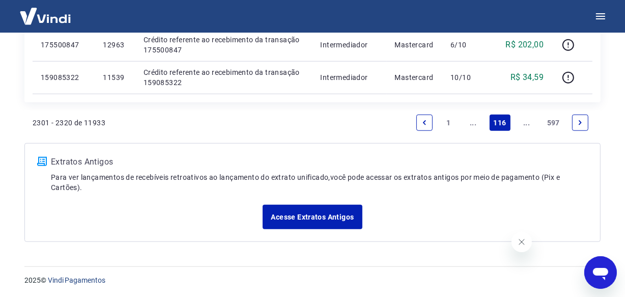
click at [526, 125] on link "..." at bounding box center [527, 123] width 16 height 16
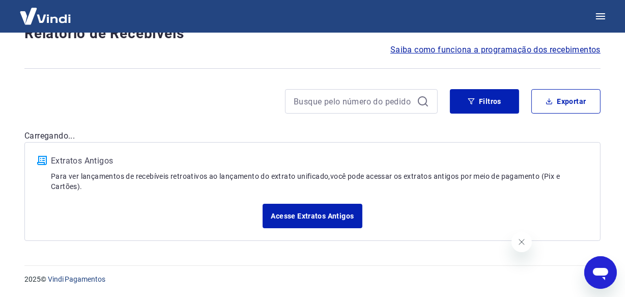
scroll to position [87, 0]
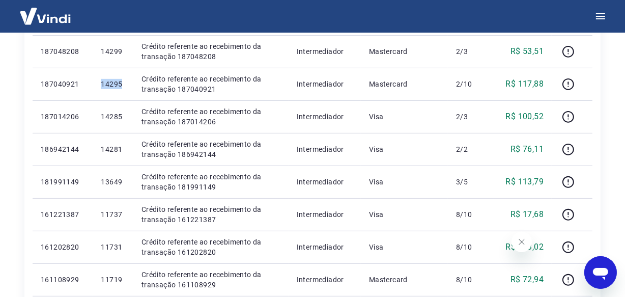
scroll to position [419, 0]
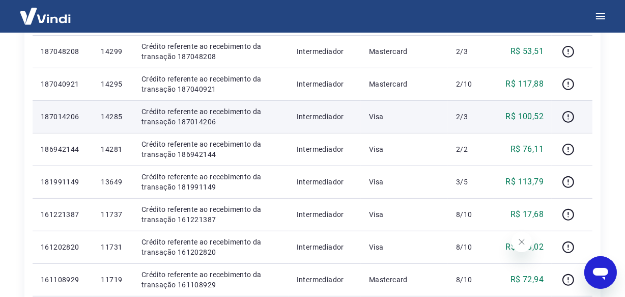
click at [115, 116] on p "14285" at bounding box center [113, 117] width 24 height 10
click at [108, 105] on td "14285" at bounding box center [113, 116] width 40 height 33
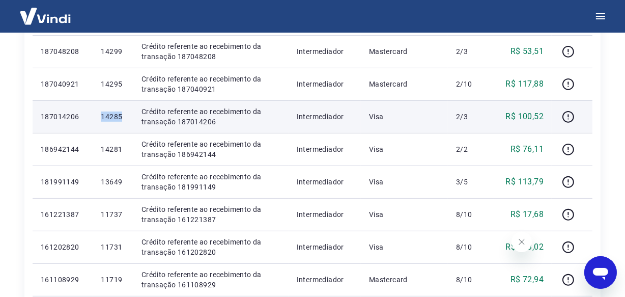
click at [110, 103] on td "14285" at bounding box center [113, 116] width 40 height 33
click at [112, 100] on td "14285" at bounding box center [113, 116] width 40 height 33
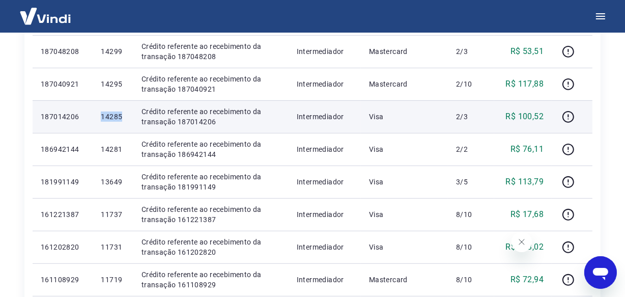
click at [112, 100] on td "14285" at bounding box center [113, 116] width 40 height 33
click at [112, 101] on td "14285" at bounding box center [113, 116] width 40 height 33
click at [112, 101] on tbody "Sex, 14 fev 16933340 Débito referente à liquidação da UR 12913794 via CIP Vindi…" at bounding box center [313, 198] width 560 height 717
click at [112, 144] on p "14281" at bounding box center [113, 149] width 24 height 10
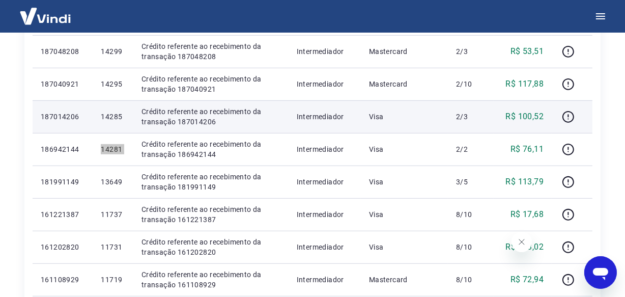
scroll to position [465, 0]
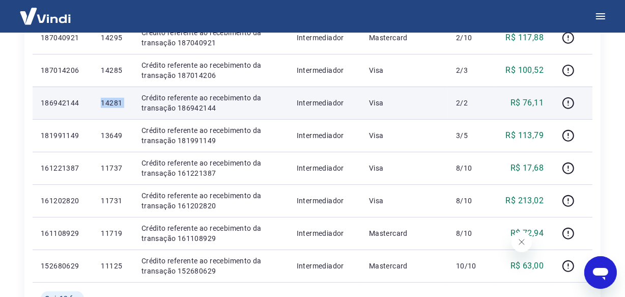
copy p "14281"
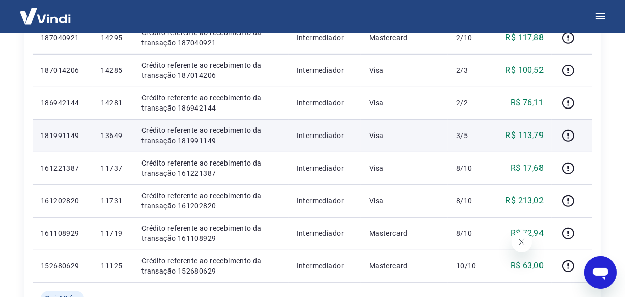
click at [114, 137] on p "13649" at bounding box center [113, 135] width 24 height 10
copy p "13649"
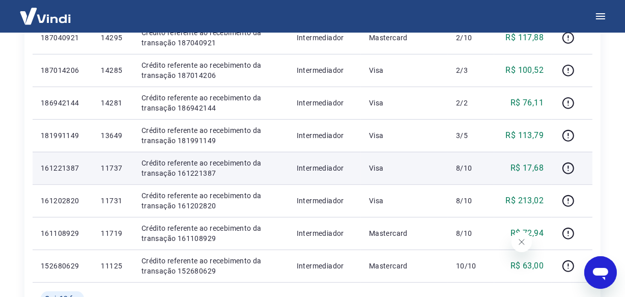
click at [121, 168] on p "11737" at bounding box center [113, 168] width 24 height 10
click at [115, 168] on p "11737" at bounding box center [113, 168] width 24 height 10
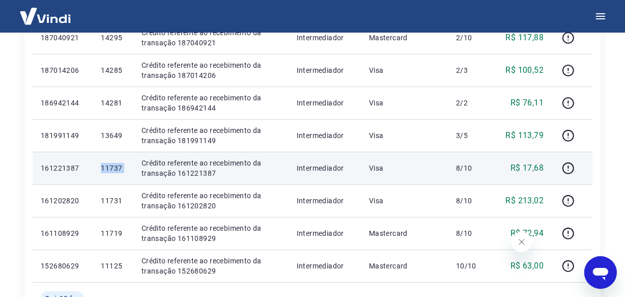
copy p "11737"
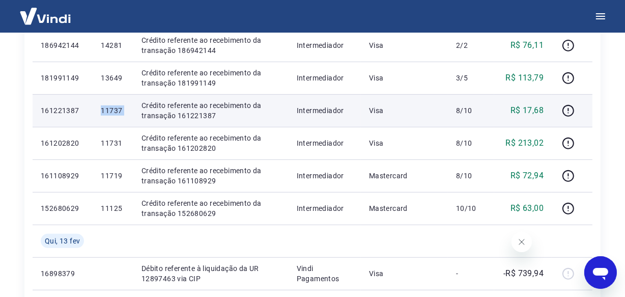
scroll to position [558, 0]
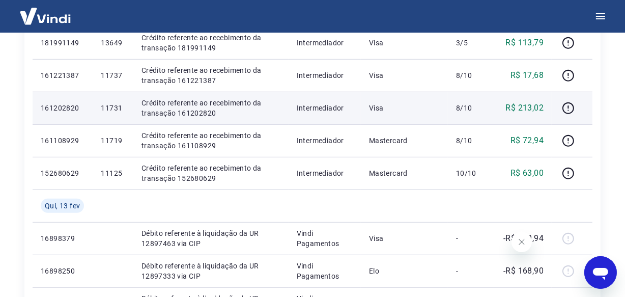
click at [108, 110] on p "11731" at bounding box center [113, 108] width 24 height 10
copy p "11731"
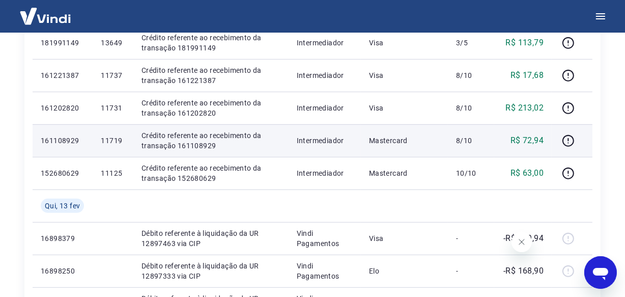
click at [113, 141] on p "11719" at bounding box center [113, 140] width 24 height 10
copy p "11719"
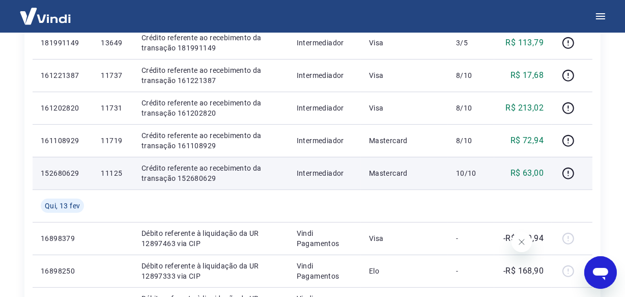
click at [102, 172] on p "11125" at bounding box center [113, 173] width 24 height 10
copy p "11125"
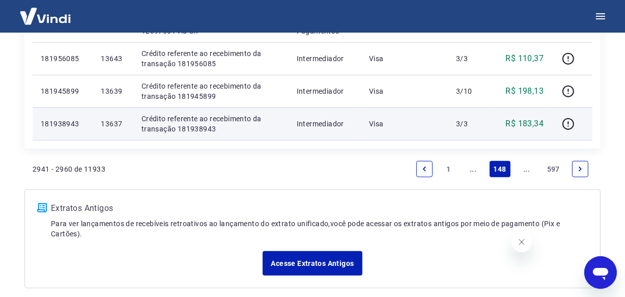
scroll to position [789, 0]
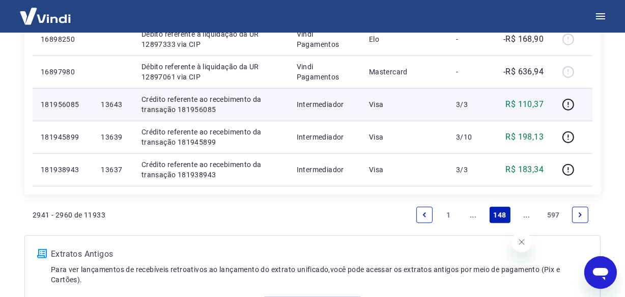
click at [118, 105] on p "13643" at bounding box center [113, 104] width 24 height 10
copy p "13643"
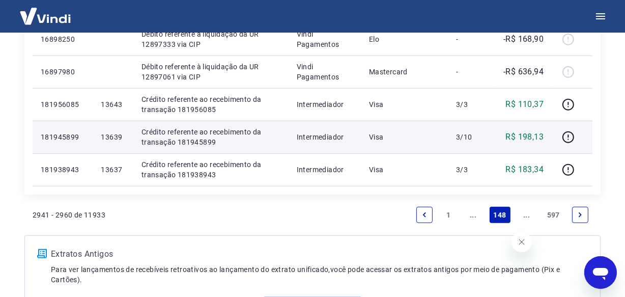
click at [112, 139] on p "13639" at bounding box center [113, 137] width 24 height 10
copy p "13639"
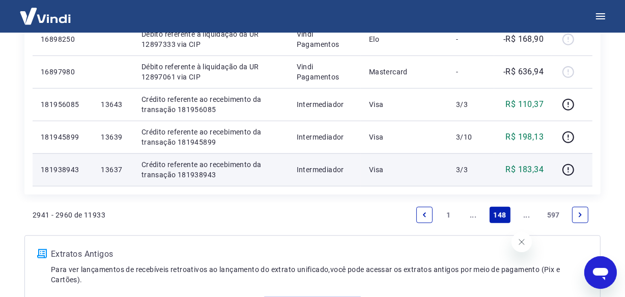
click at [107, 168] on p "13637" at bounding box center [113, 169] width 24 height 10
click at [108, 168] on p "13637" at bounding box center [113, 169] width 24 height 10
copy p "13637"
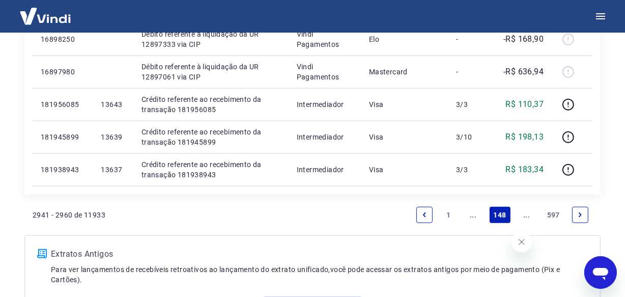
click at [528, 217] on link "..." at bounding box center [527, 215] width 16 height 16
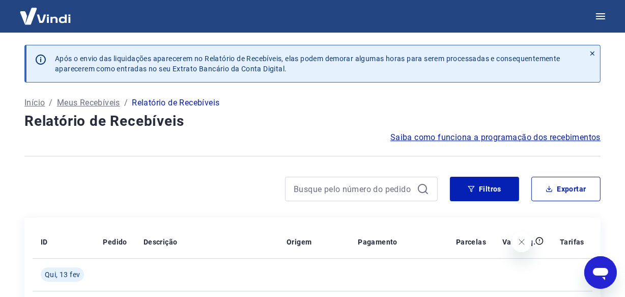
scroll to position [50, 0]
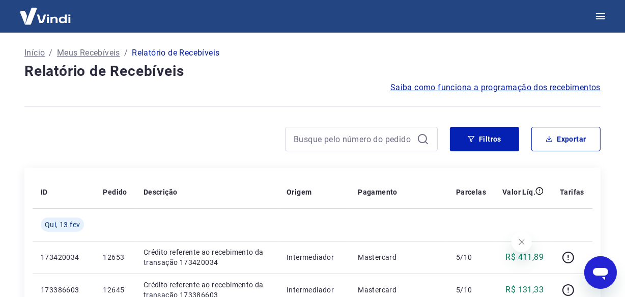
click at [114, 252] on p "12653" at bounding box center [115, 257] width 24 height 10
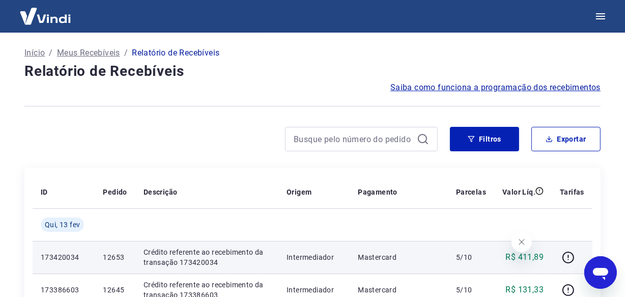
click at [114, 252] on p "12653" at bounding box center [115, 257] width 24 height 10
click at [116, 252] on p "12653" at bounding box center [115, 257] width 24 height 10
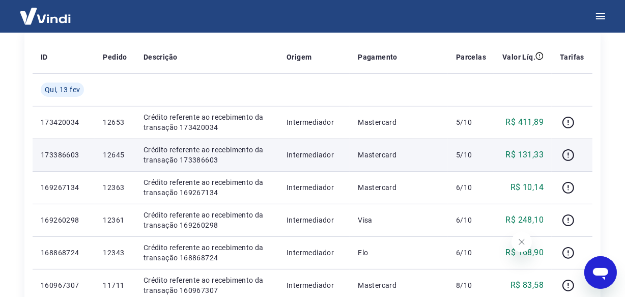
click at [107, 154] on p "12645" at bounding box center [115, 155] width 24 height 10
copy p "12645"
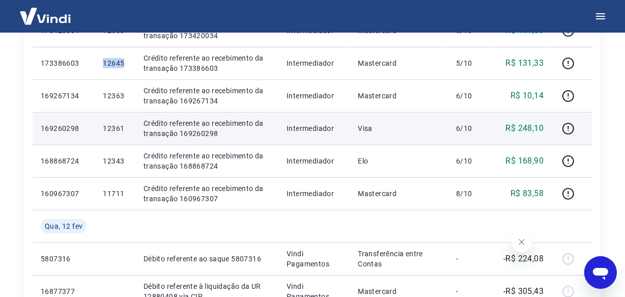
scroll to position [278, 0]
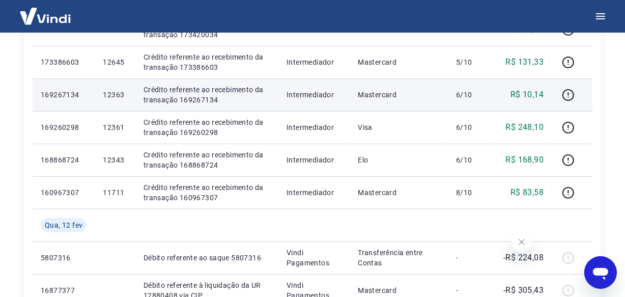
click at [112, 93] on p "12363" at bounding box center [115, 95] width 24 height 10
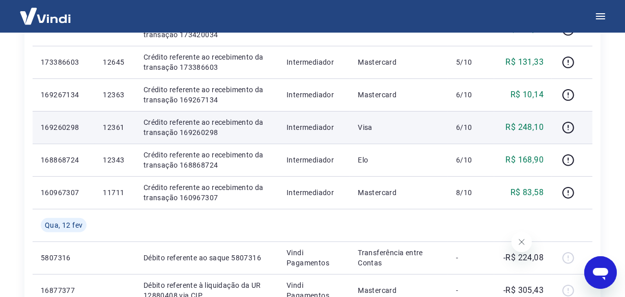
click at [119, 124] on p "12361" at bounding box center [115, 127] width 24 height 10
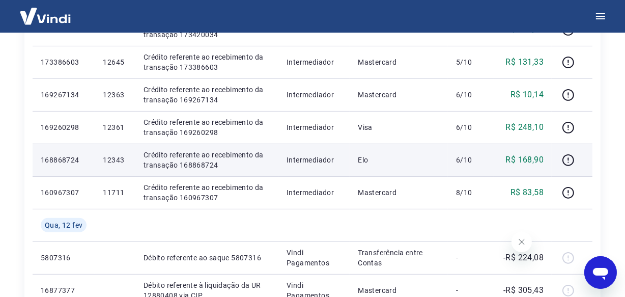
click at [116, 163] on p "12343" at bounding box center [115, 160] width 24 height 10
click at [115, 161] on p "12343" at bounding box center [115, 160] width 24 height 10
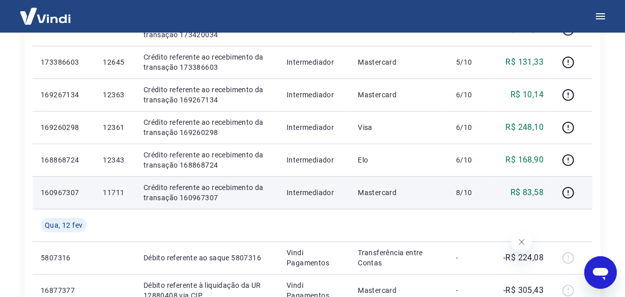
click at [113, 190] on p "11711" at bounding box center [115, 192] width 24 height 10
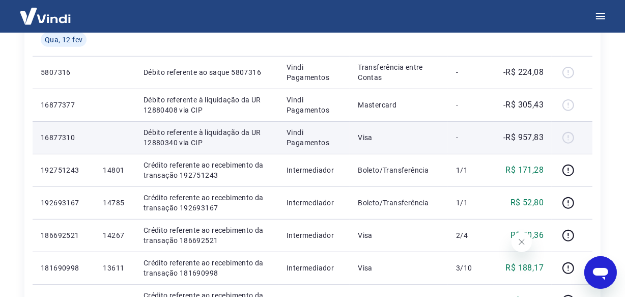
scroll to position [509, 0]
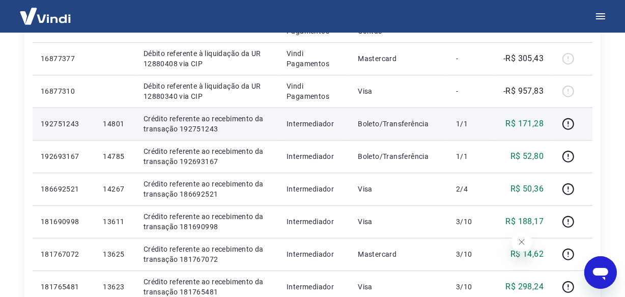
click at [120, 127] on p "14801" at bounding box center [115, 124] width 24 height 10
click at [119, 125] on p "14801" at bounding box center [115, 124] width 24 height 10
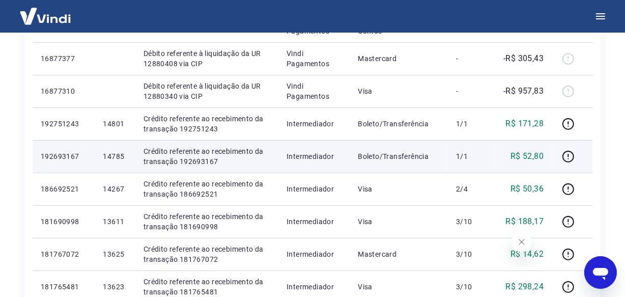
click at [111, 159] on p "14785" at bounding box center [115, 156] width 24 height 10
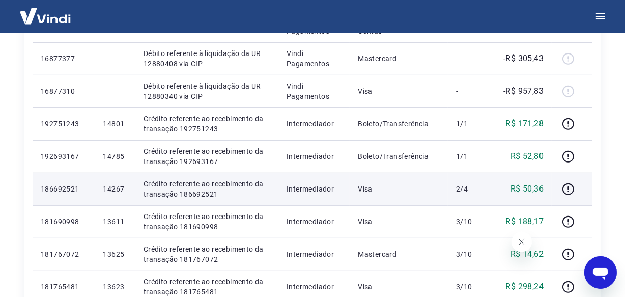
click at [117, 190] on p "14267" at bounding box center [115, 189] width 24 height 10
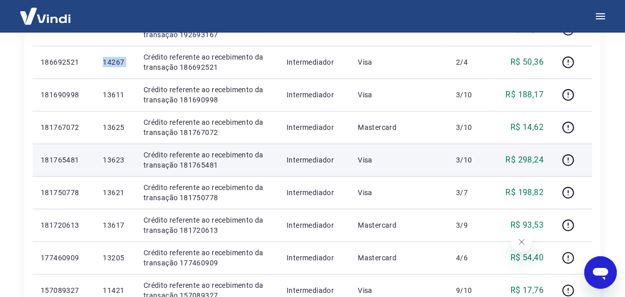
scroll to position [648, 0]
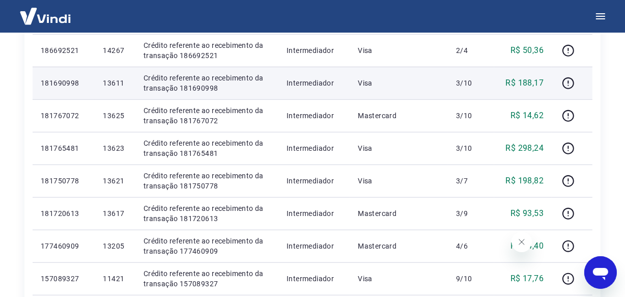
click at [109, 81] on p "13611" at bounding box center [115, 83] width 24 height 10
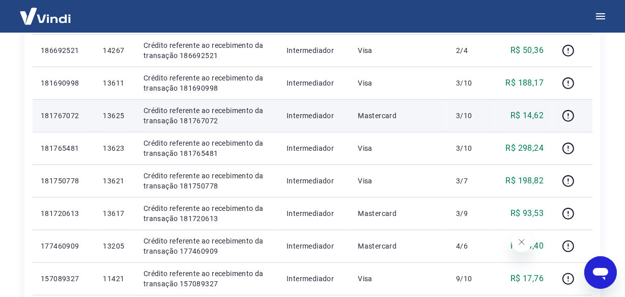
click at [106, 118] on p "13625" at bounding box center [115, 116] width 24 height 10
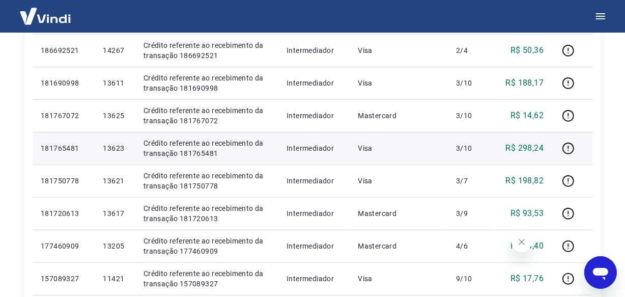
click at [111, 148] on p "13623" at bounding box center [115, 148] width 24 height 10
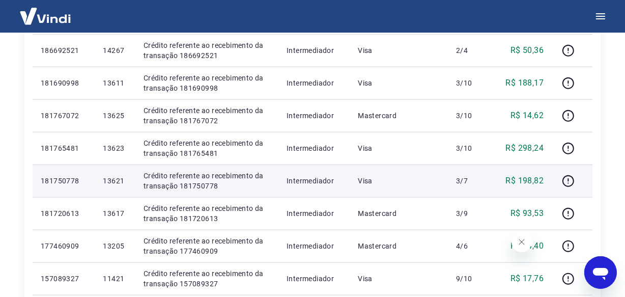
click at [119, 180] on p "13621" at bounding box center [115, 181] width 24 height 10
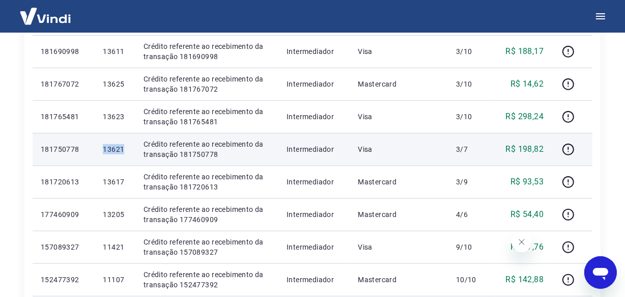
scroll to position [740, 0]
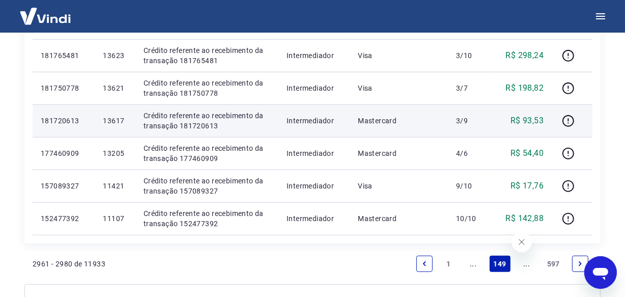
click at [105, 117] on p "13617" at bounding box center [115, 121] width 24 height 10
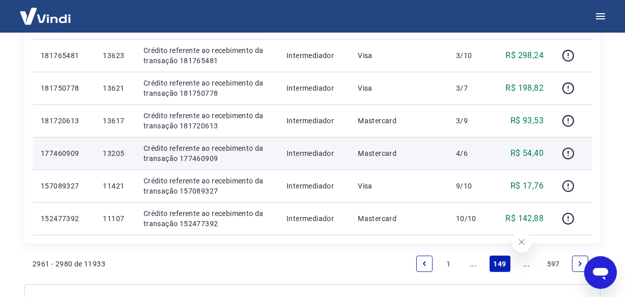
click at [110, 155] on p "13205" at bounding box center [115, 153] width 24 height 10
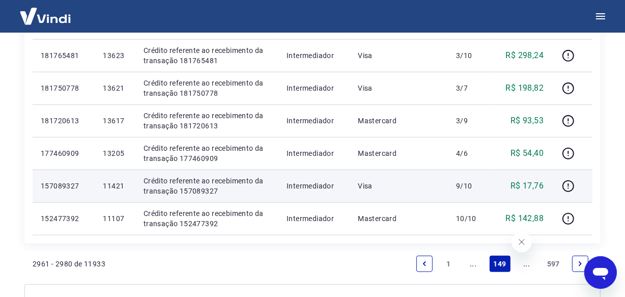
click at [114, 185] on p "11421" at bounding box center [115, 186] width 24 height 10
click at [115, 185] on p "11421" at bounding box center [115, 186] width 24 height 10
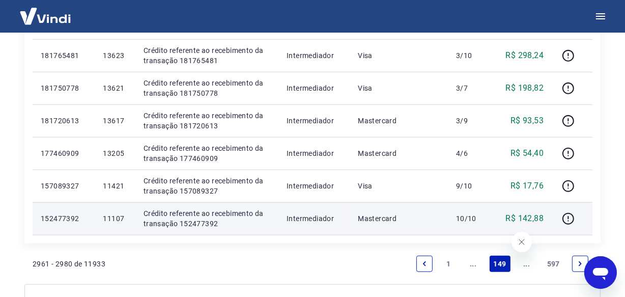
click at [109, 216] on p "11107" at bounding box center [115, 218] width 24 height 10
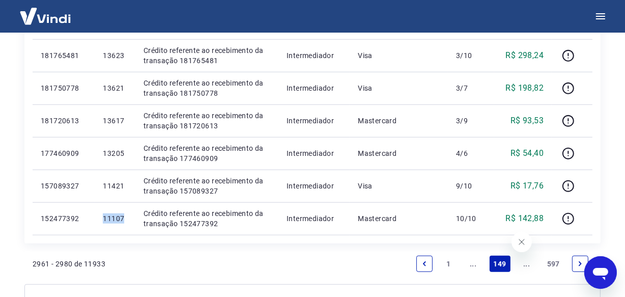
scroll to position [833, 0]
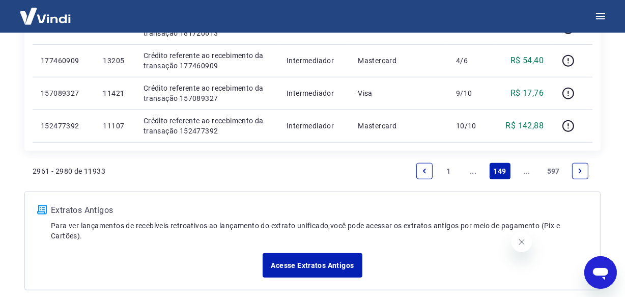
click at [579, 168] on icon "Next page" at bounding box center [580, 171] width 7 height 7
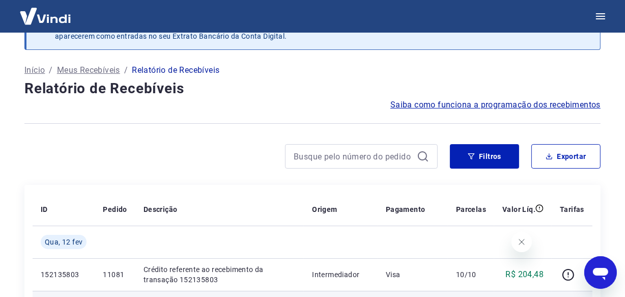
scroll to position [217, 0]
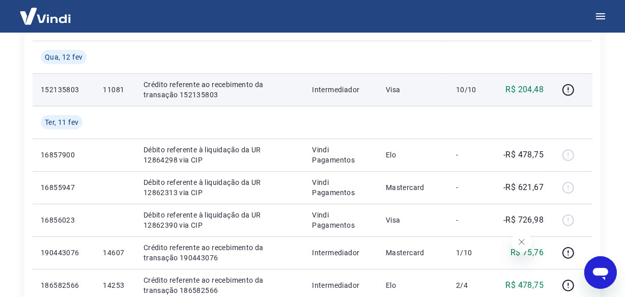
click at [106, 77] on td "11081" at bounding box center [115, 89] width 40 height 33
click at [115, 87] on p "11081" at bounding box center [115, 90] width 24 height 10
click at [113, 89] on p "11081" at bounding box center [115, 90] width 24 height 10
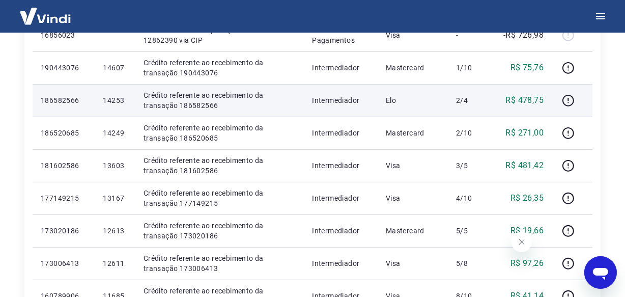
scroll to position [356, 0]
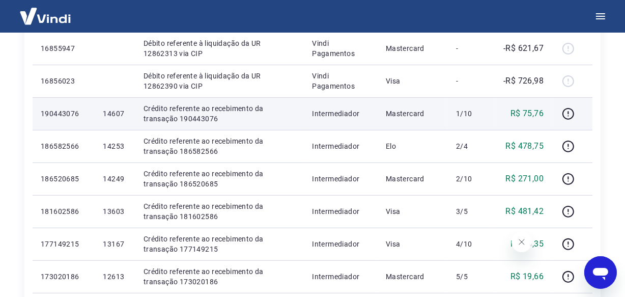
click at [122, 110] on p "14607" at bounding box center [115, 113] width 24 height 10
click at [117, 112] on p "14607" at bounding box center [115, 113] width 24 height 10
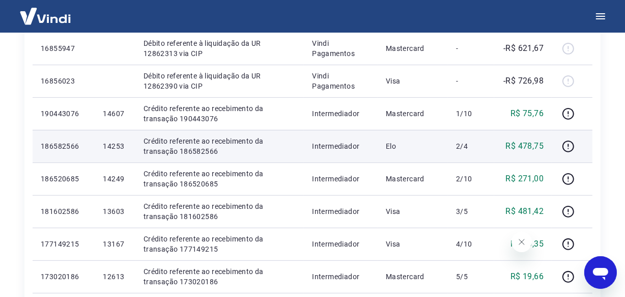
click at [119, 147] on p "14253" at bounding box center [115, 146] width 24 height 10
click at [120, 147] on p "14253" at bounding box center [115, 146] width 24 height 10
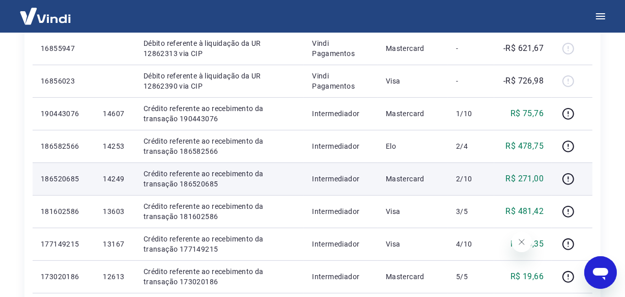
click at [117, 180] on p "14249" at bounding box center [115, 179] width 24 height 10
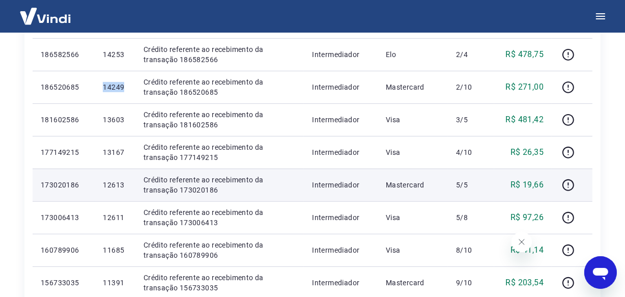
scroll to position [449, 0]
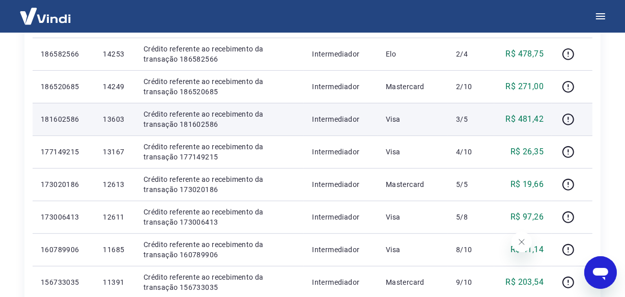
click at [115, 118] on p "13603" at bounding box center [115, 119] width 24 height 10
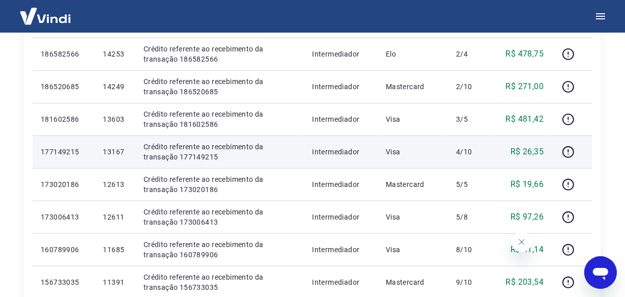
click at [116, 149] on p "13167" at bounding box center [115, 152] width 24 height 10
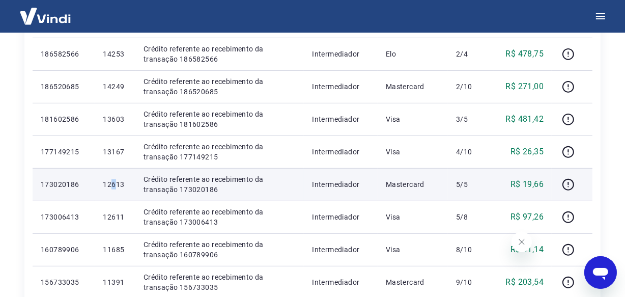
click at [113, 185] on p "12613" at bounding box center [115, 184] width 24 height 10
click at [115, 185] on p "12613" at bounding box center [115, 184] width 24 height 10
click at [114, 185] on p "12613" at bounding box center [115, 184] width 24 height 10
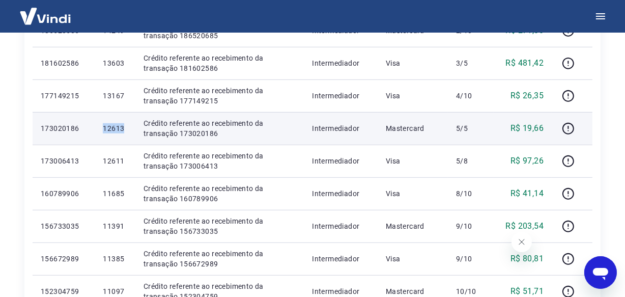
scroll to position [541, 0]
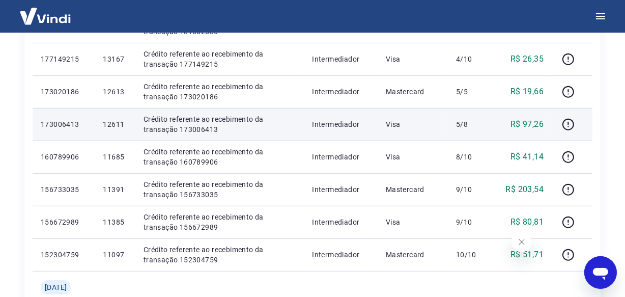
click at [118, 127] on p "12611" at bounding box center [115, 124] width 24 height 10
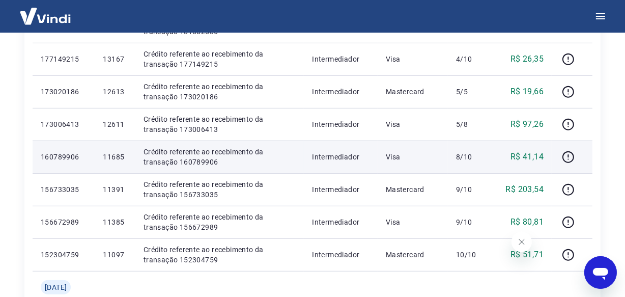
click at [115, 156] on p "11685" at bounding box center [115, 157] width 24 height 10
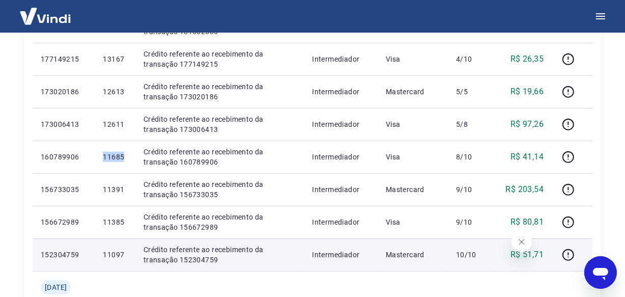
scroll to position [634, 0]
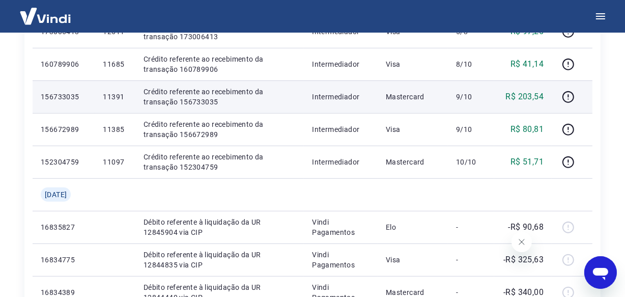
click at [113, 97] on p "11391" at bounding box center [115, 97] width 24 height 10
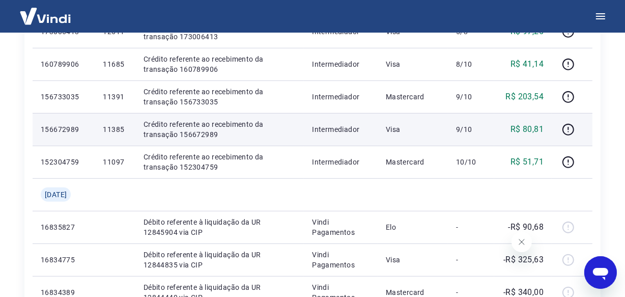
click at [110, 130] on p "11385" at bounding box center [115, 129] width 24 height 10
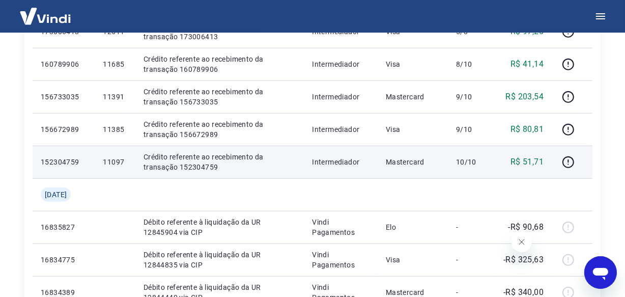
click at [111, 163] on p "11097" at bounding box center [115, 162] width 24 height 10
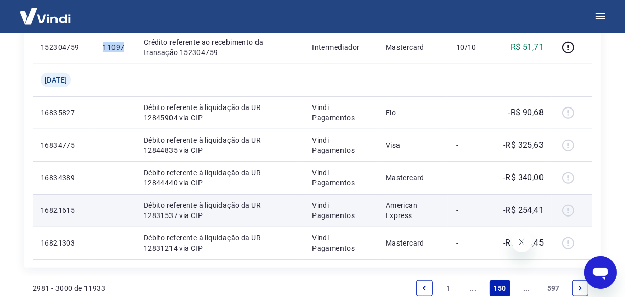
scroll to position [866, 0]
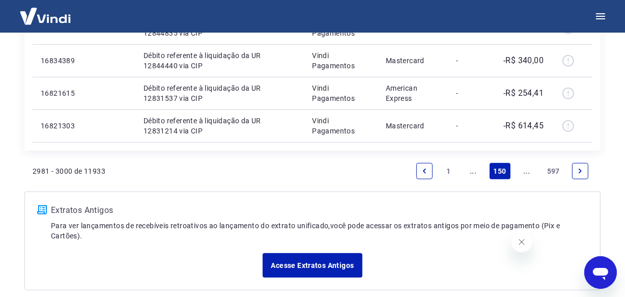
click at [575, 169] on link "Next page" at bounding box center [580, 171] width 16 height 16
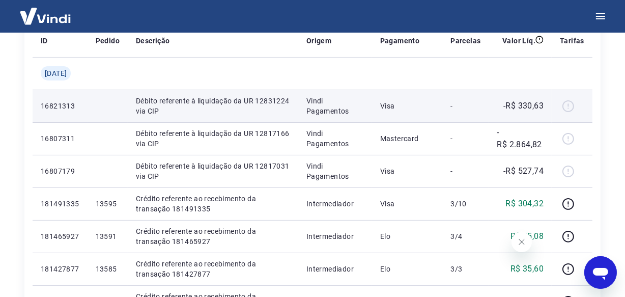
scroll to position [231, 0]
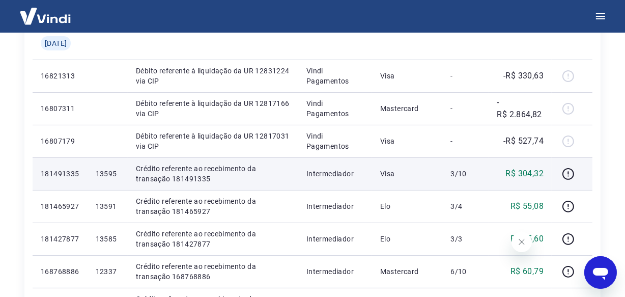
click at [115, 172] on p "13595" at bounding box center [108, 174] width 24 height 10
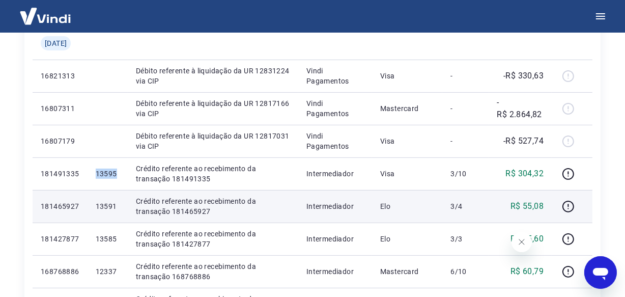
click at [114, 207] on p "13591" at bounding box center [108, 206] width 24 height 10
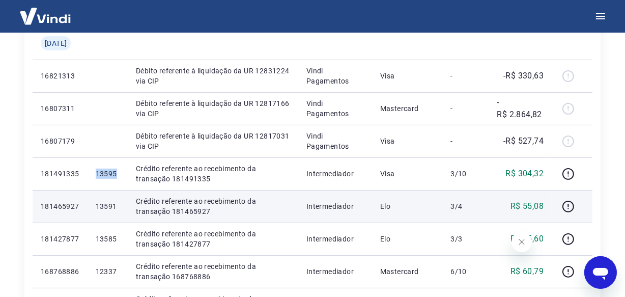
click at [117, 202] on p "13591" at bounding box center [108, 206] width 24 height 10
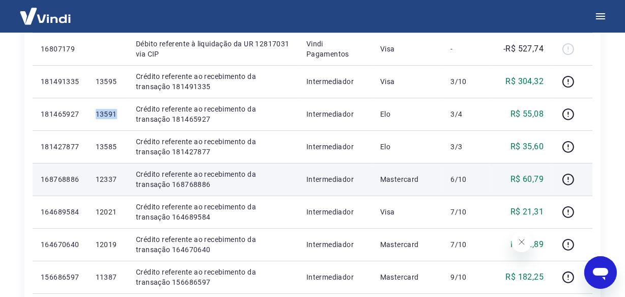
scroll to position [324, 0]
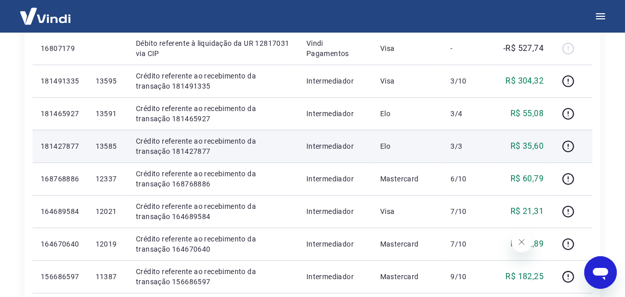
click at [117, 148] on p "13585" at bounding box center [108, 146] width 24 height 10
click at [117, 146] on p "13585" at bounding box center [108, 146] width 24 height 10
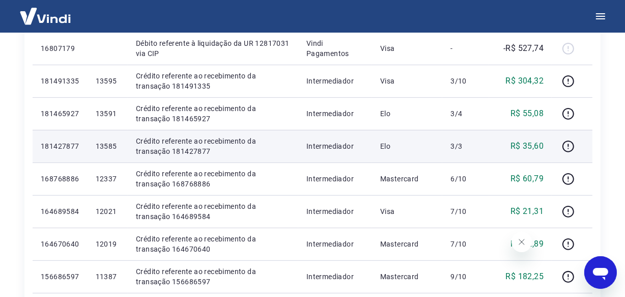
click at [117, 146] on p "13585" at bounding box center [108, 146] width 24 height 10
click at [112, 145] on p "13585" at bounding box center [108, 146] width 24 height 10
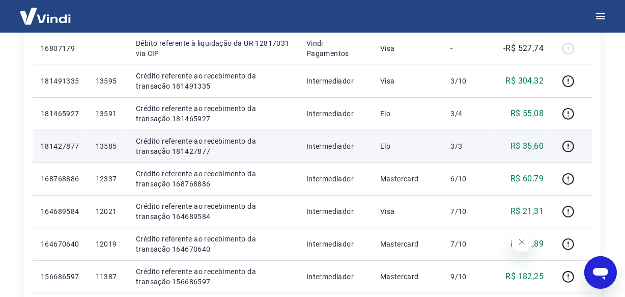
drag, startPoint x: 112, startPoint y: 145, endPoint x: 102, endPoint y: 146, distance: 9.8
click at [102, 146] on td "13585" at bounding box center [108, 146] width 40 height 33
click at [109, 144] on p "13585" at bounding box center [108, 146] width 24 height 10
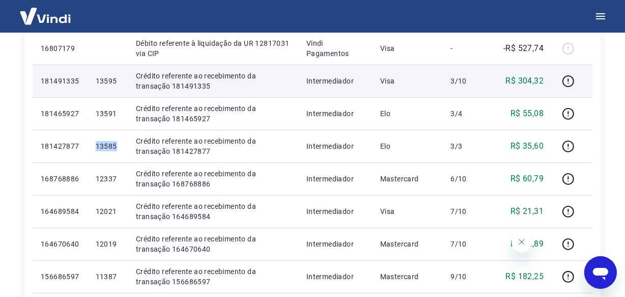
click at [110, 84] on p "13595" at bounding box center [108, 81] width 24 height 10
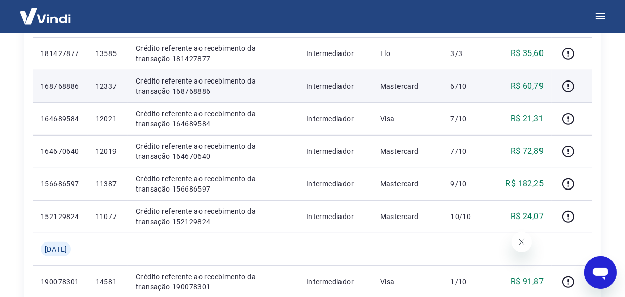
click at [112, 88] on p "12337" at bounding box center [108, 86] width 24 height 10
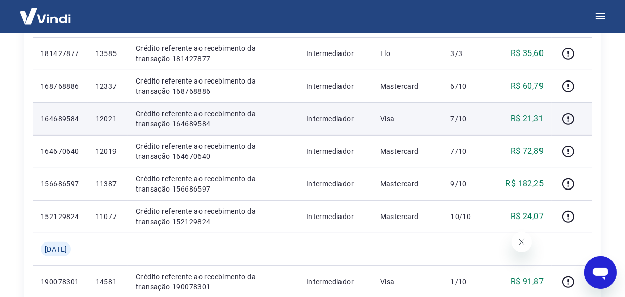
click at [112, 116] on p "12021" at bounding box center [108, 119] width 24 height 10
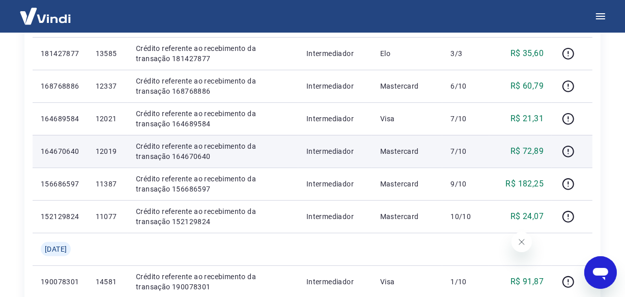
click at [113, 151] on p "12019" at bounding box center [108, 151] width 24 height 10
click at [114, 151] on p "12019" at bounding box center [108, 151] width 24 height 10
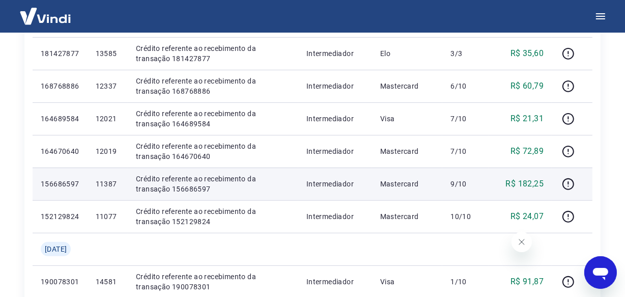
click at [109, 186] on p "11387" at bounding box center [108, 184] width 24 height 10
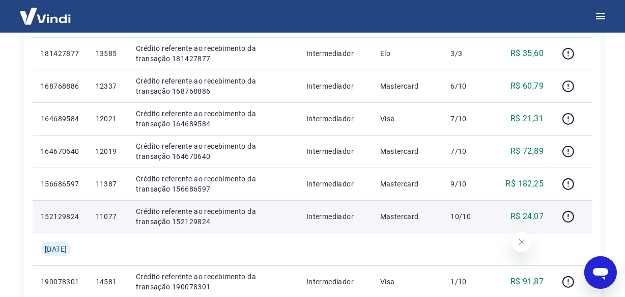
click at [116, 217] on p "11077" at bounding box center [108, 216] width 24 height 10
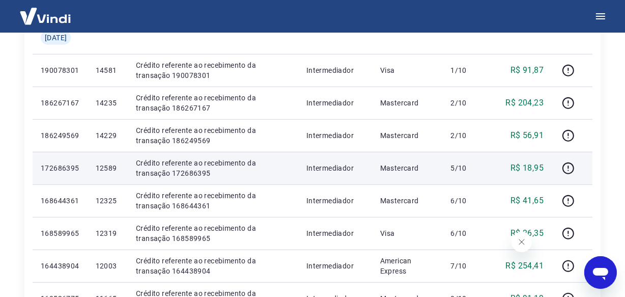
scroll to position [601, 0]
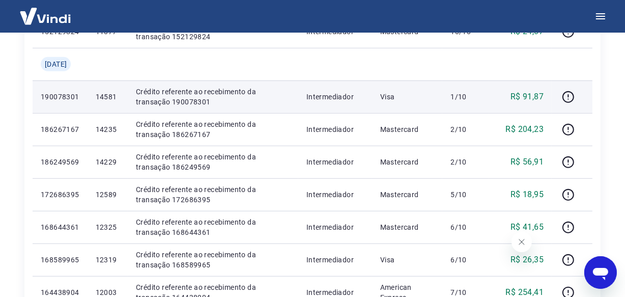
click at [120, 97] on p "14581" at bounding box center [108, 97] width 24 height 10
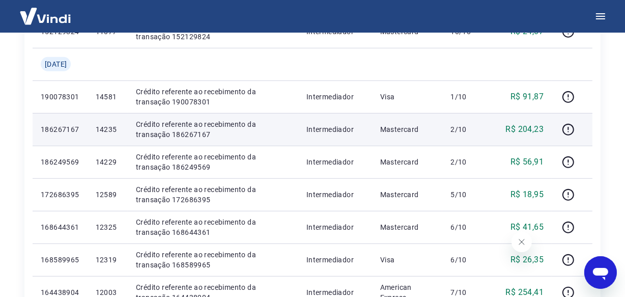
click at [120, 130] on p "14235" at bounding box center [108, 129] width 24 height 10
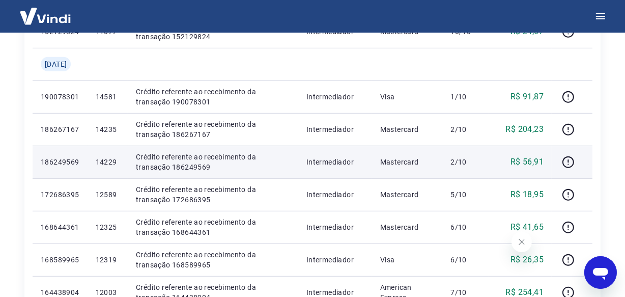
click at [116, 162] on p "14229" at bounding box center [108, 162] width 24 height 10
click at [117, 162] on p "14229" at bounding box center [108, 162] width 24 height 10
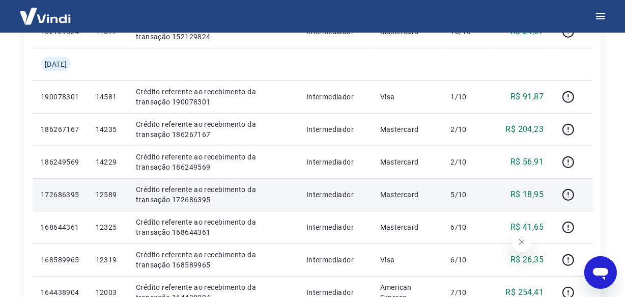
click at [116, 198] on p "12589" at bounding box center [108, 194] width 24 height 10
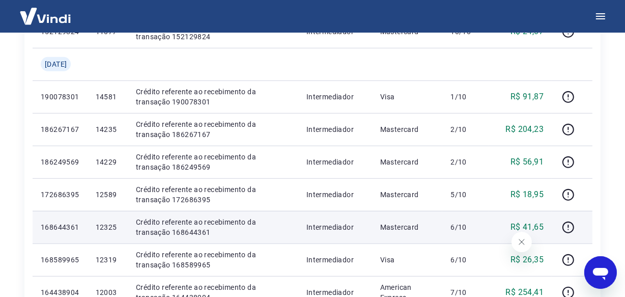
click at [120, 228] on p "12325" at bounding box center [108, 227] width 24 height 10
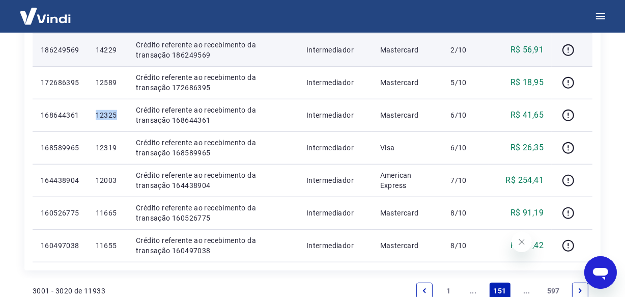
scroll to position [740, 0]
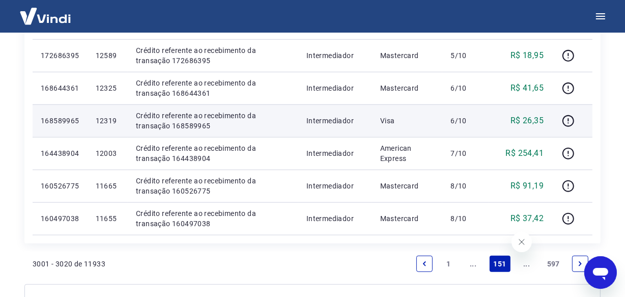
click at [117, 121] on p "12319" at bounding box center [108, 121] width 24 height 10
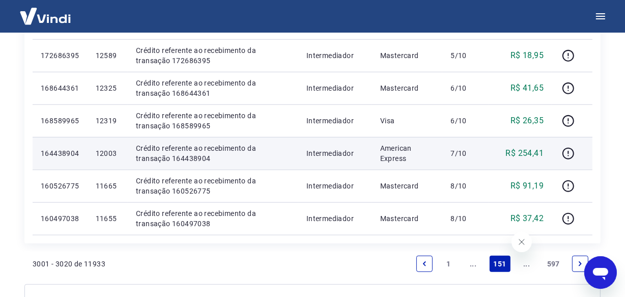
click at [116, 155] on p "12003" at bounding box center [108, 153] width 24 height 10
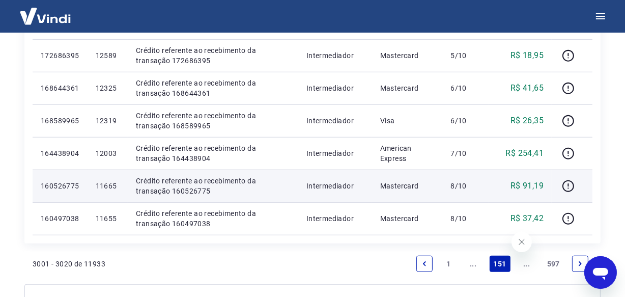
click at [112, 185] on p "11665" at bounding box center [108, 186] width 24 height 10
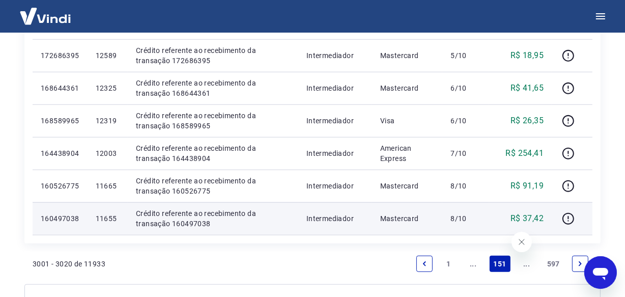
click at [115, 218] on p "11655" at bounding box center [108, 218] width 24 height 10
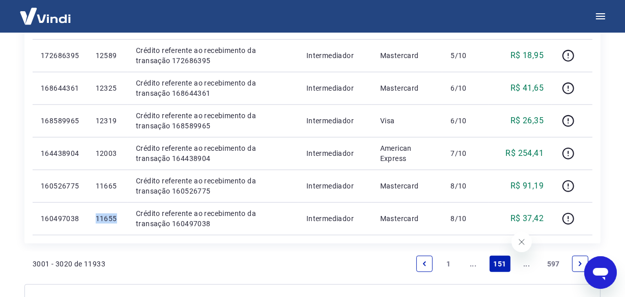
click at [579, 122] on div at bounding box center [572, 121] width 24 height 16
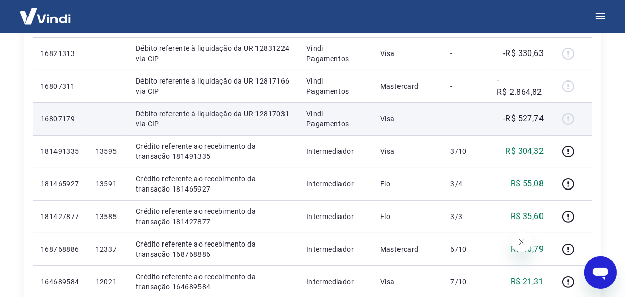
scroll to position [278, 0]
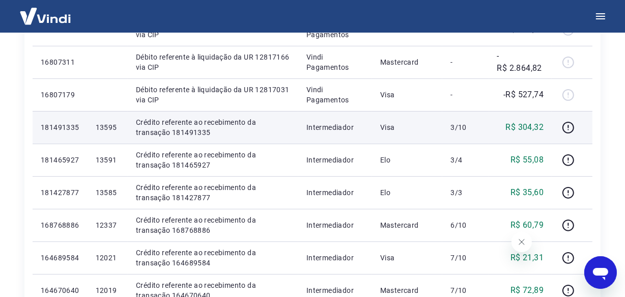
click at [112, 127] on p "13595" at bounding box center [108, 127] width 24 height 10
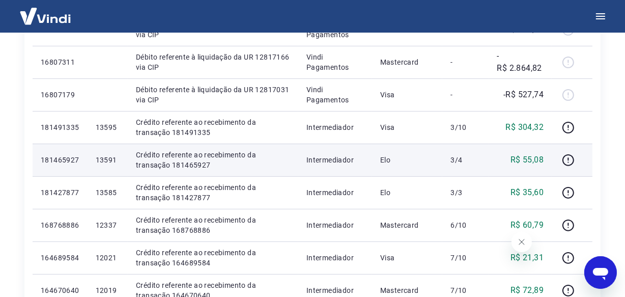
click at [109, 161] on p "13591" at bounding box center [108, 160] width 24 height 10
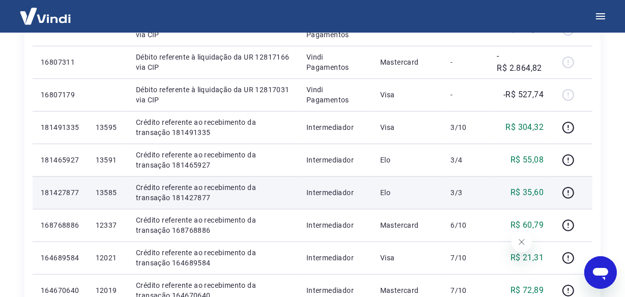
click at [120, 192] on p "13585" at bounding box center [108, 192] width 24 height 10
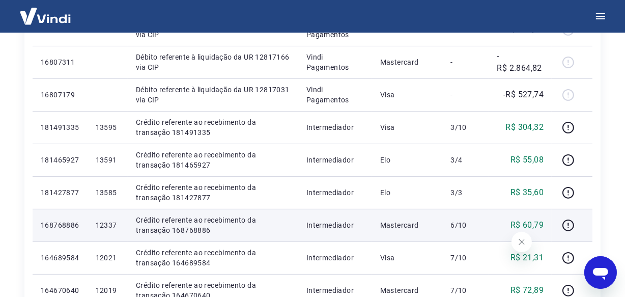
click at [120, 224] on p "12337" at bounding box center [108, 225] width 24 height 10
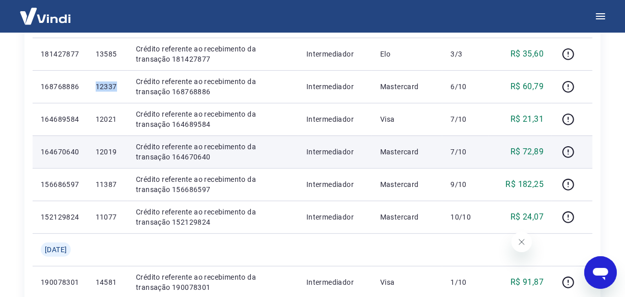
scroll to position [417, 0]
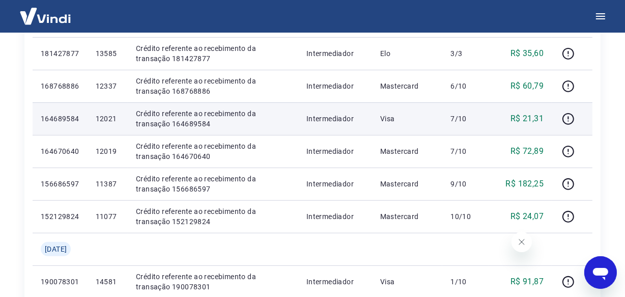
click at [113, 117] on p "12021" at bounding box center [108, 119] width 24 height 10
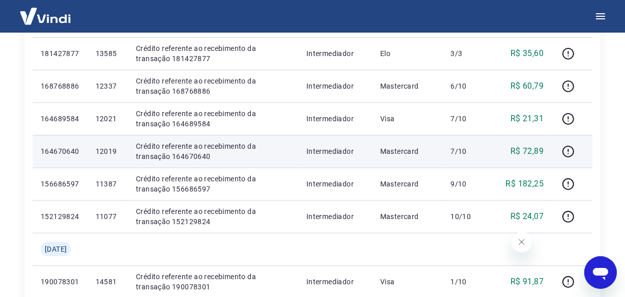
click at [114, 153] on p "12019" at bounding box center [108, 151] width 24 height 10
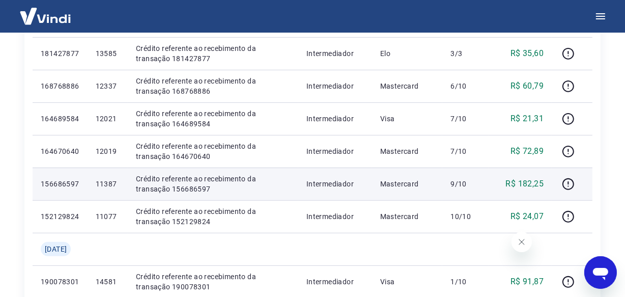
click at [120, 186] on p "11387" at bounding box center [108, 184] width 24 height 10
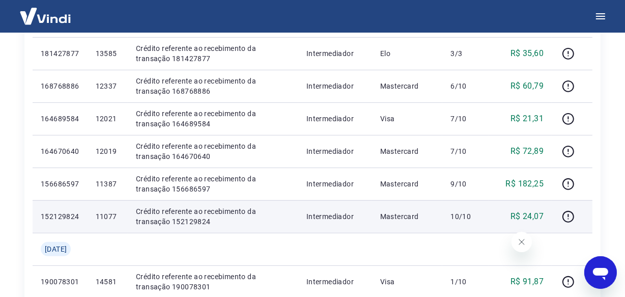
click at [113, 215] on p "11077" at bounding box center [108, 216] width 24 height 10
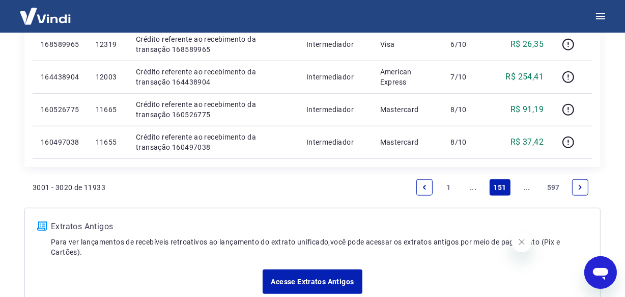
scroll to position [833, 0]
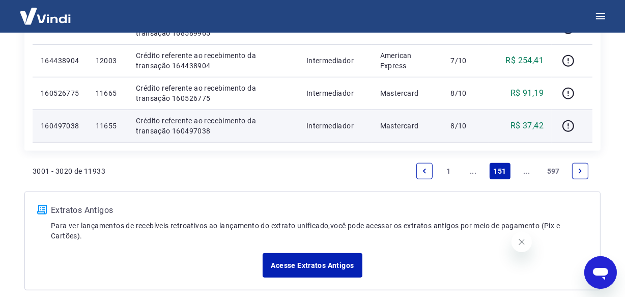
click at [120, 126] on p "11655" at bounding box center [108, 126] width 24 height 10
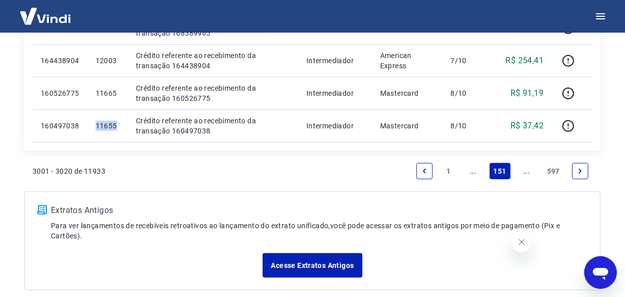
click at [582, 168] on icon "Next page" at bounding box center [580, 171] width 7 height 7
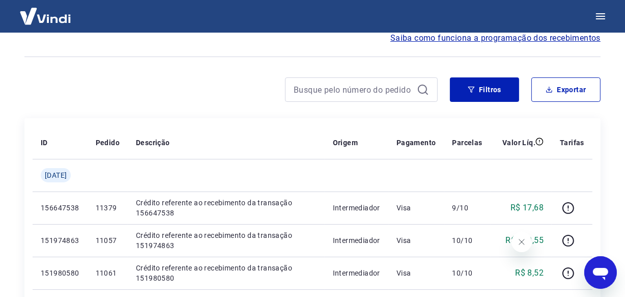
scroll to position [185, 0]
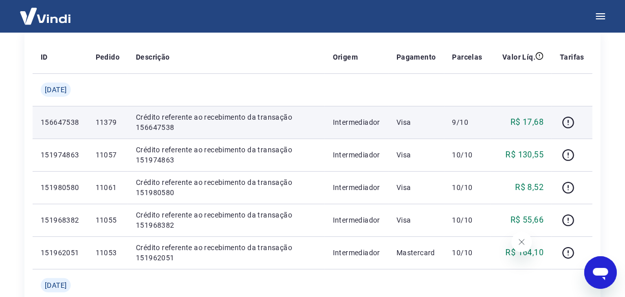
click at [120, 123] on p "11379" at bounding box center [108, 122] width 24 height 10
click at [119, 122] on p "11379" at bounding box center [108, 122] width 24 height 10
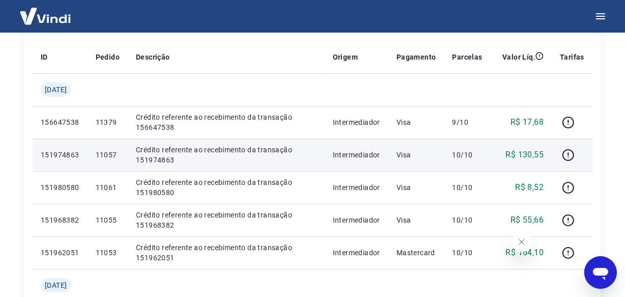
click at [116, 158] on p "11057" at bounding box center [108, 155] width 24 height 10
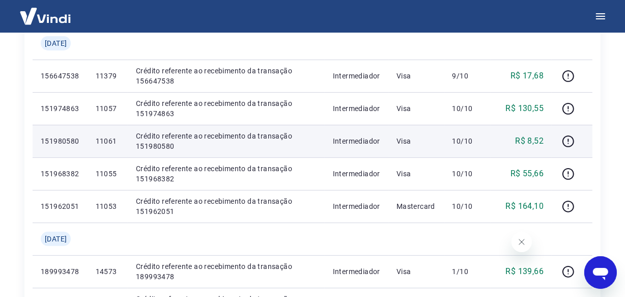
click at [119, 143] on p "11061" at bounding box center [108, 141] width 24 height 10
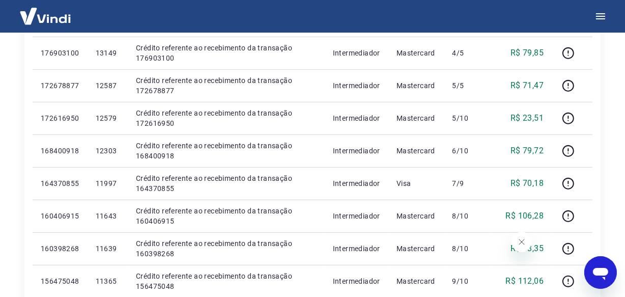
scroll to position [881, 0]
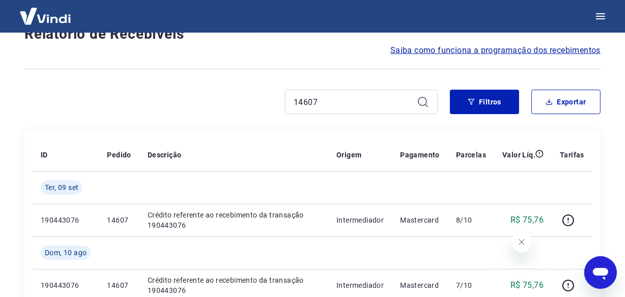
scroll to position [122, 0]
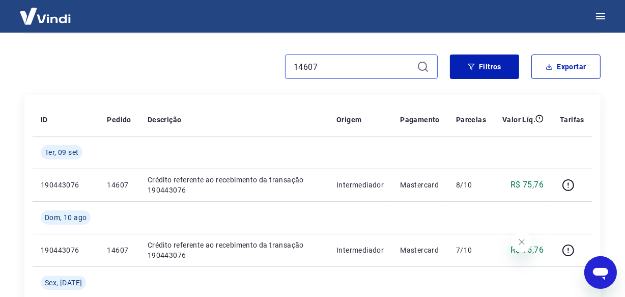
click at [308, 67] on input "14607" at bounding box center [353, 66] width 119 height 15
paste input "249"
click at [343, 61] on input "14249" at bounding box center [353, 66] width 119 height 15
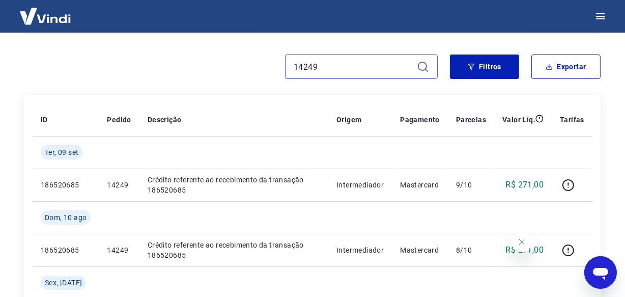
paste input "2613"
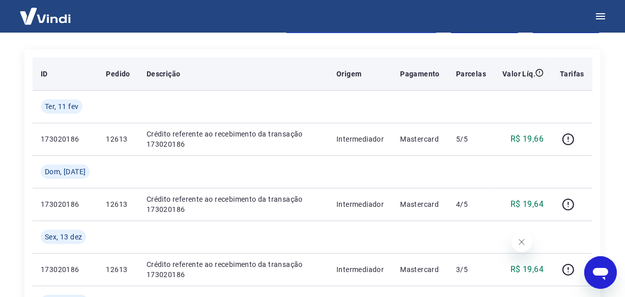
scroll to position [76, 0]
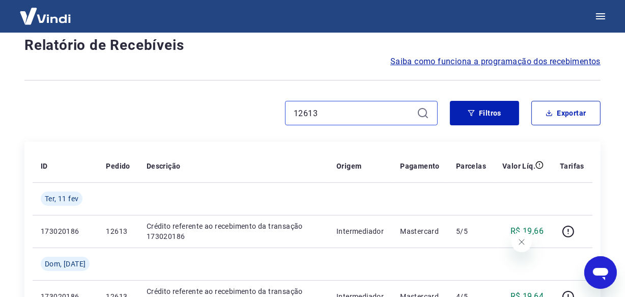
click at [339, 114] on input "12613" at bounding box center [353, 112] width 119 height 15
paste input "11097"
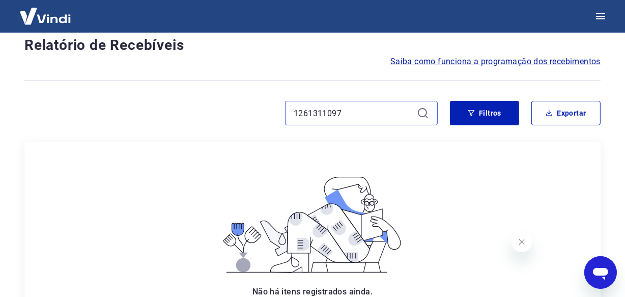
click at [341, 114] on input "1261311097" at bounding box center [353, 112] width 119 height 15
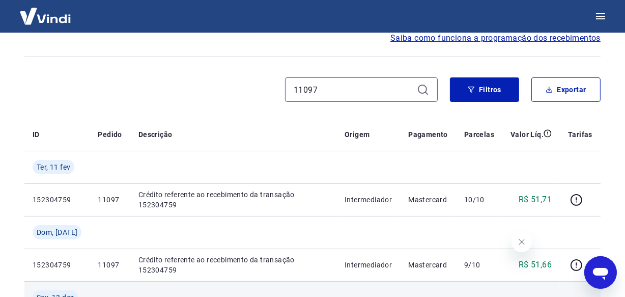
scroll to position [76, 0]
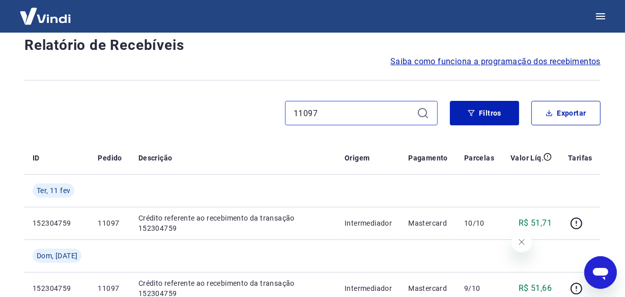
click at [334, 112] on input "11097" at bounding box center [353, 112] width 119 height 15
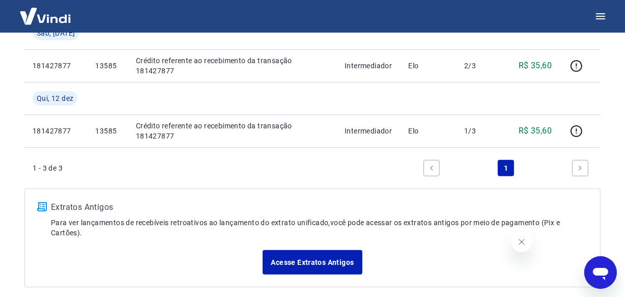
scroll to position [214, 0]
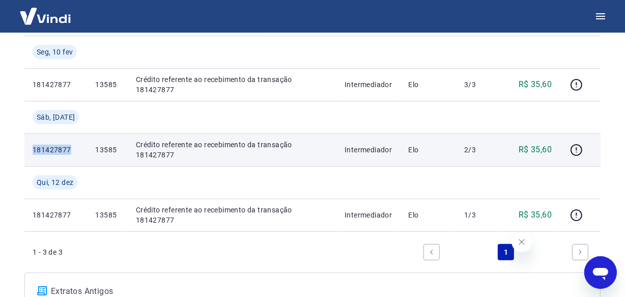
drag, startPoint x: 57, startPoint y: 162, endPoint x: 41, endPoint y: 155, distance: 16.6
click at [41, 155] on p "181427877" at bounding box center [56, 150] width 46 height 10
copy p "181427877"
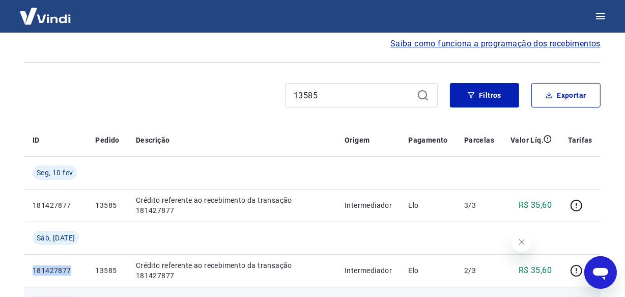
scroll to position [76, 0]
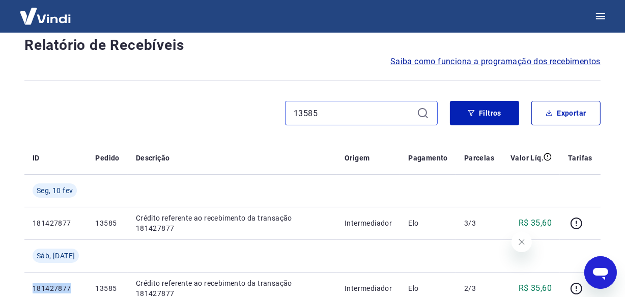
click at [315, 117] on input "13585" at bounding box center [353, 112] width 119 height 15
paste input "1077"
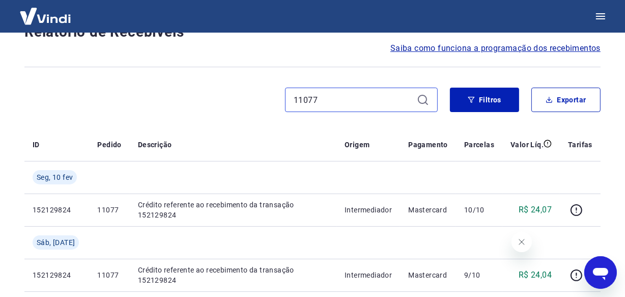
scroll to position [122, 0]
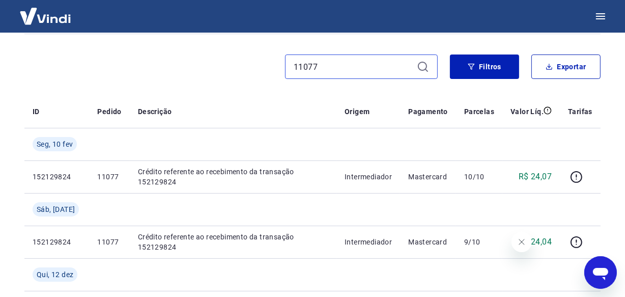
click at [327, 64] on input "11077" at bounding box center [353, 66] width 119 height 15
paste input "4581"
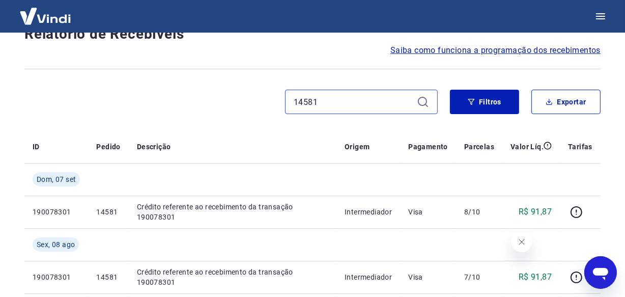
scroll to position [122, 0]
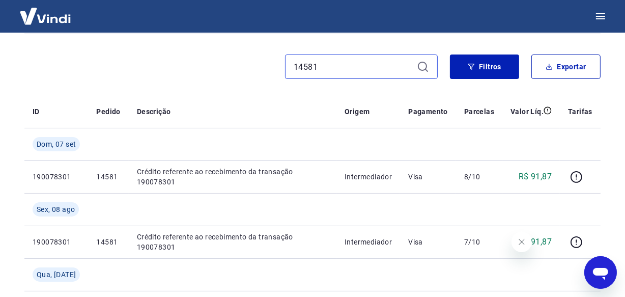
click at [342, 71] on input "14581" at bounding box center [353, 66] width 119 height 15
paste input "235"
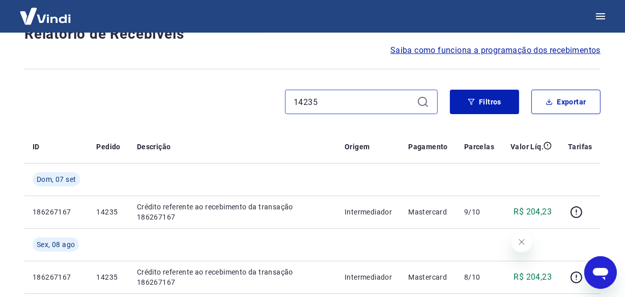
scroll to position [122, 0]
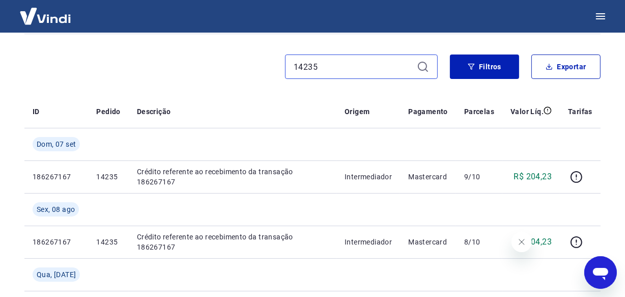
type input "14235"
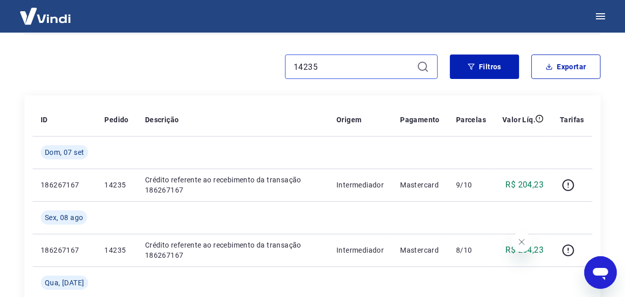
click at [334, 73] on input "14235" at bounding box center [353, 66] width 119 height 15
paste input "29"
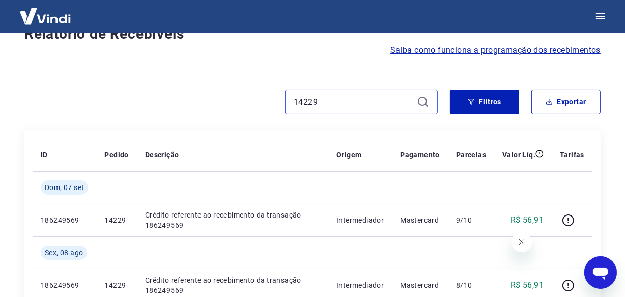
scroll to position [122, 0]
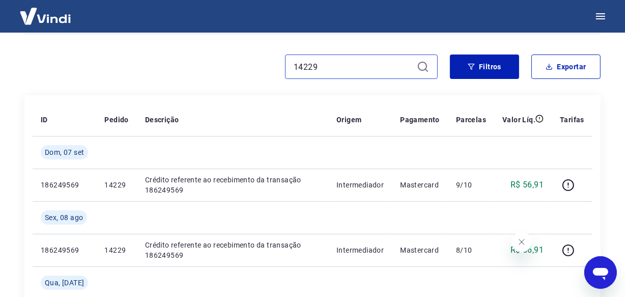
click at [357, 63] on input "14229" at bounding box center [353, 66] width 119 height 15
paste input "1057"
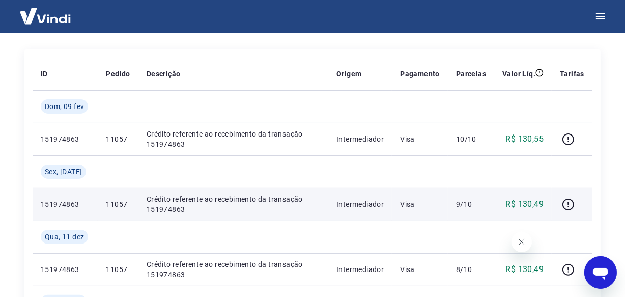
scroll to position [76, 0]
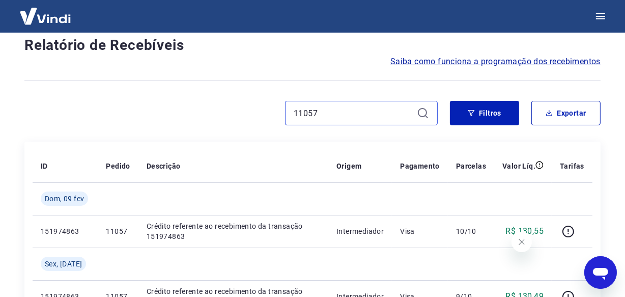
click at [342, 111] on input "11057" at bounding box center [353, 112] width 119 height 15
click at [341, 111] on input "11057" at bounding box center [353, 112] width 119 height 15
paste input "61"
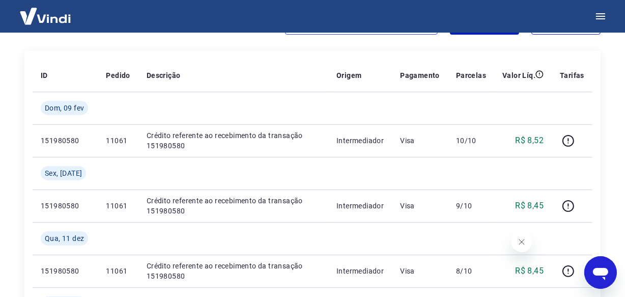
scroll to position [168, 0]
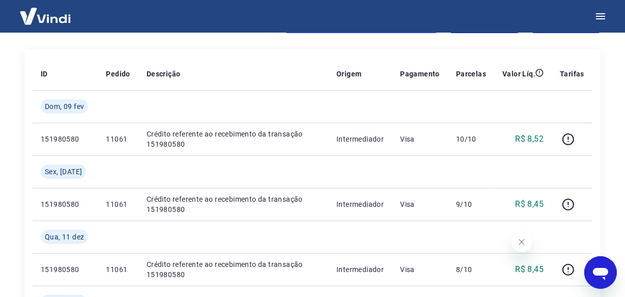
type input "11061"
